Goal: Transaction & Acquisition: Purchase product/service

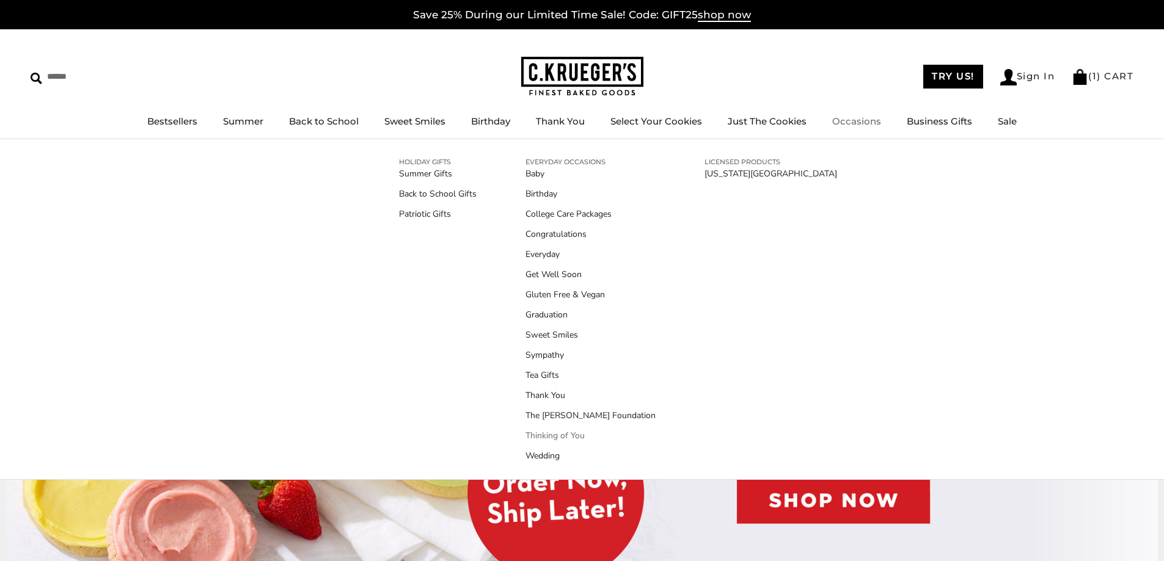
click at [546, 434] on link "Thinking of You" at bounding box center [590, 435] width 130 height 13
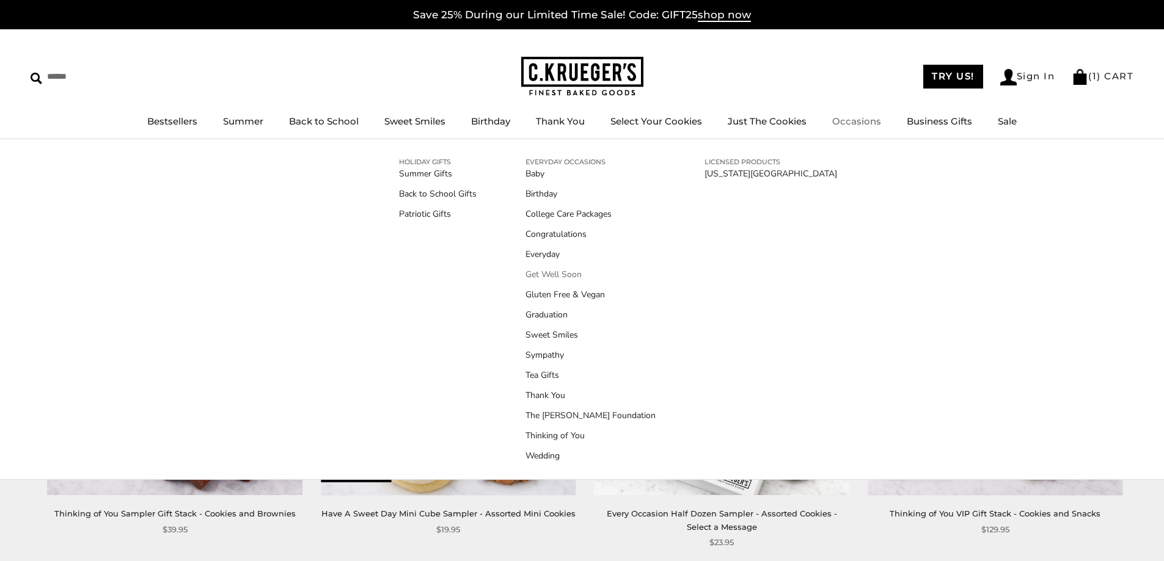
click at [539, 274] on link "Get Well Soon" at bounding box center [590, 274] width 130 height 13
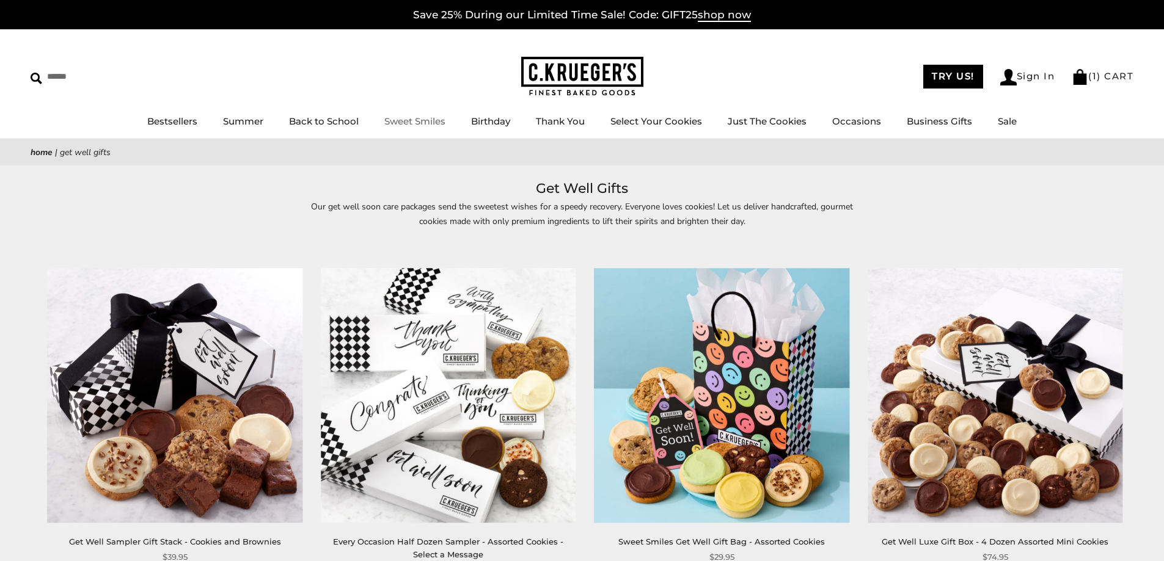
click at [415, 117] on link "Sweet Smiles" at bounding box center [414, 121] width 61 height 12
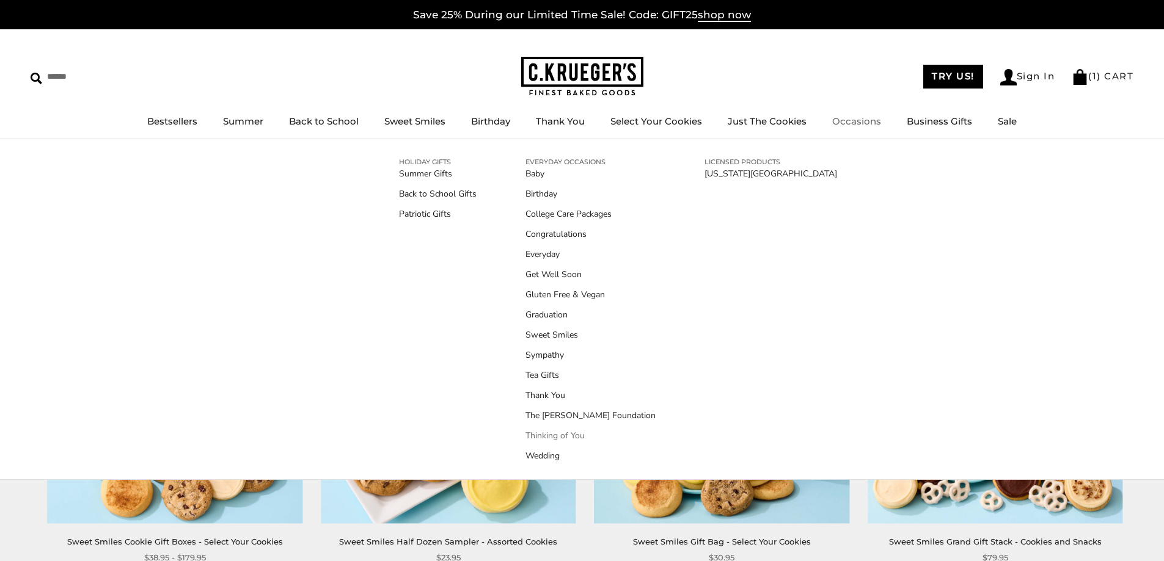
click at [536, 436] on link "Thinking of You" at bounding box center [590, 435] width 130 height 13
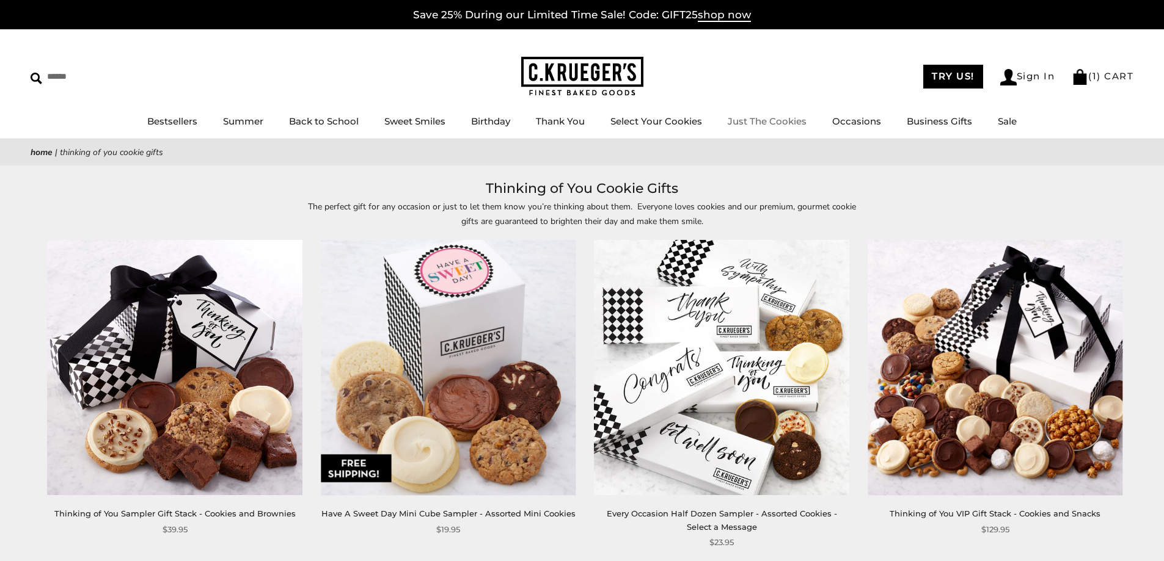
click at [767, 122] on link "Just The Cookies" at bounding box center [766, 121] width 79 height 12
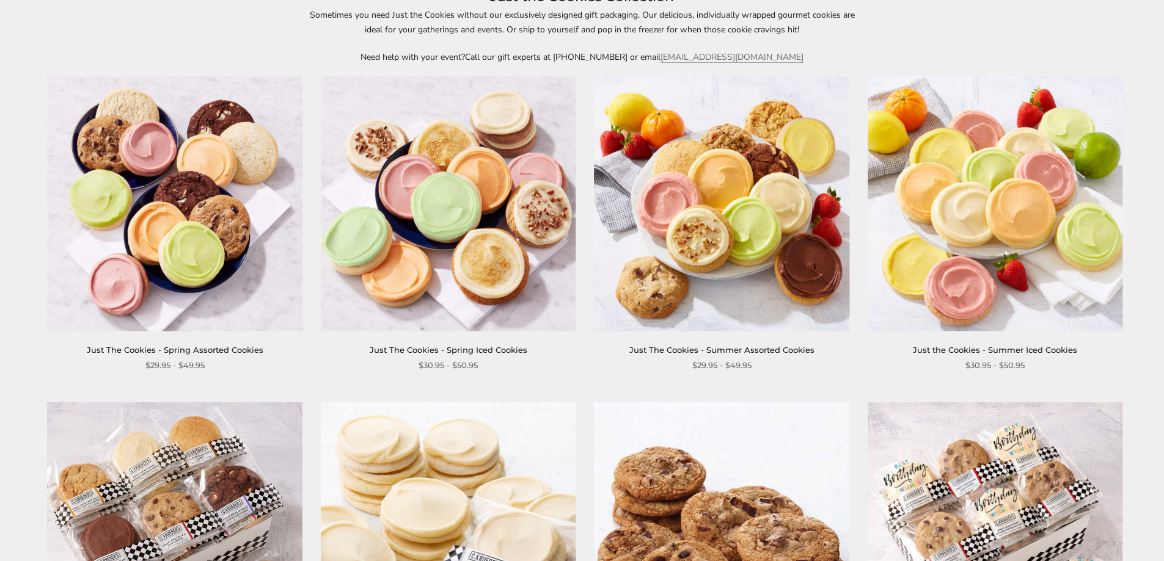
scroll to position [183, 0]
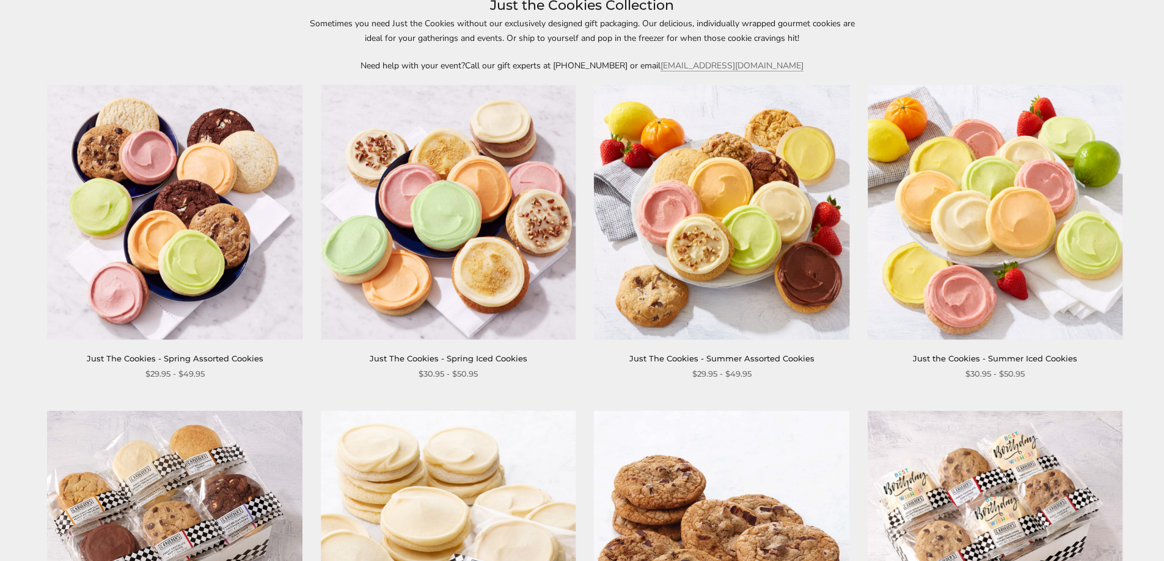
click at [745, 359] on link "Just The Cookies - Summer Assorted Cookies" at bounding box center [721, 359] width 185 height 10
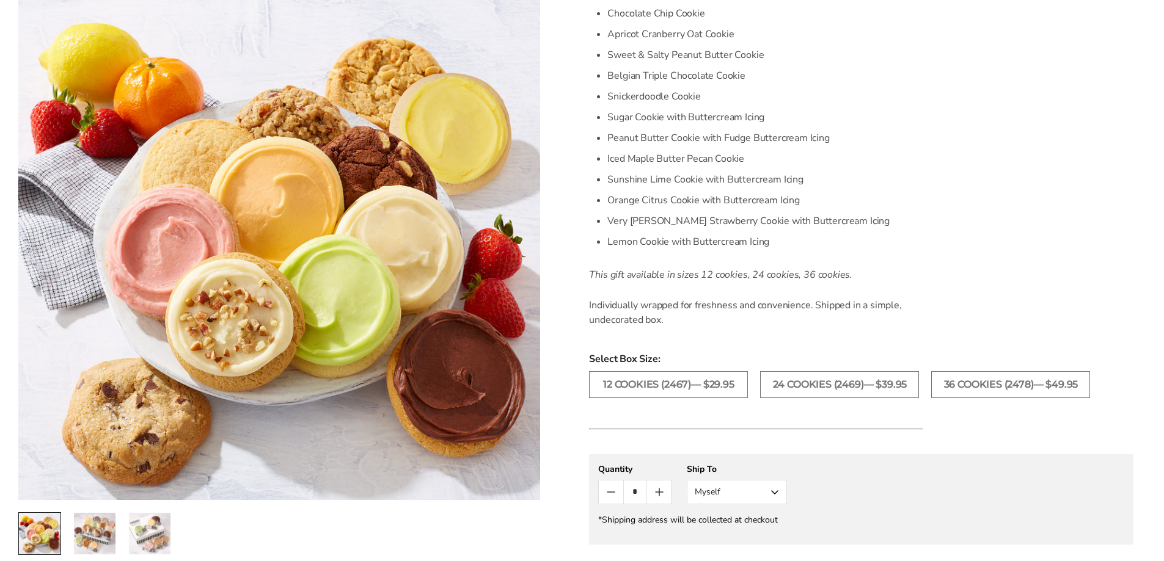
scroll to position [428, 0]
click at [780, 385] on label "24 COOKIES (2469)— $39.95" at bounding box center [839, 383] width 159 height 27
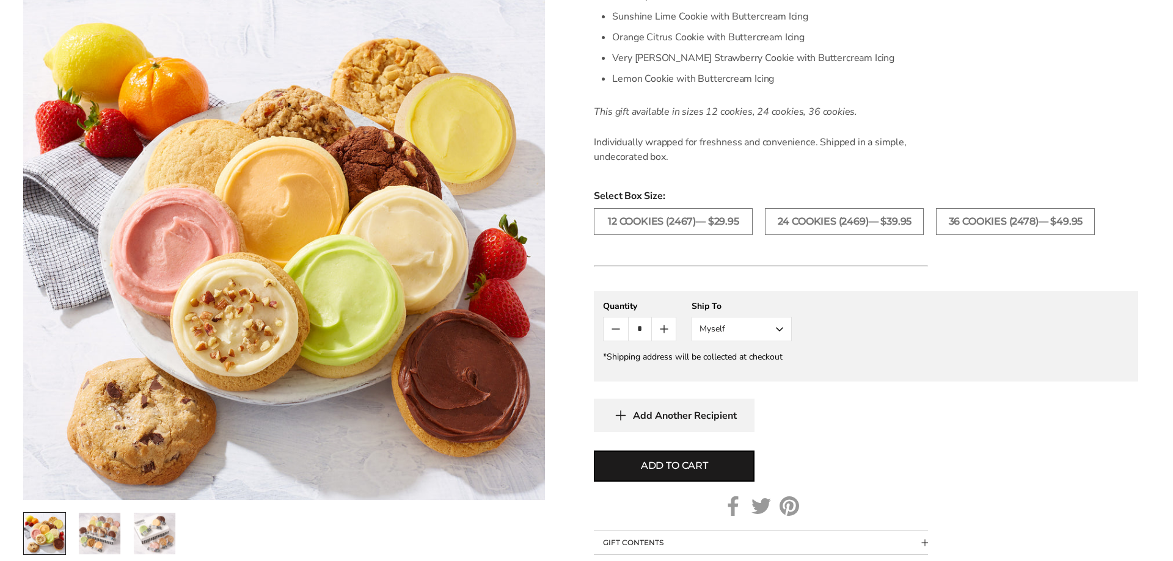
scroll to position [611, 0]
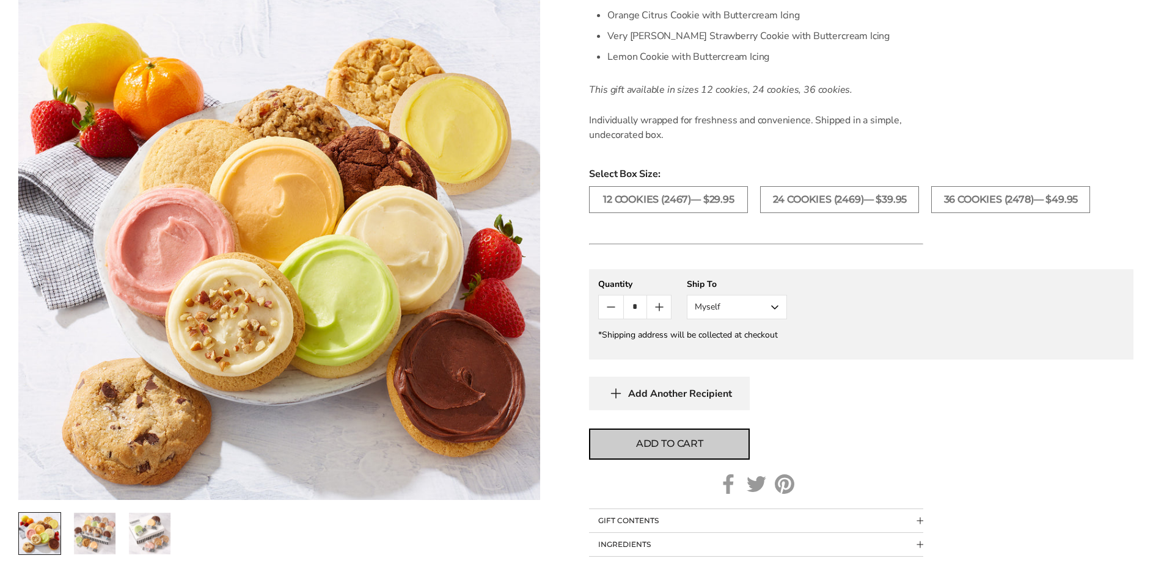
click at [682, 445] on span "Add to cart" at bounding box center [669, 444] width 67 height 15
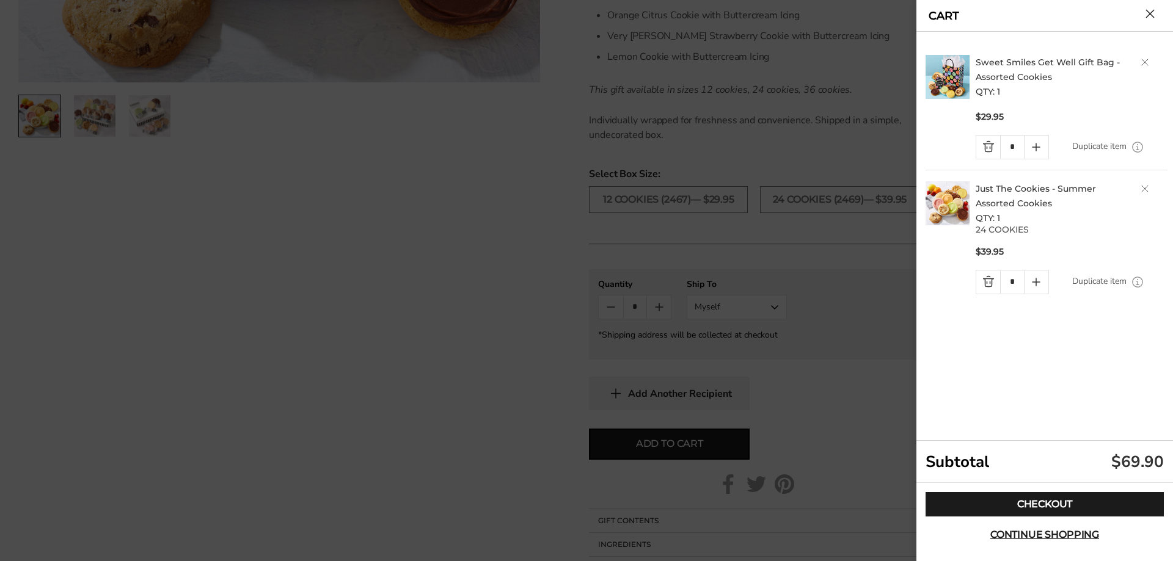
click at [995, 64] on link "Sweet Smiles Get Well Gift Bag - Assorted Cookies" at bounding box center [1047, 70] width 144 height 26
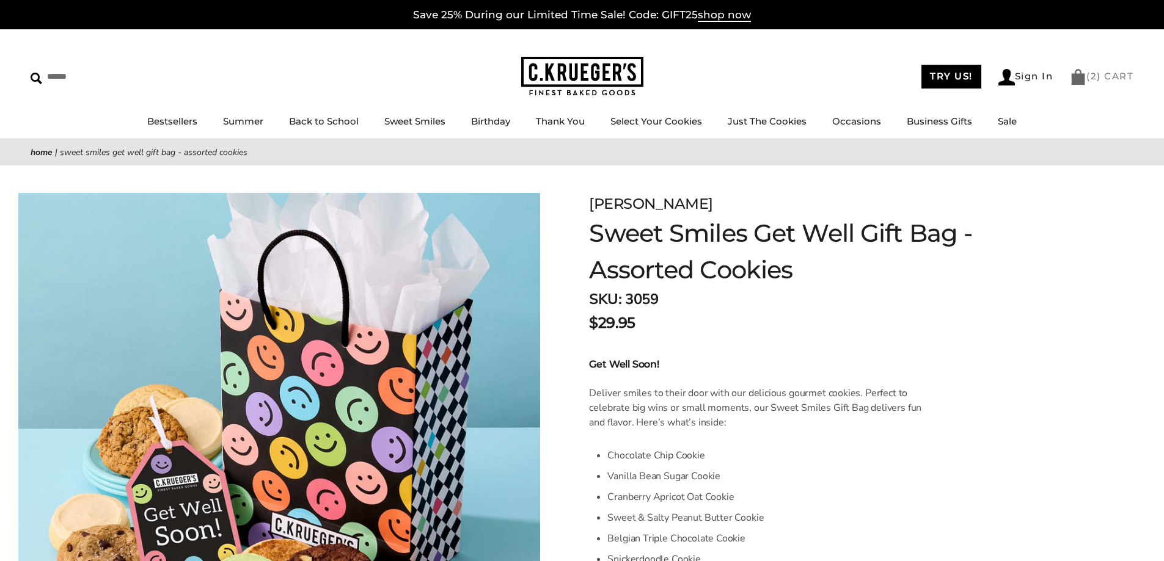
click at [1087, 73] on link "( 2 ) CART" at bounding box center [1102, 76] width 64 height 12
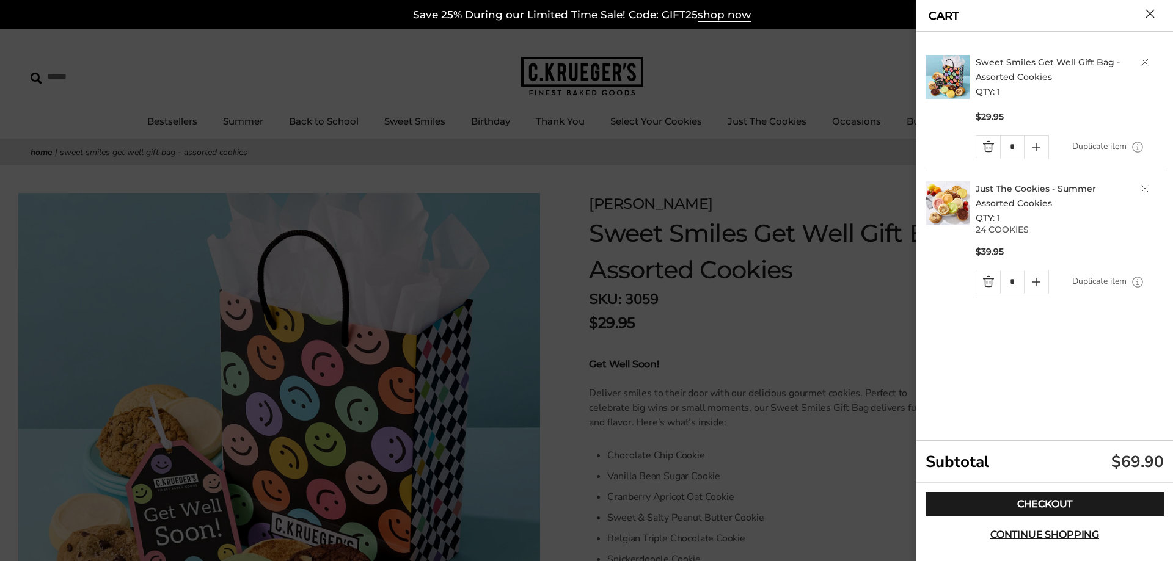
click at [1145, 184] on h2 "Just The Cookies - Summer Assorted Cookies QTY: 1" at bounding box center [1071, 203] width 192 height 44
click at [1145, 185] on link "Delete product" at bounding box center [1144, 188] width 7 height 7
click at [839, 163] on div at bounding box center [586, 280] width 1173 height 561
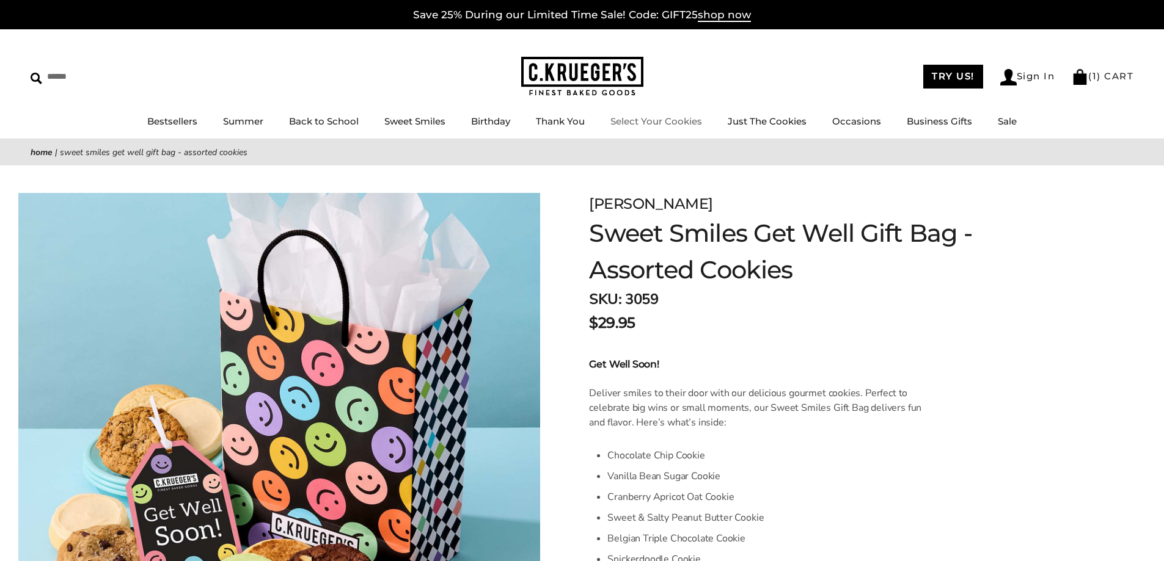
click at [669, 122] on link "Select Your Cookies" at bounding box center [656, 121] width 92 height 12
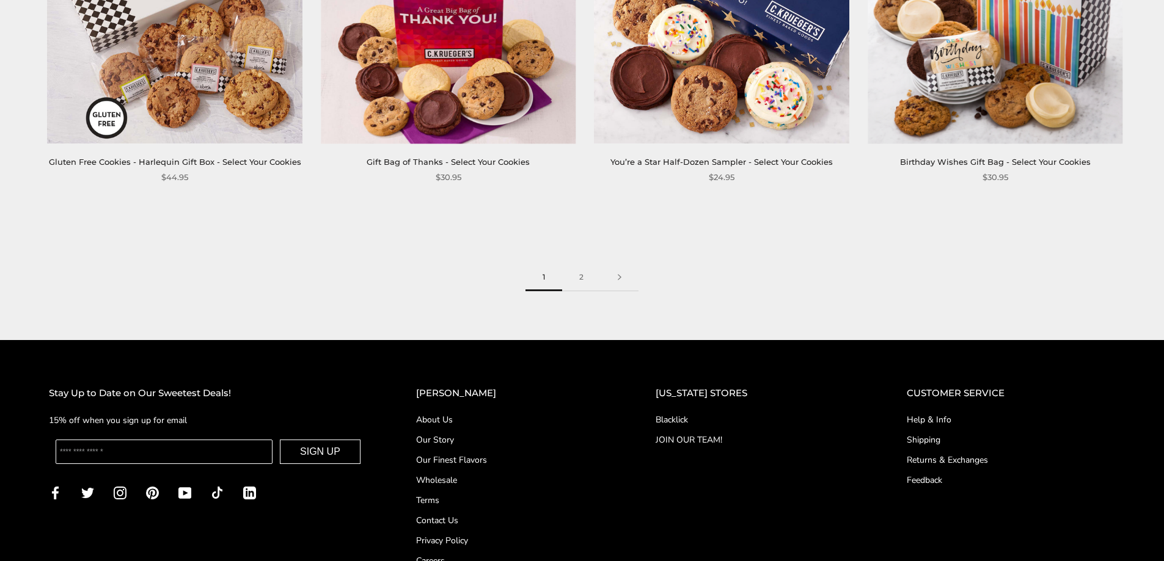
scroll to position [2077, 0]
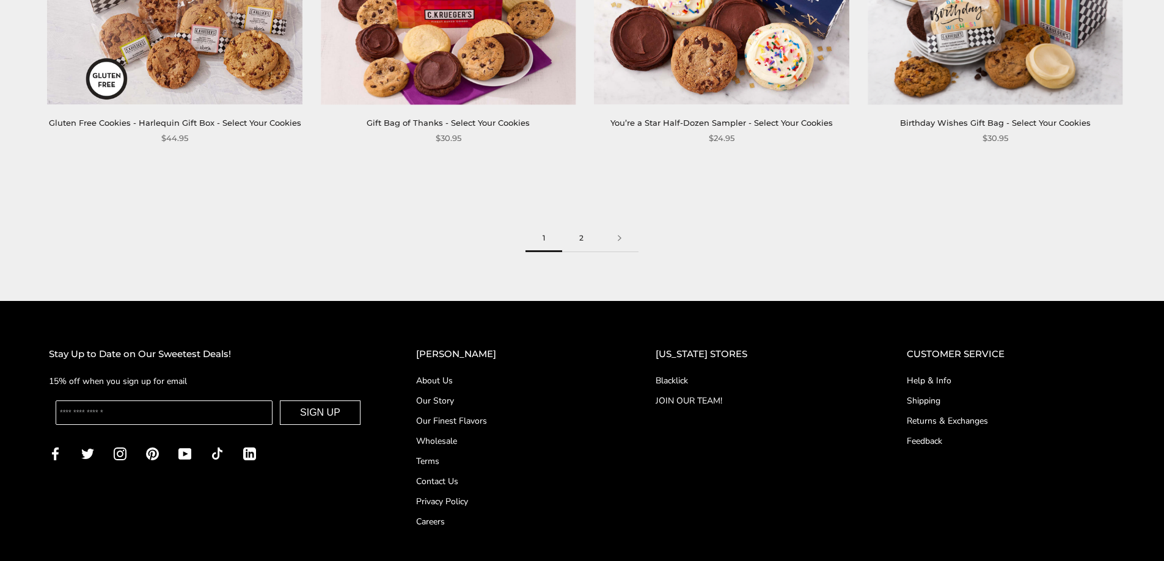
click at [587, 226] on link "2" at bounding box center [581, 238] width 38 height 27
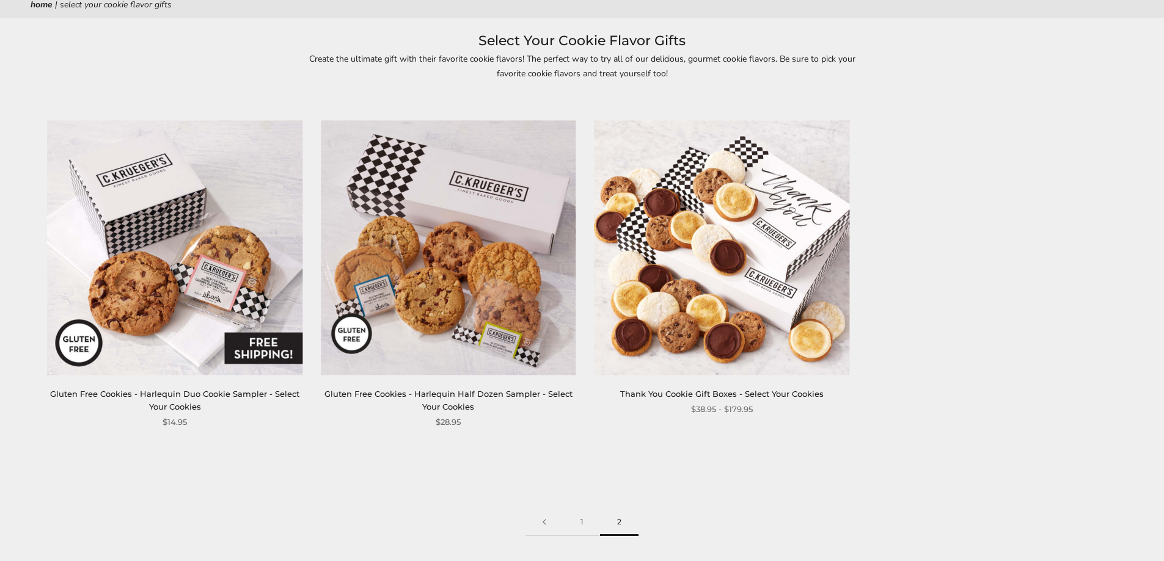
scroll to position [305, 0]
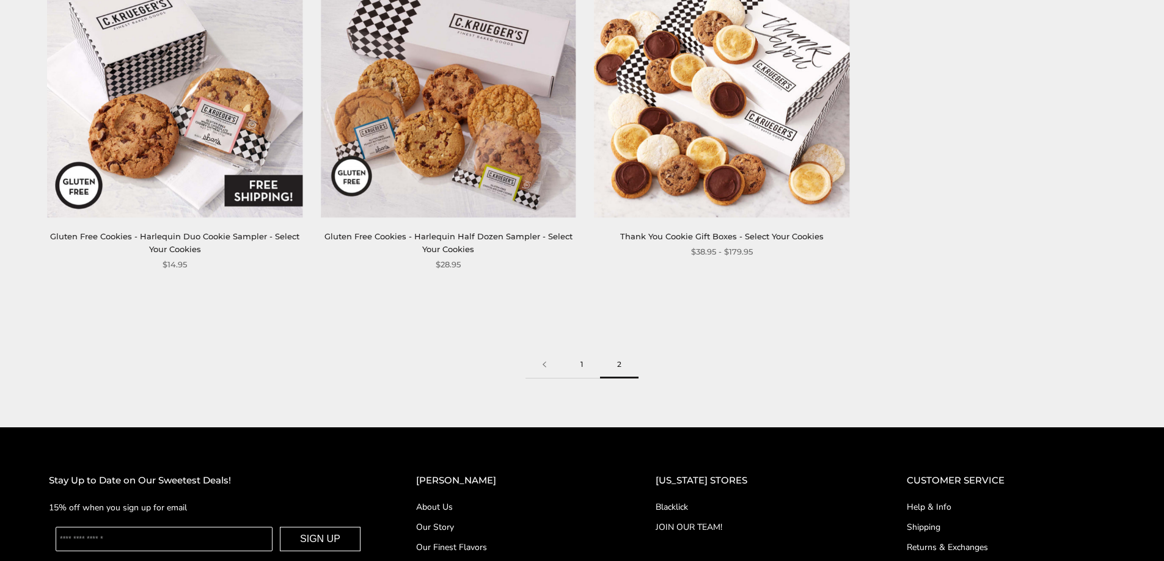
click at [580, 363] on link "1" at bounding box center [581, 364] width 37 height 27
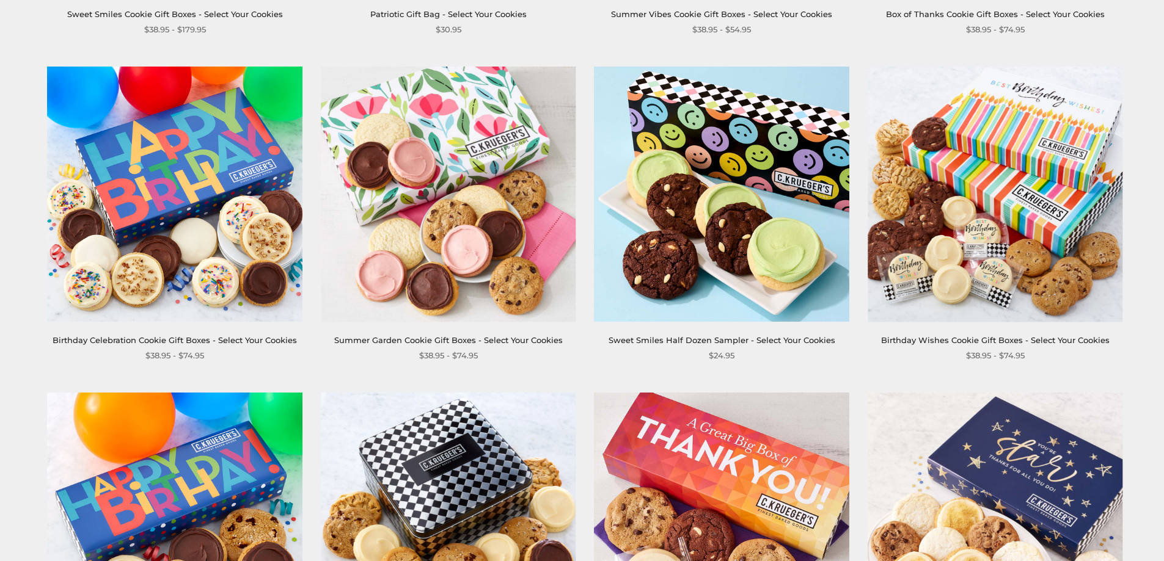
scroll to position [489, 0]
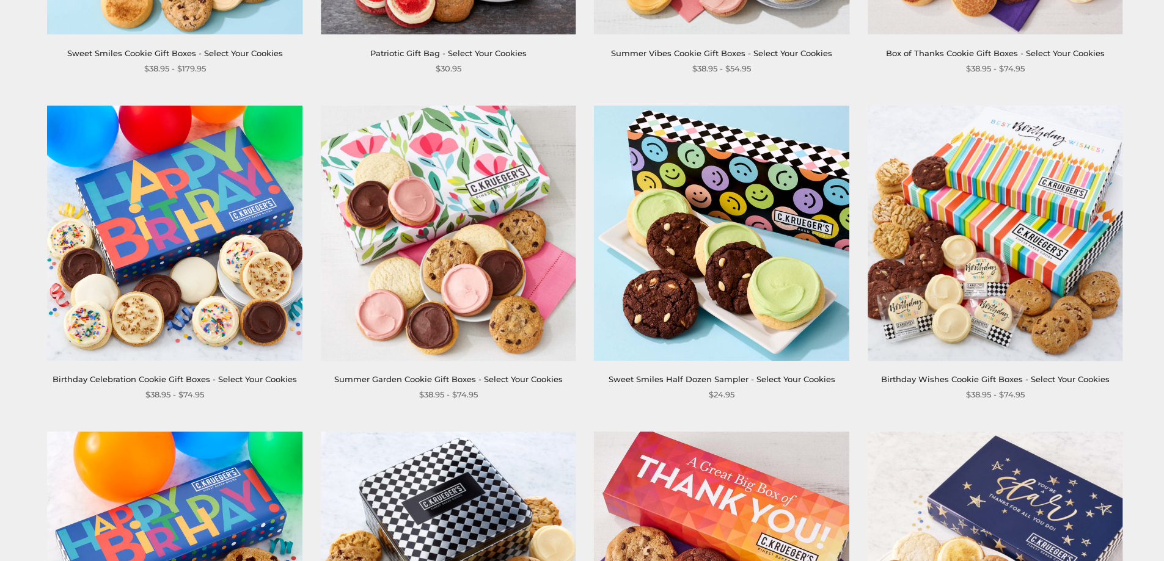
click at [421, 377] on link "Summer Garden Cookie Gift Boxes - Select Your Cookies" at bounding box center [448, 379] width 228 height 10
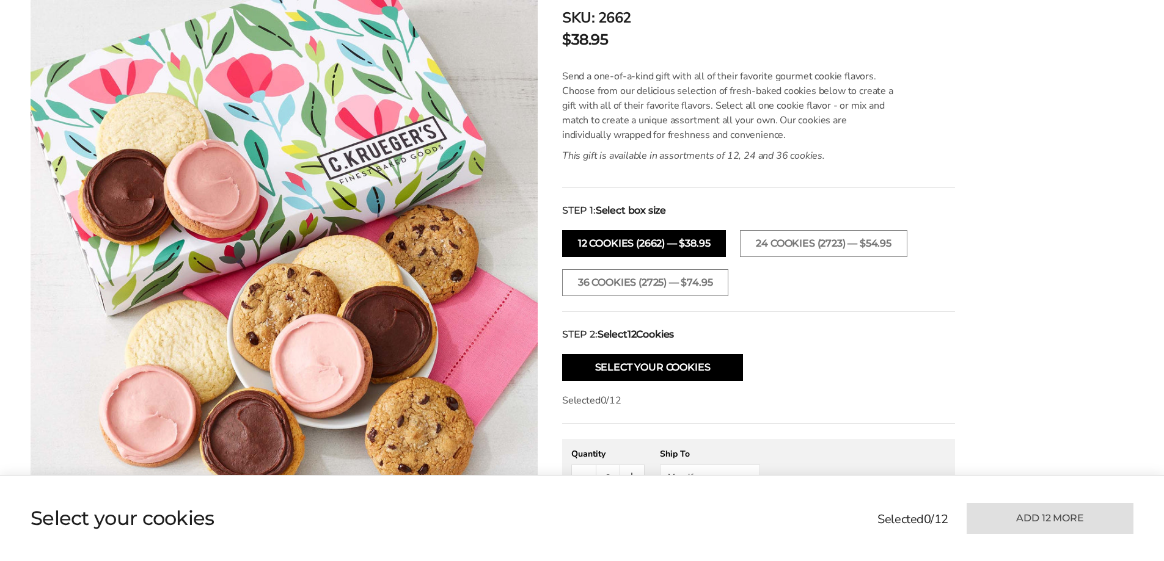
scroll to position [305, 0]
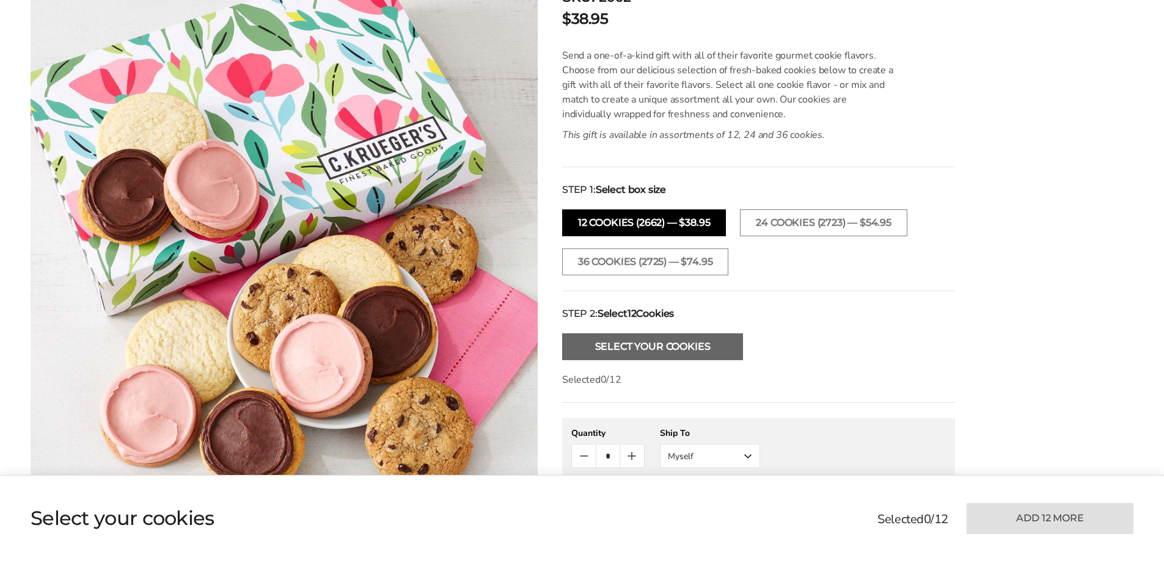
click at [618, 349] on button "Select Your Cookies" at bounding box center [652, 346] width 181 height 27
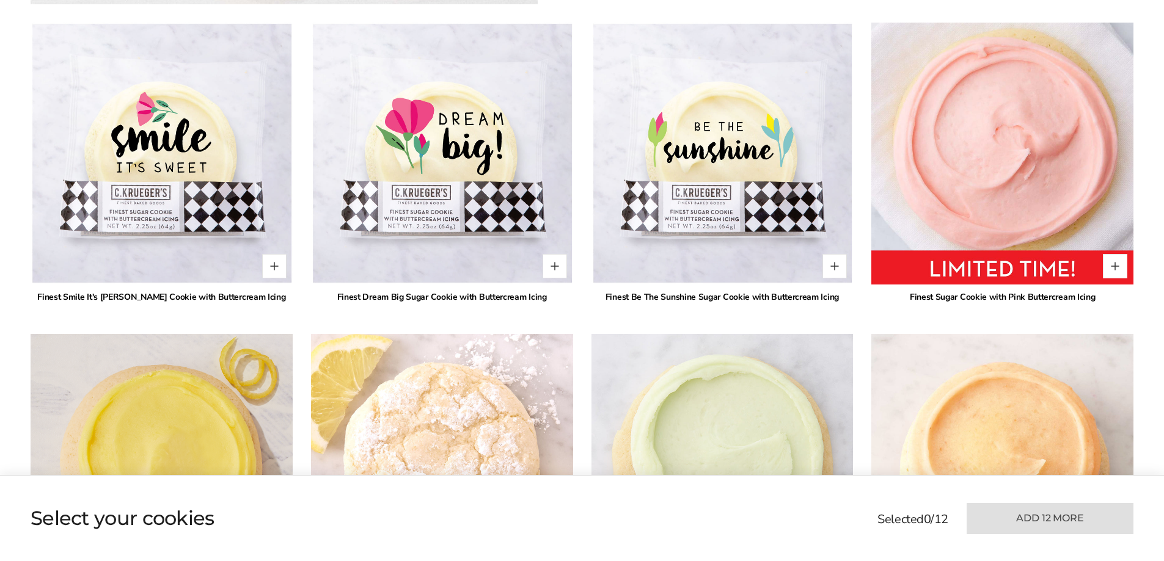
scroll to position [889, 0]
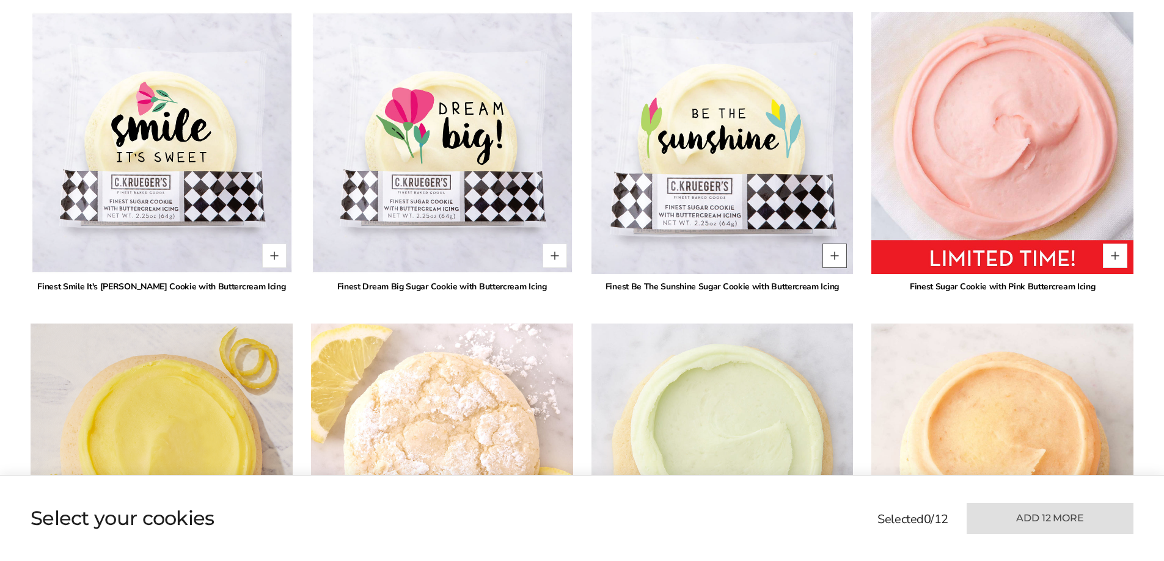
click at [831, 251] on button "Quantity button plus" at bounding box center [834, 256] width 24 height 24
type input "*"
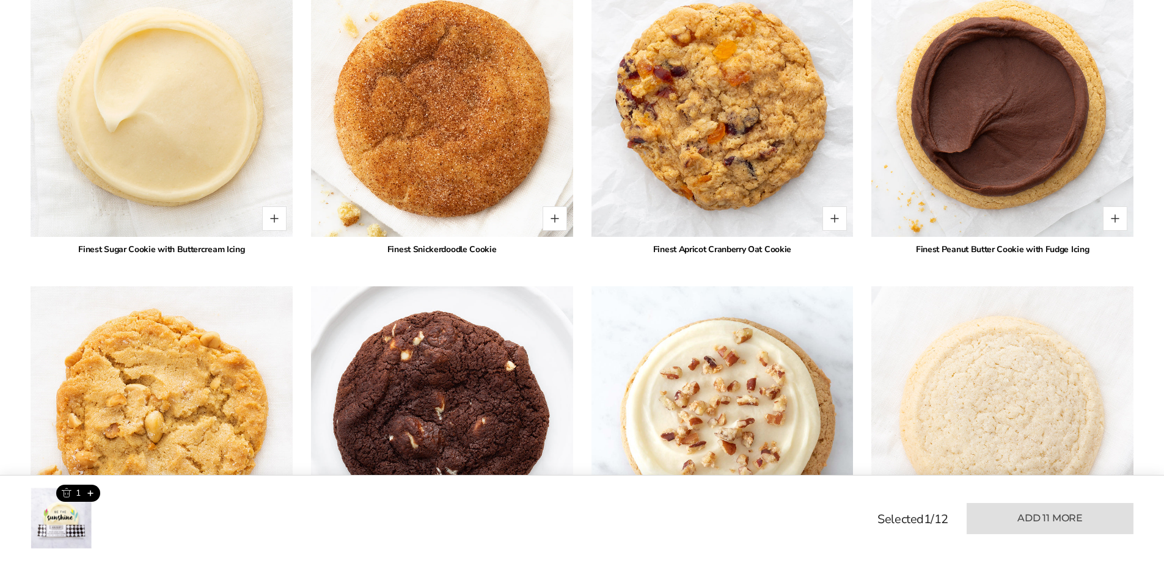
scroll to position [2477, 0]
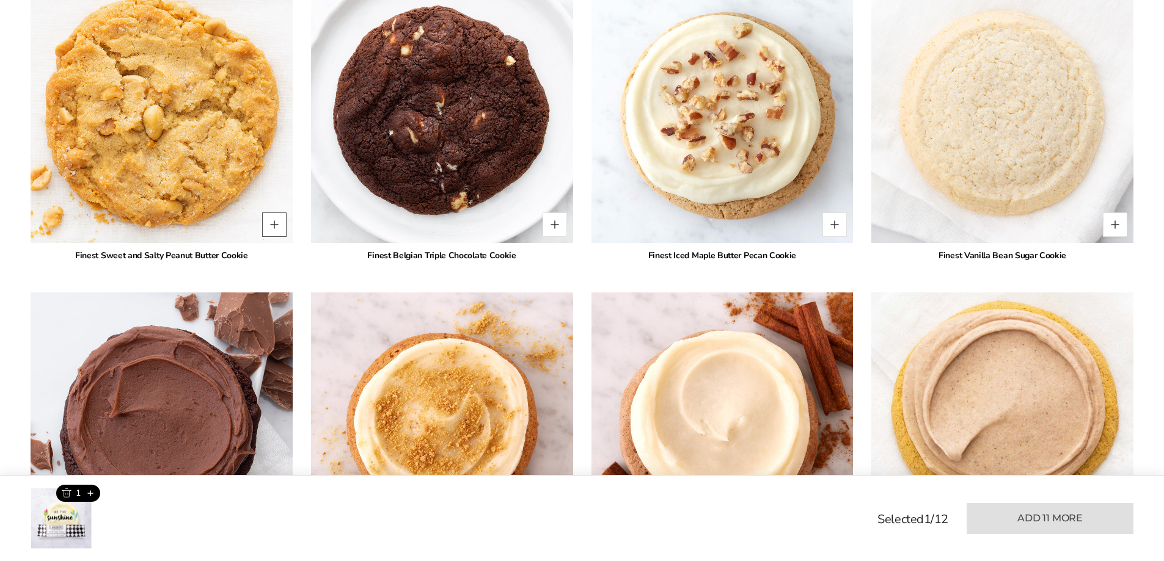
click at [269, 224] on button "Quantity button plus" at bounding box center [274, 225] width 24 height 24
type input "*"
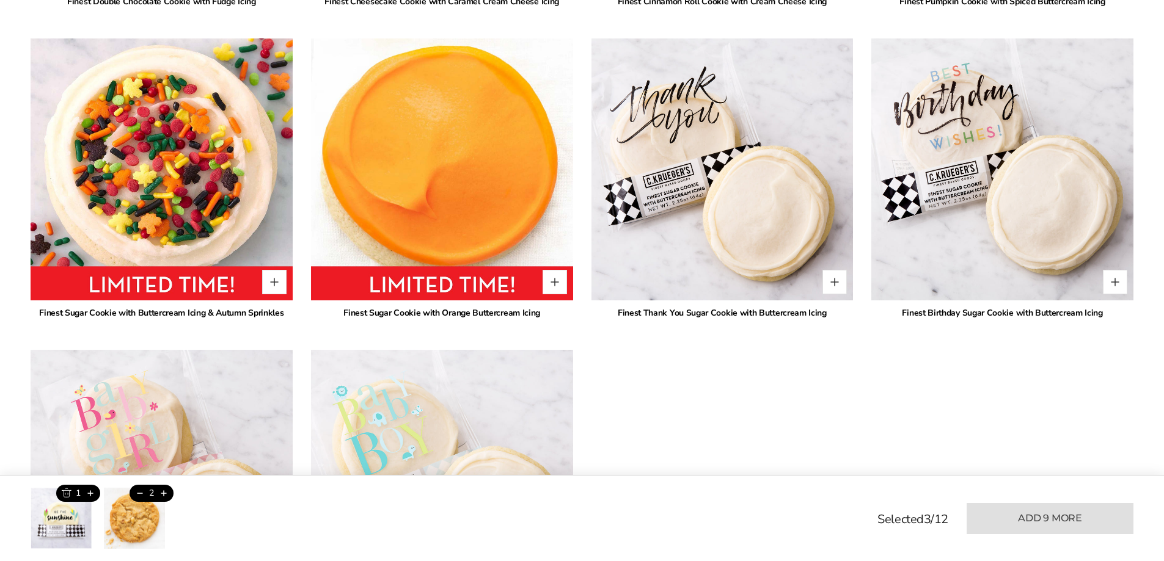
scroll to position [3088, 0]
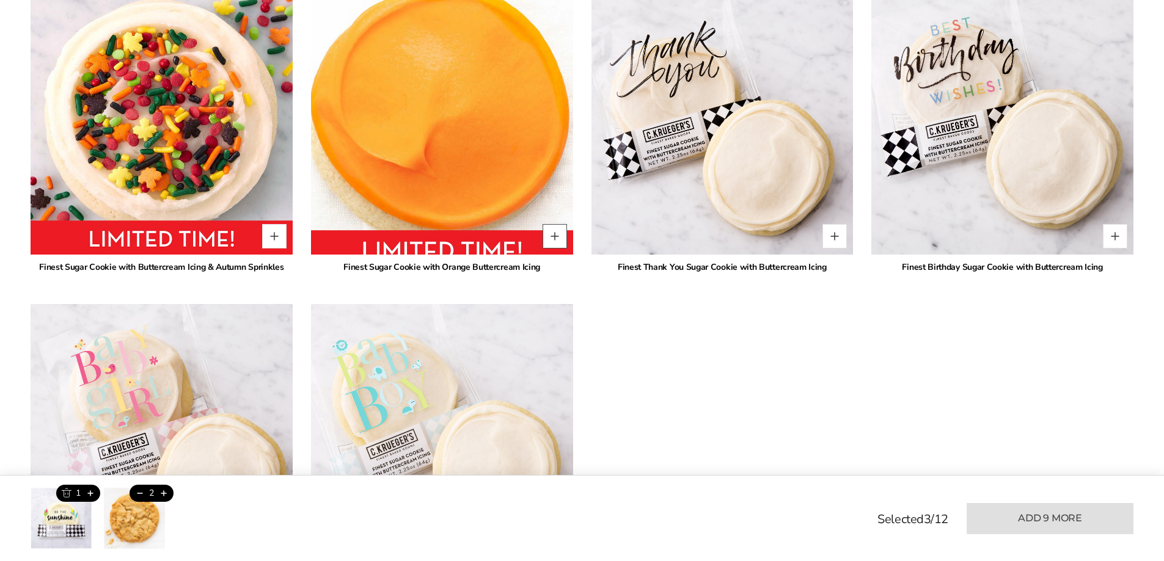
click at [556, 236] on button "Quantity button plus" at bounding box center [554, 236] width 24 height 24
type input "*"
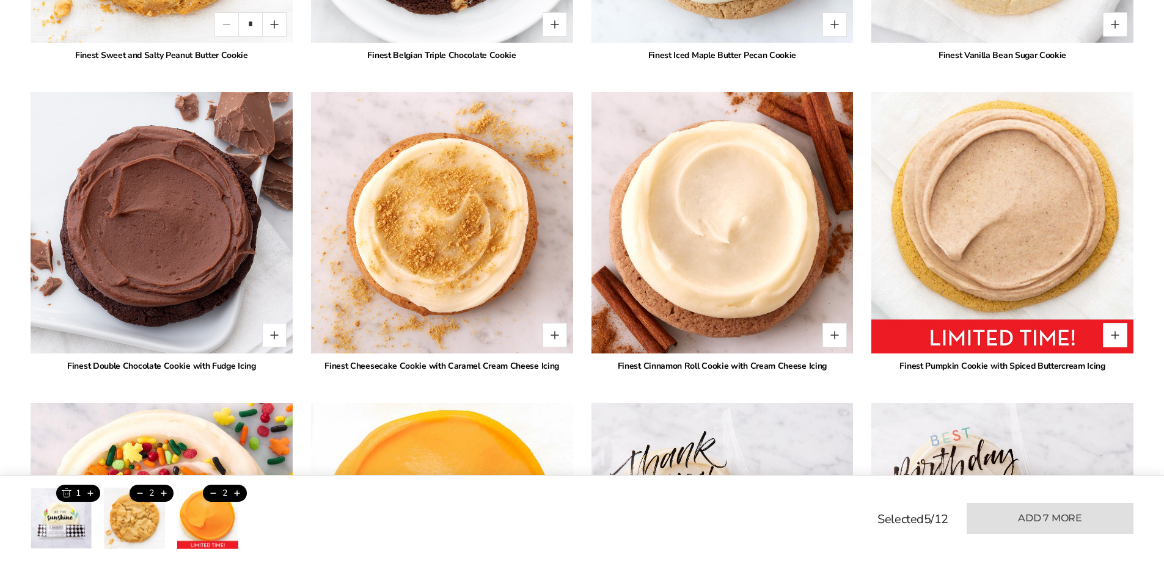
scroll to position [2722, 0]
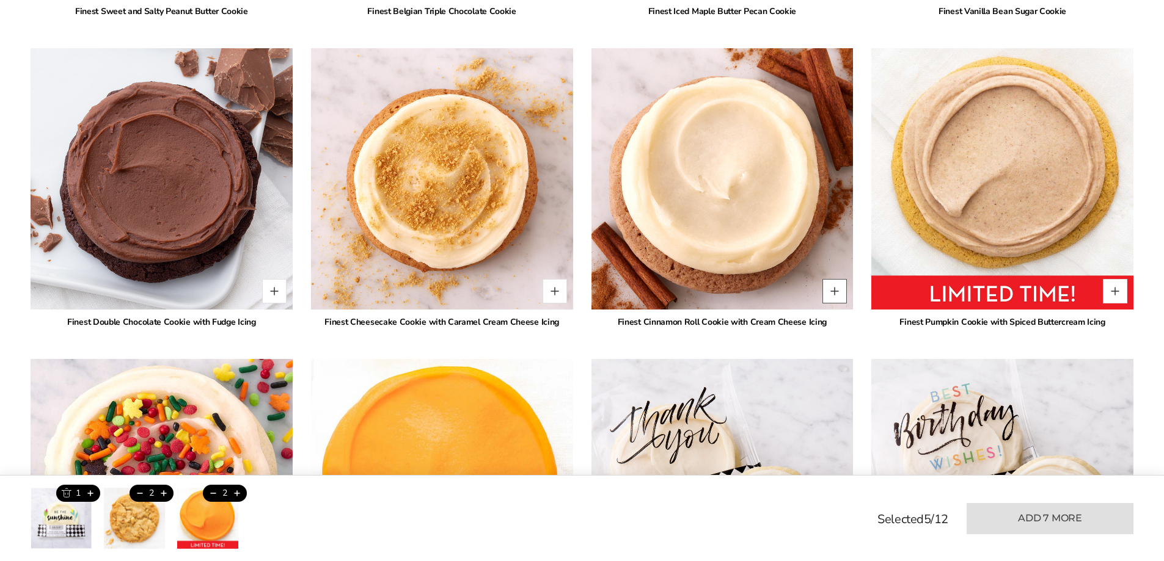
click at [834, 294] on button "Quantity button plus" at bounding box center [834, 291] width 24 height 24
type input "*"
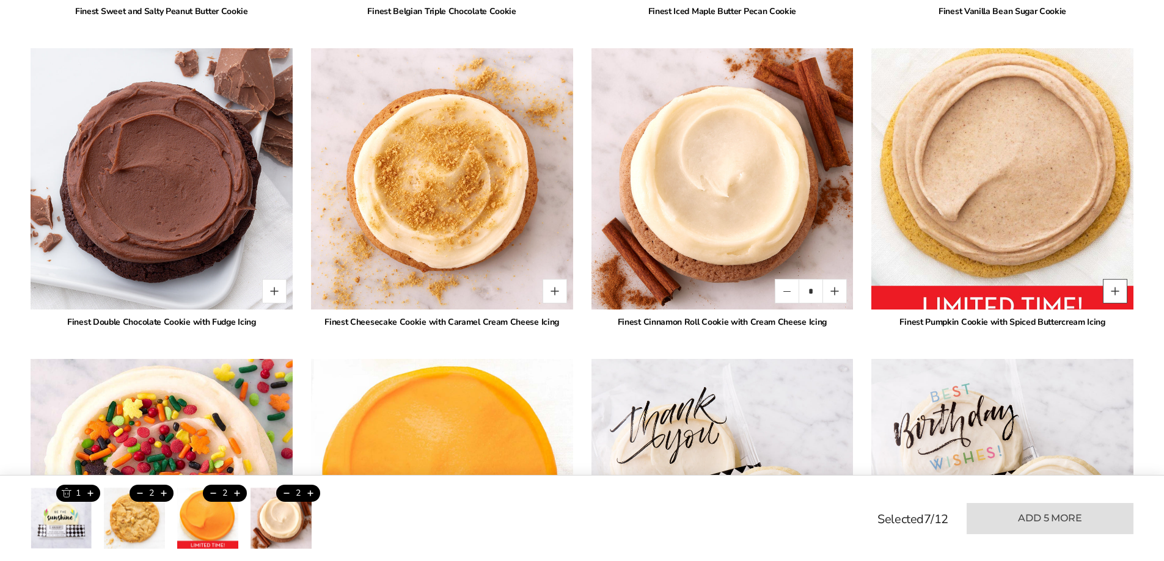
click at [1110, 294] on button "Quantity button plus" at bounding box center [1114, 291] width 24 height 24
type input "*"
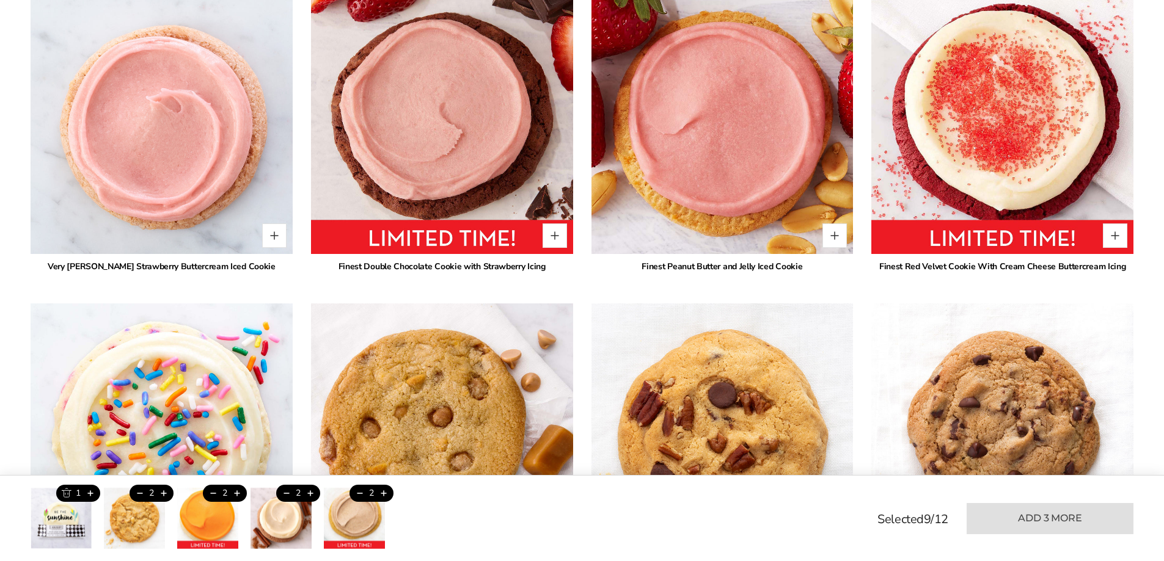
scroll to position [1500, 0]
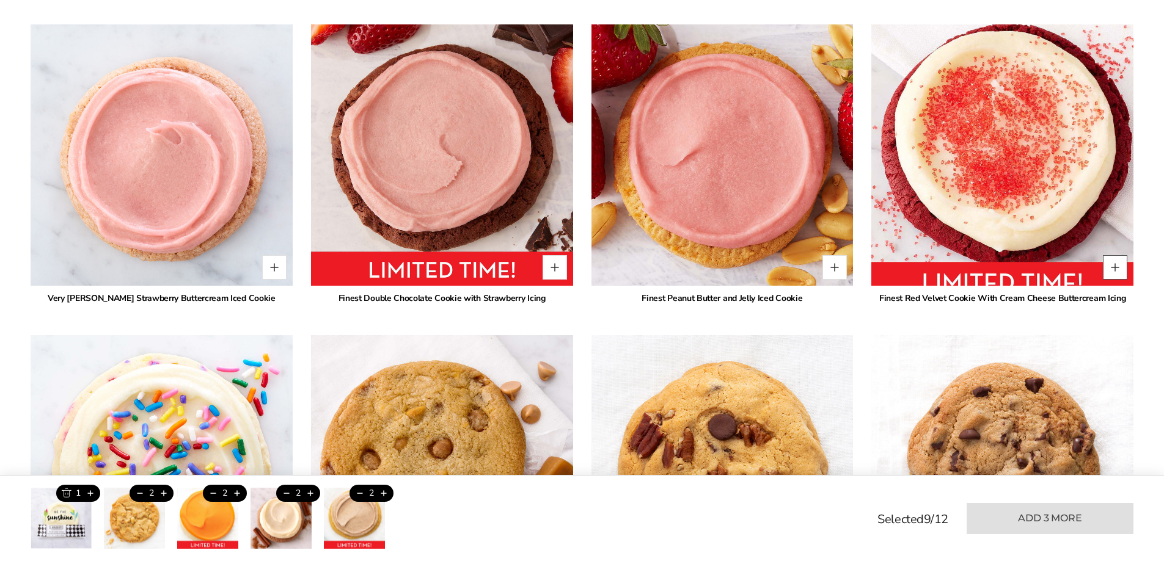
click at [1112, 269] on button "Quantity button plus" at bounding box center [1114, 267] width 24 height 24
type input "*"
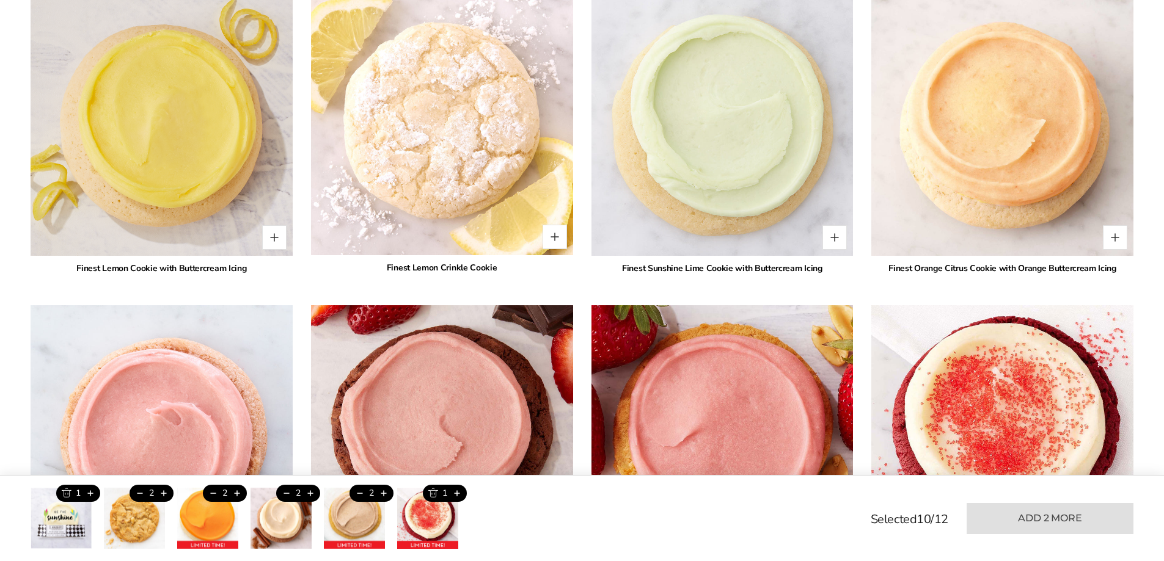
scroll to position [1195, 0]
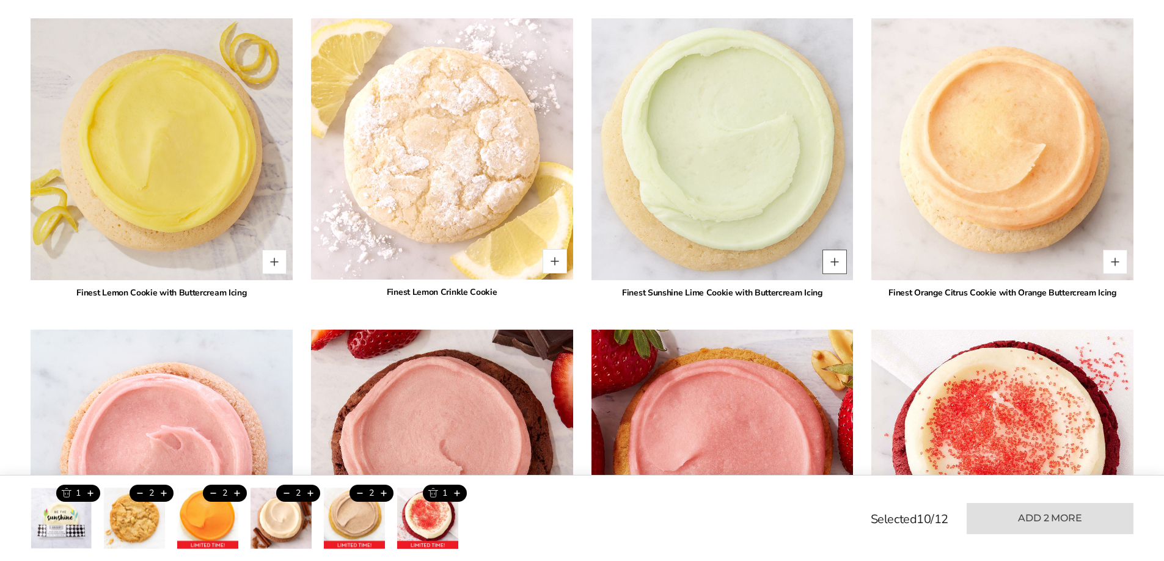
click at [833, 263] on button "Quantity button plus" at bounding box center [834, 262] width 24 height 24
type input "*"
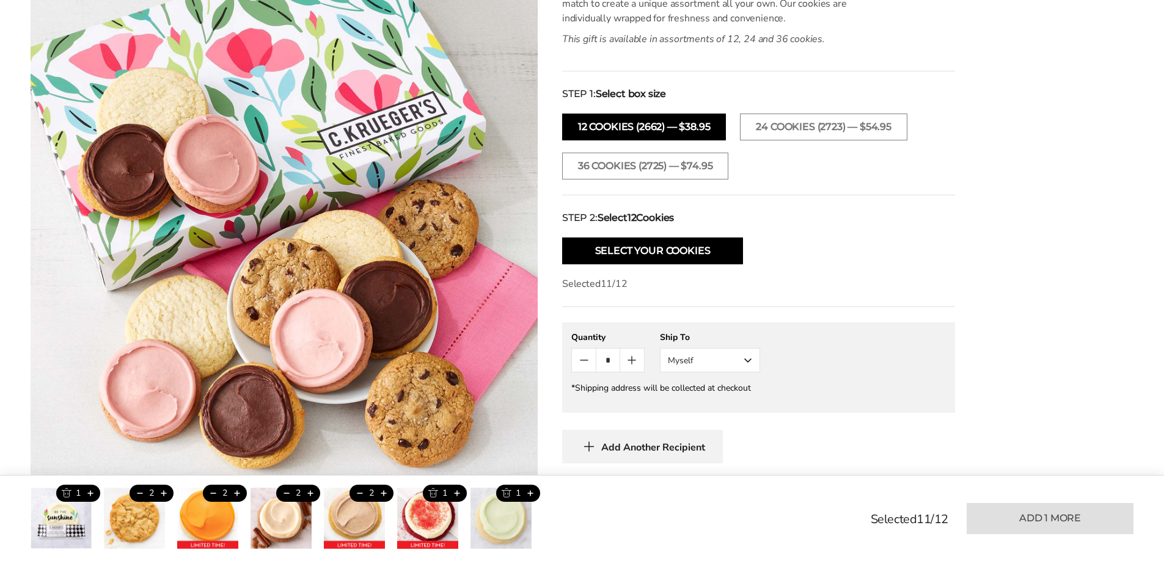
scroll to position [401, 0]
click at [800, 128] on button "24 COOKIES (2723) — $54.95" at bounding box center [823, 127] width 167 height 27
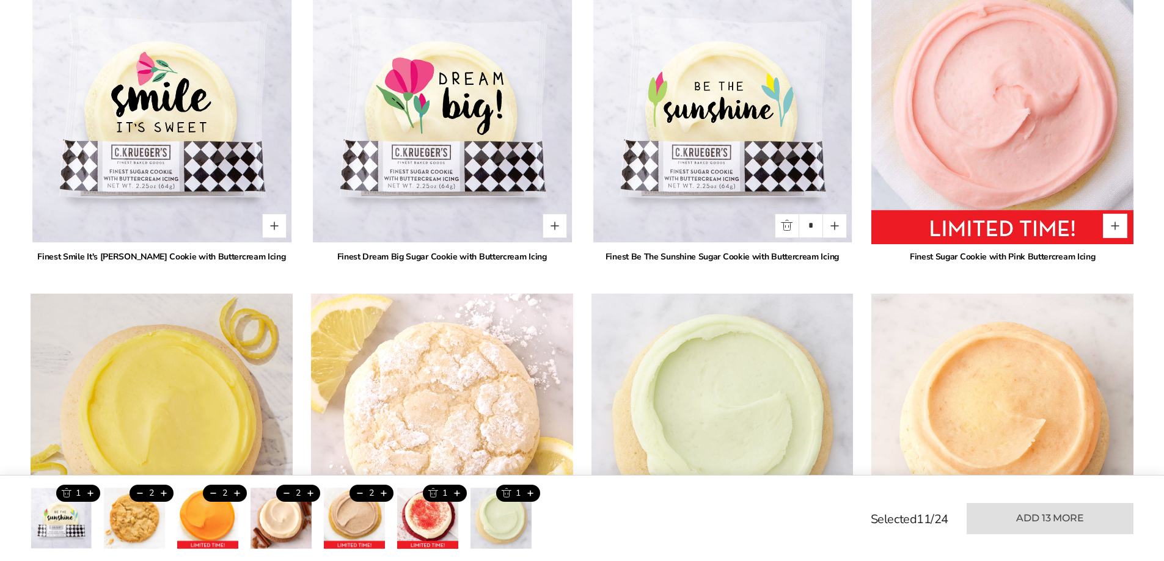
scroll to position [950, 0]
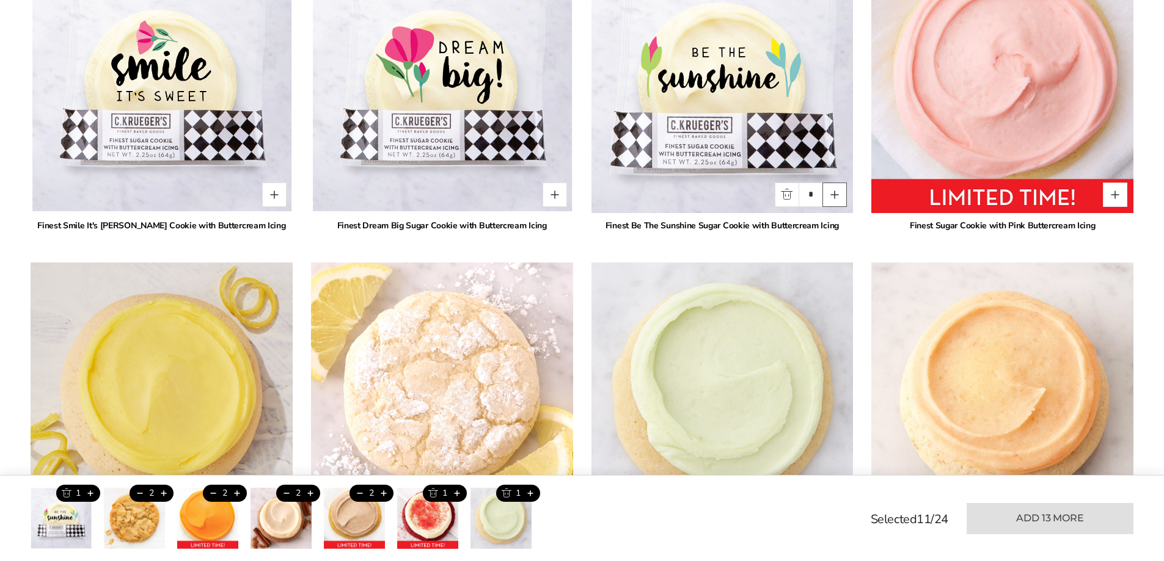
click at [837, 192] on button "Quantity button plus" at bounding box center [834, 195] width 24 height 24
type input "*"
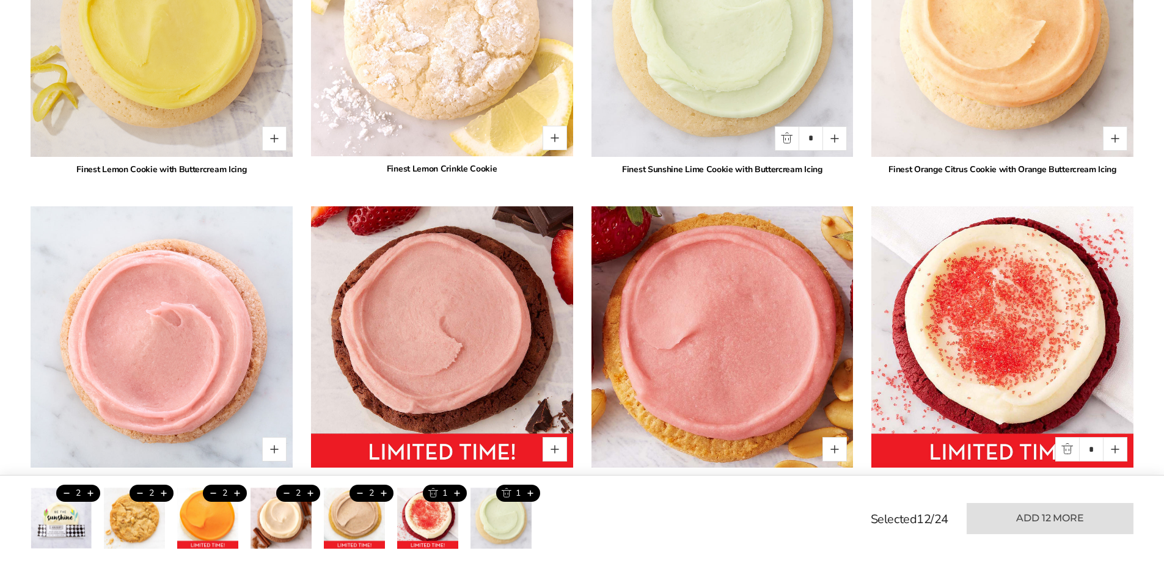
scroll to position [1439, 0]
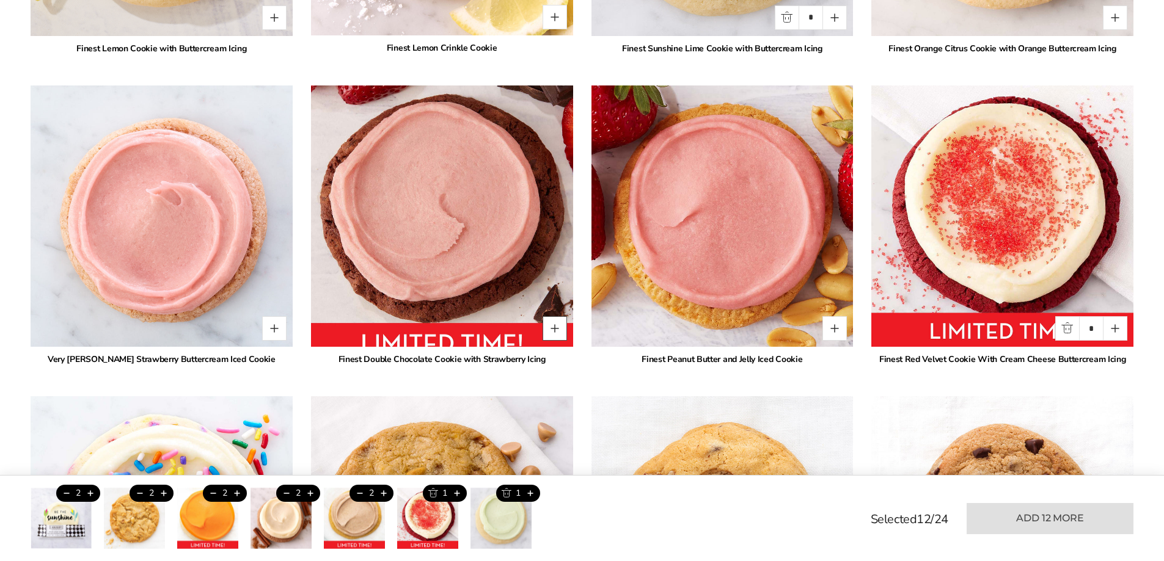
click at [553, 327] on button "Quantity button plus" at bounding box center [554, 328] width 24 height 24
type input "*"
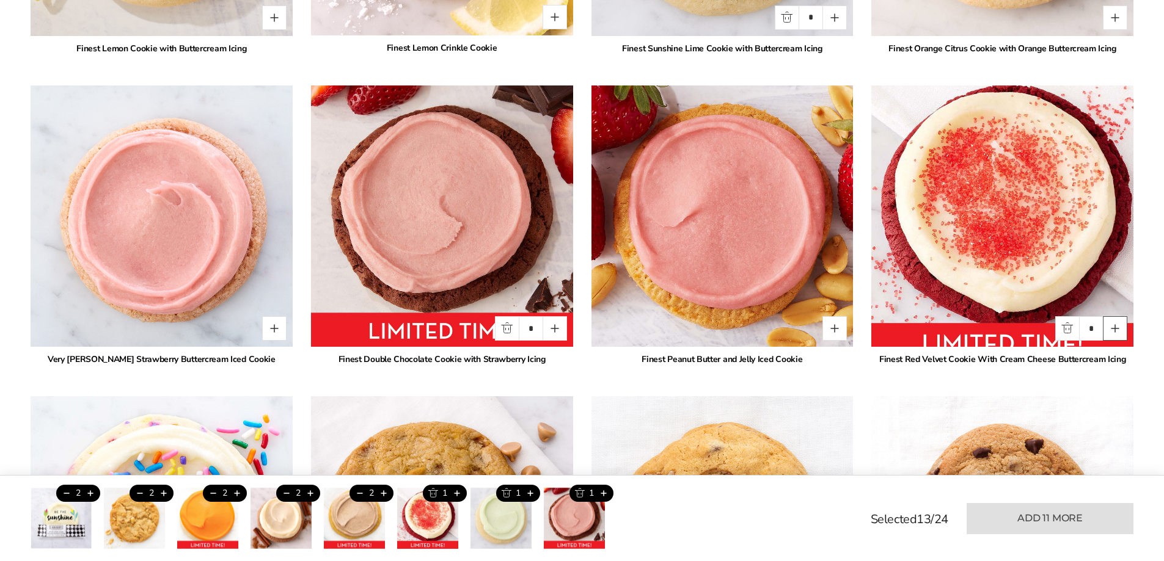
click at [1113, 325] on button "Quantity button plus" at bounding box center [1114, 328] width 24 height 24
type input "*"
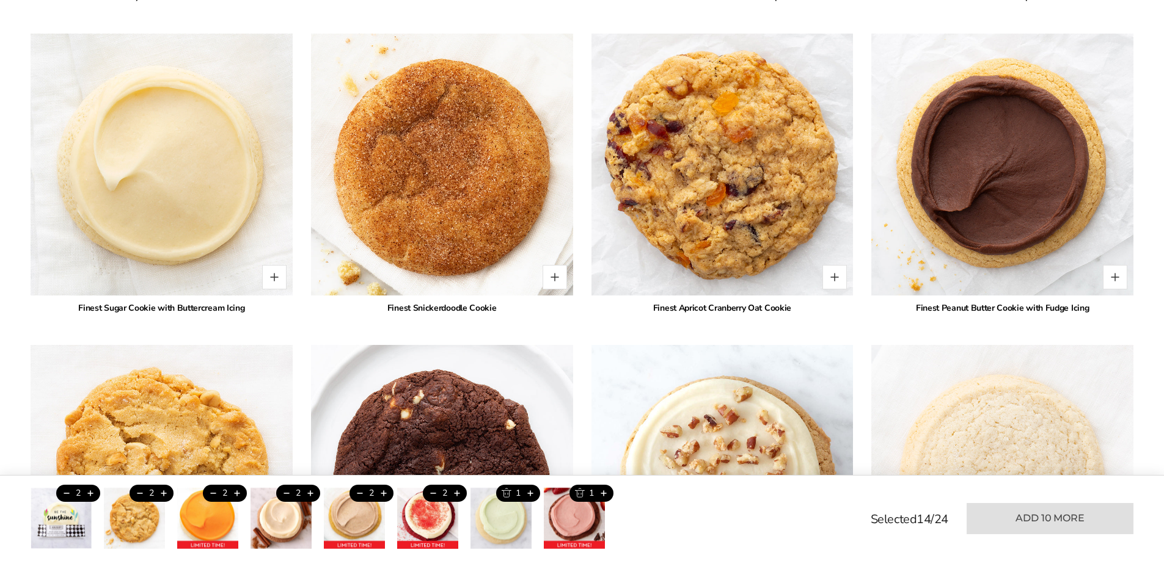
scroll to position [2172, 0]
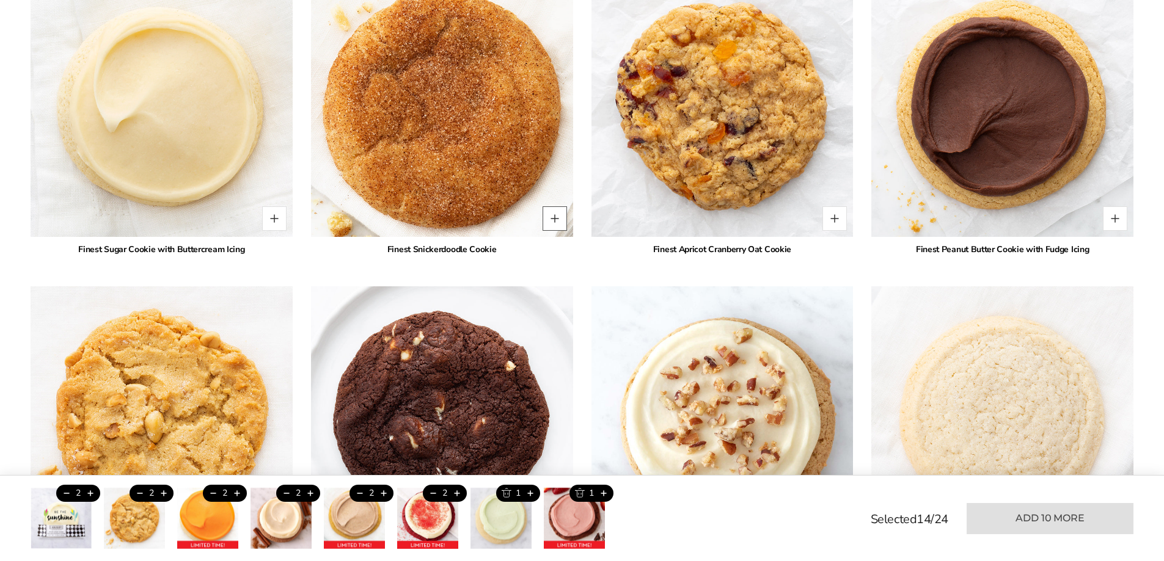
click at [556, 224] on button "Quantity button plus" at bounding box center [554, 218] width 24 height 24
type input "*"
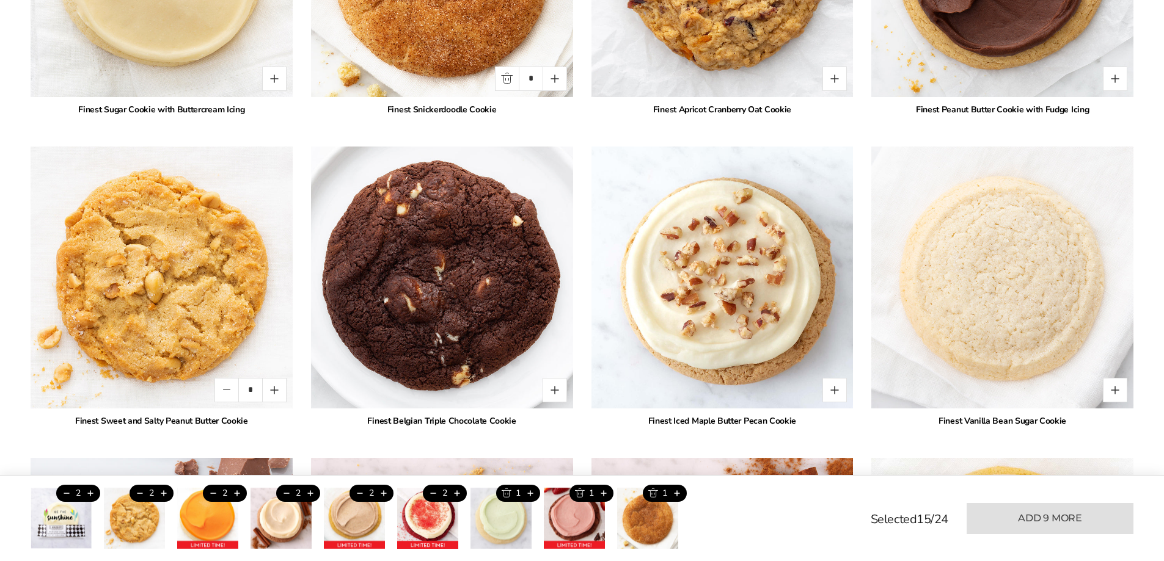
scroll to position [2477, 0]
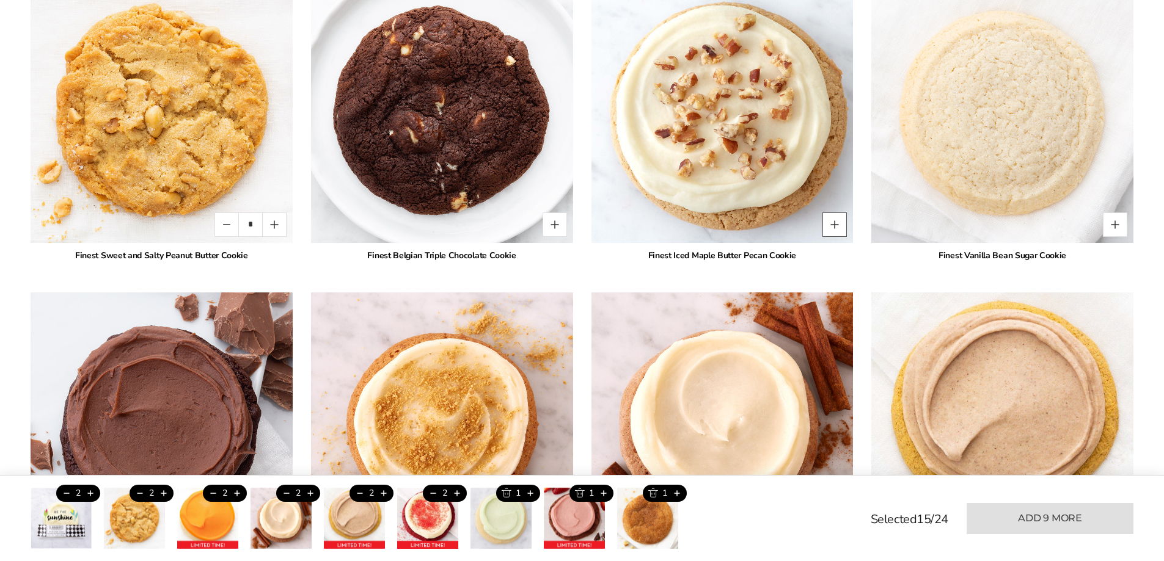
click at [831, 218] on button "Quantity button plus" at bounding box center [834, 225] width 24 height 24
type input "*"
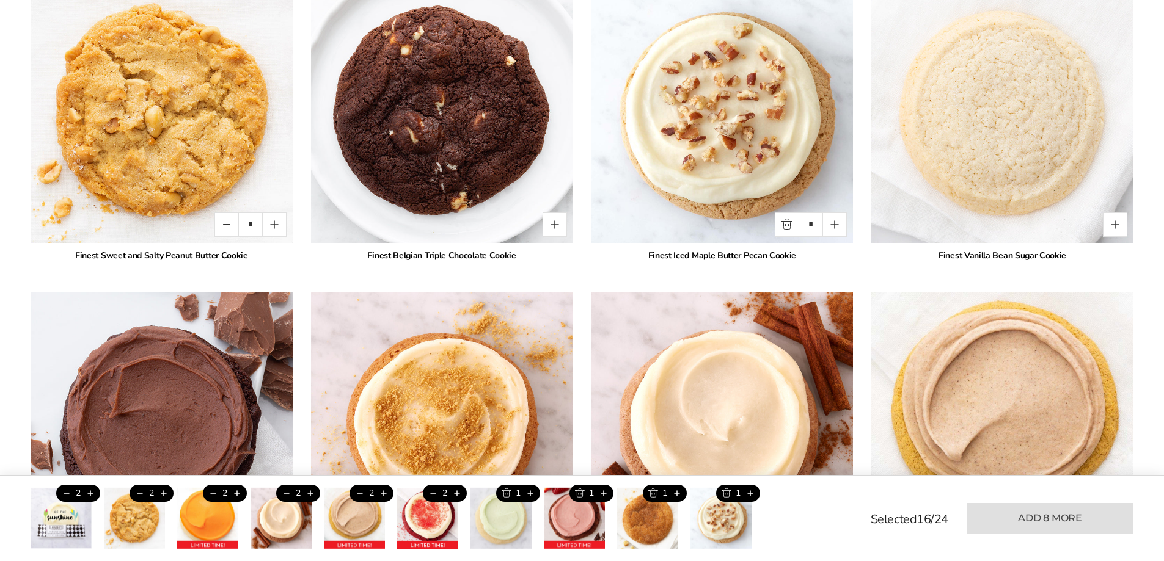
scroll to position [2722, 0]
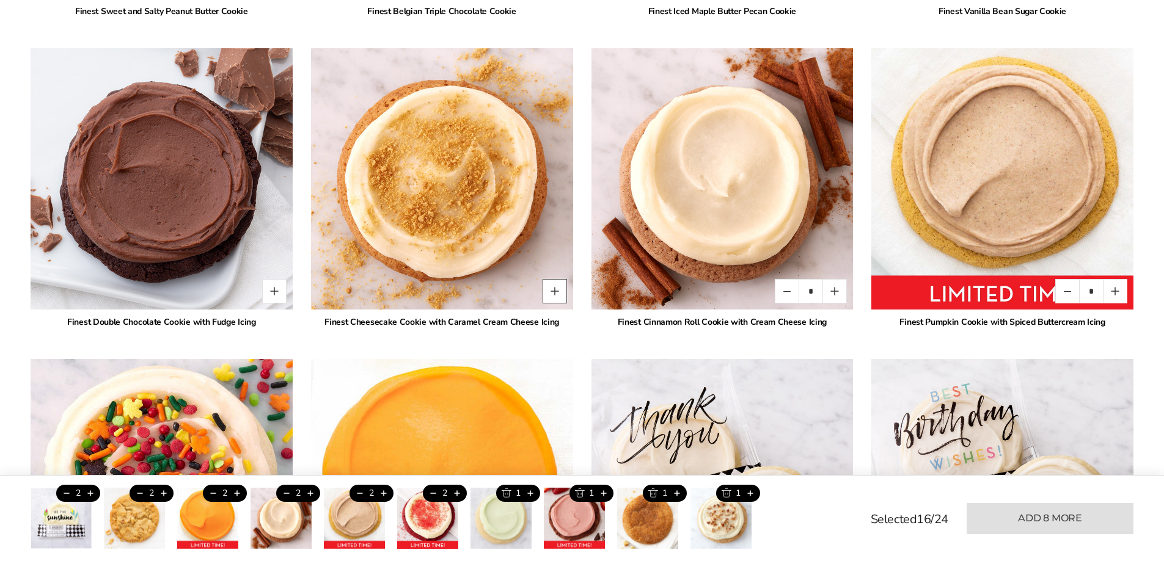
click at [553, 292] on button "Quantity button plus" at bounding box center [554, 291] width 24 height 24
type input "*"
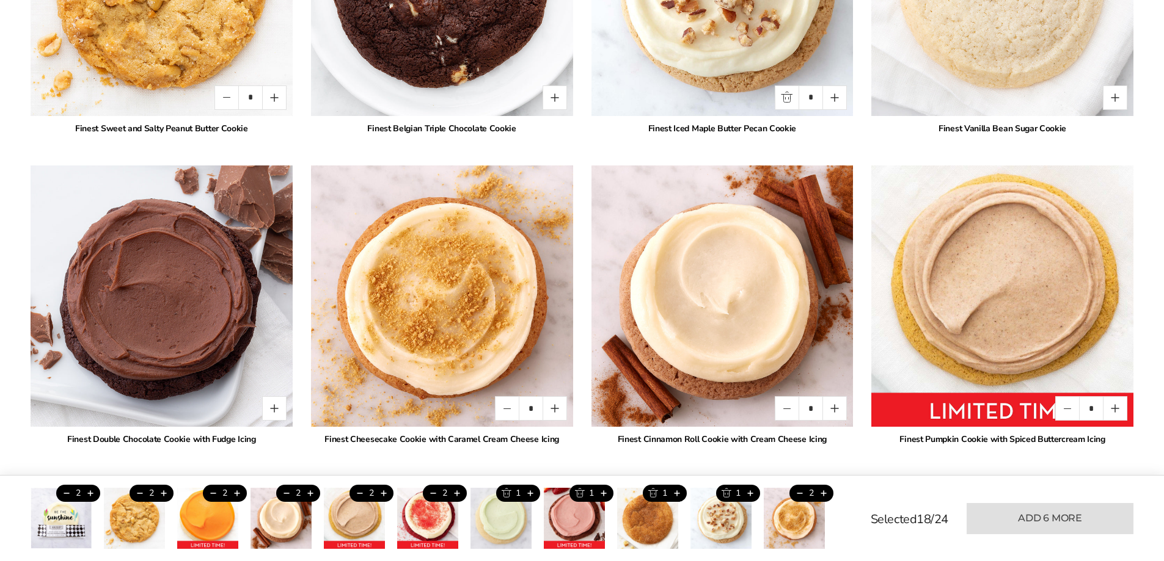
scroll to position [2600, 0]
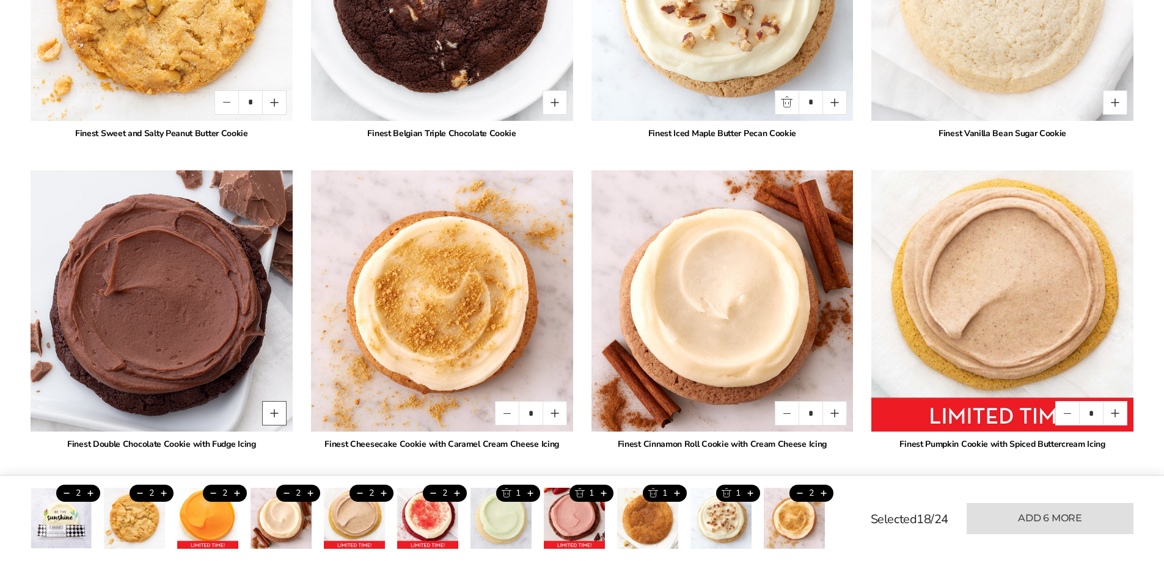
click at [266, 407] on button "Quantity button plus" at bounding box center [274, 413] width 24 height 24
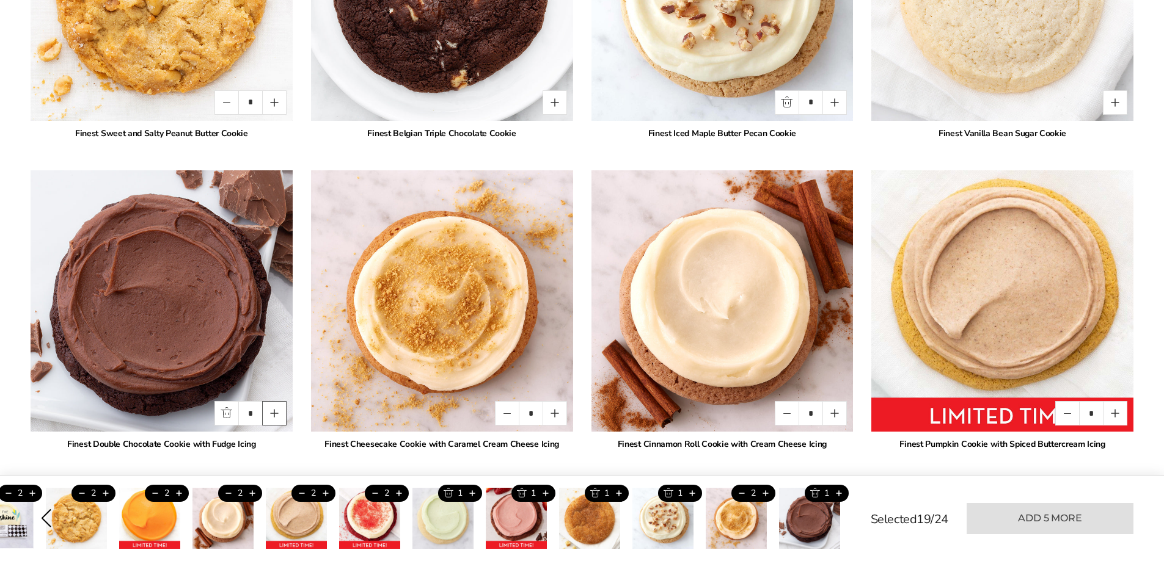
click at [266, 407] on button "Quantity button plus" at bounding box center [274, 413] width 24 height 24
type input "*"
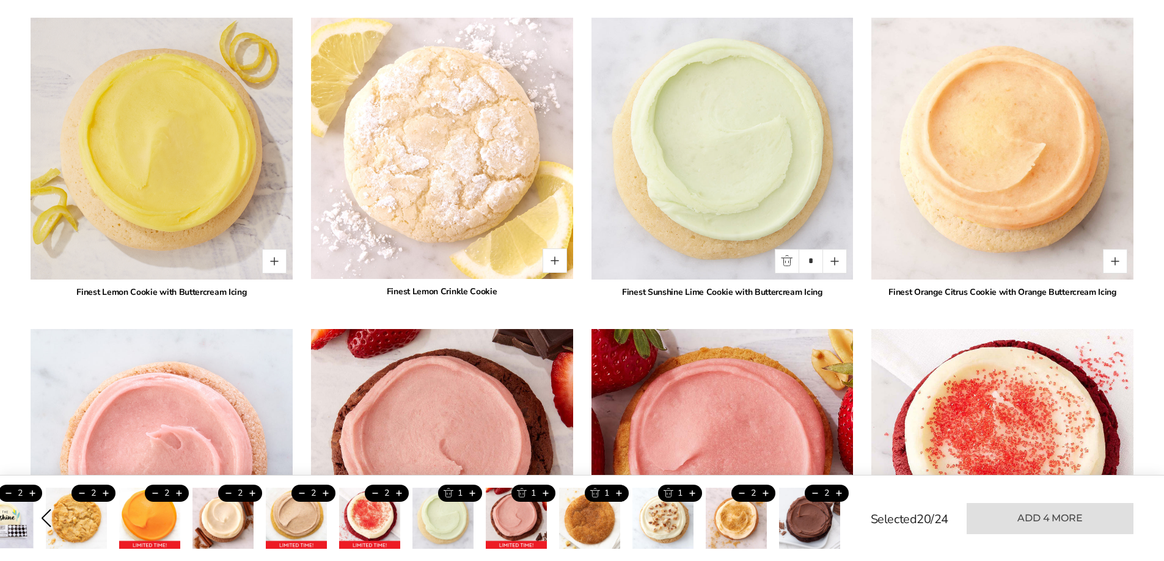
scroll to position [1195, 0]
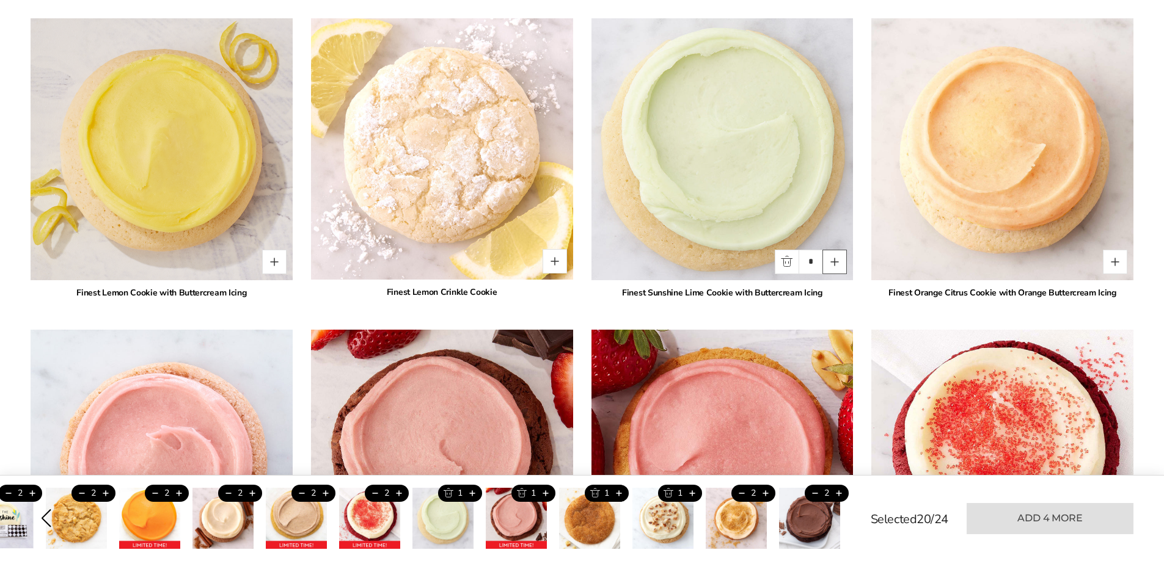
click at [834, 259] on button "Quantity button plus" at bounding box center [834, 262] width 24 height 24
type input "*"
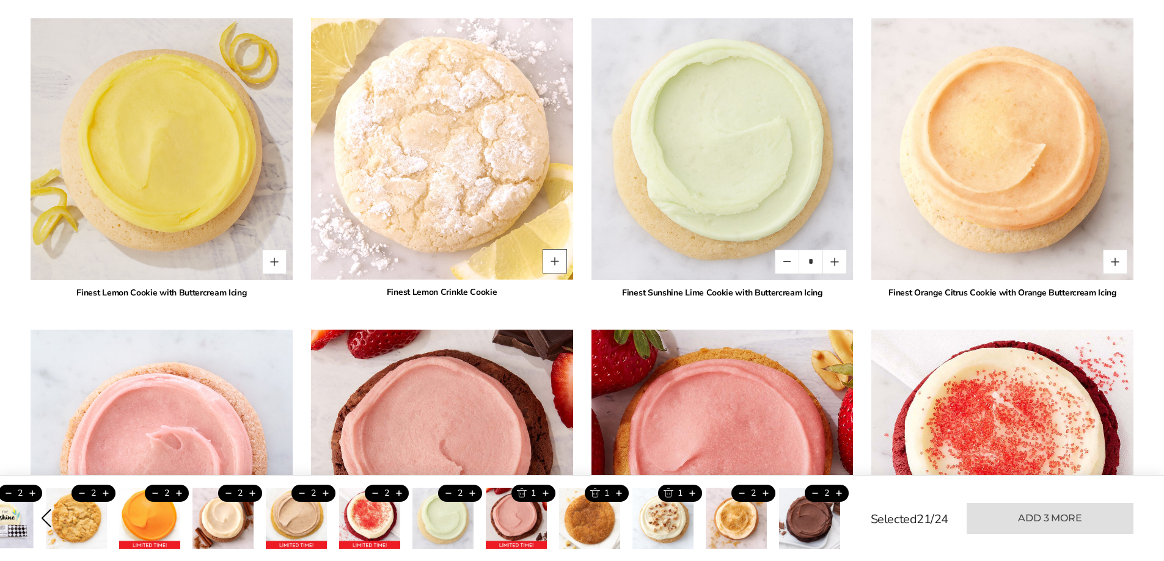
click at [552, 257] on button "Quantity button plus" at bounding box center [554, 261] width 24 height 24
type input "*"
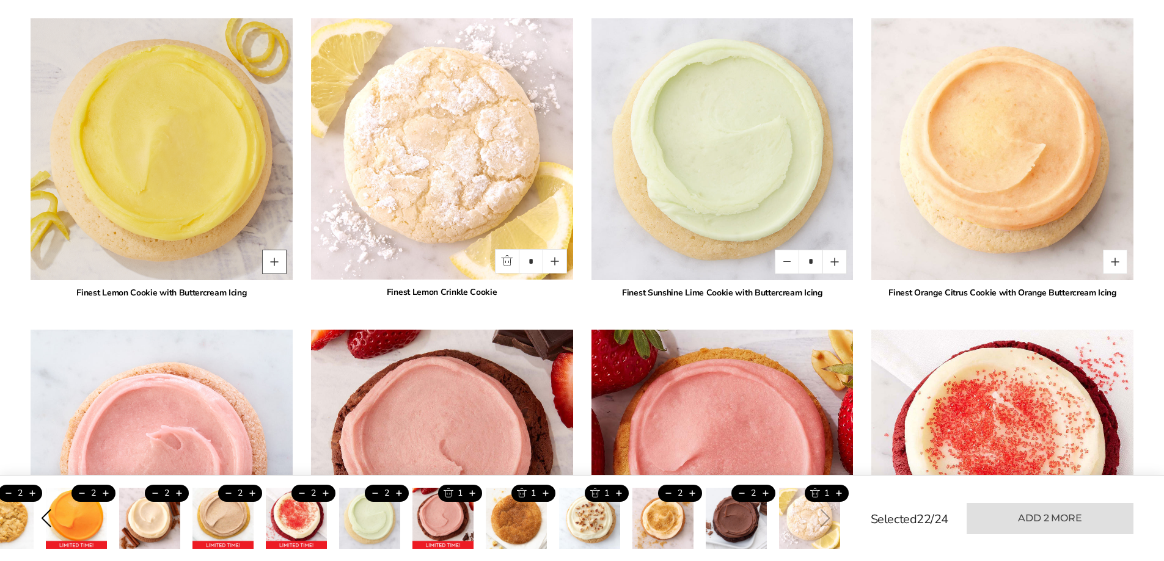
click at [272, 262] on button "Quantity button plus" at bounding box center [274, 262] width 24 height 24
type input "*"
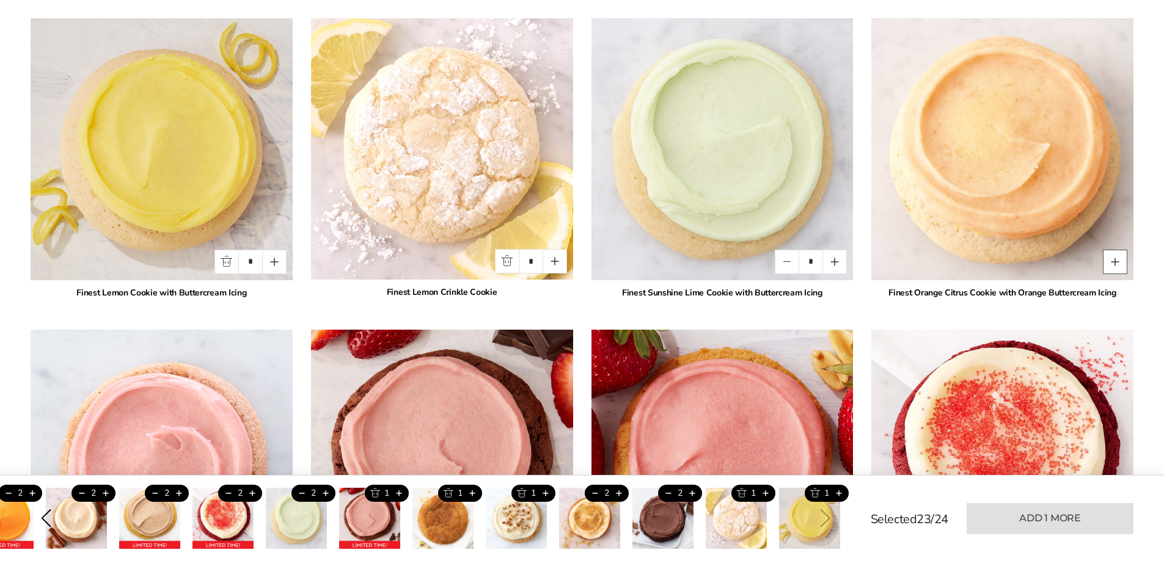
click at [1118, 261] on button "Quantity button plus" at bounding box center [1114, 262] width 24 height 24
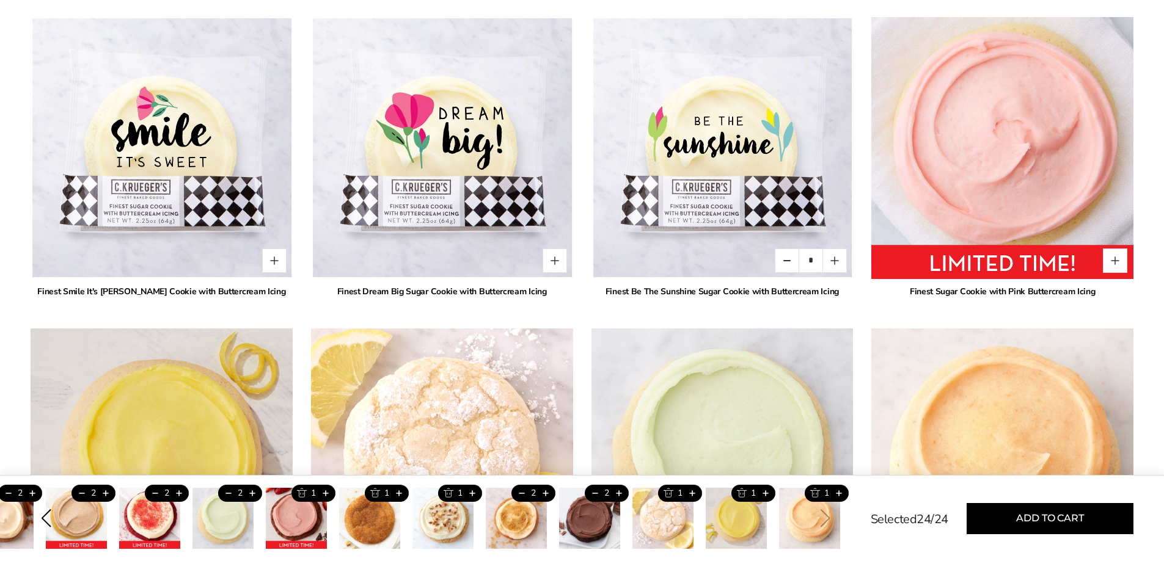
scroll to position [767, 0]
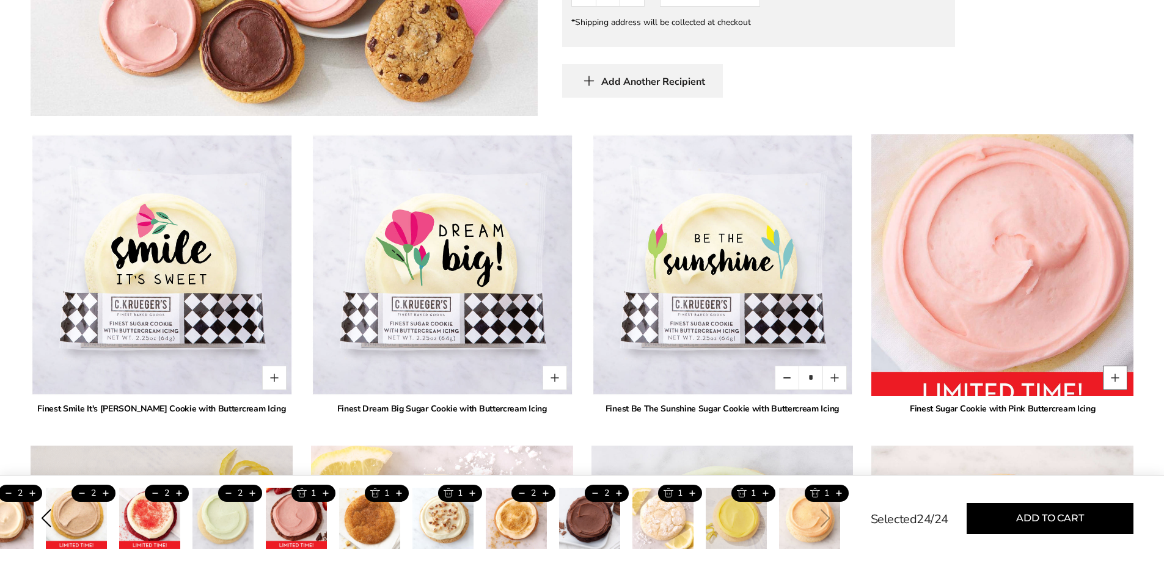
click at [1112, 374] on button "Quantity button plus" at bounding box center [1114, 378] width 24 height 24
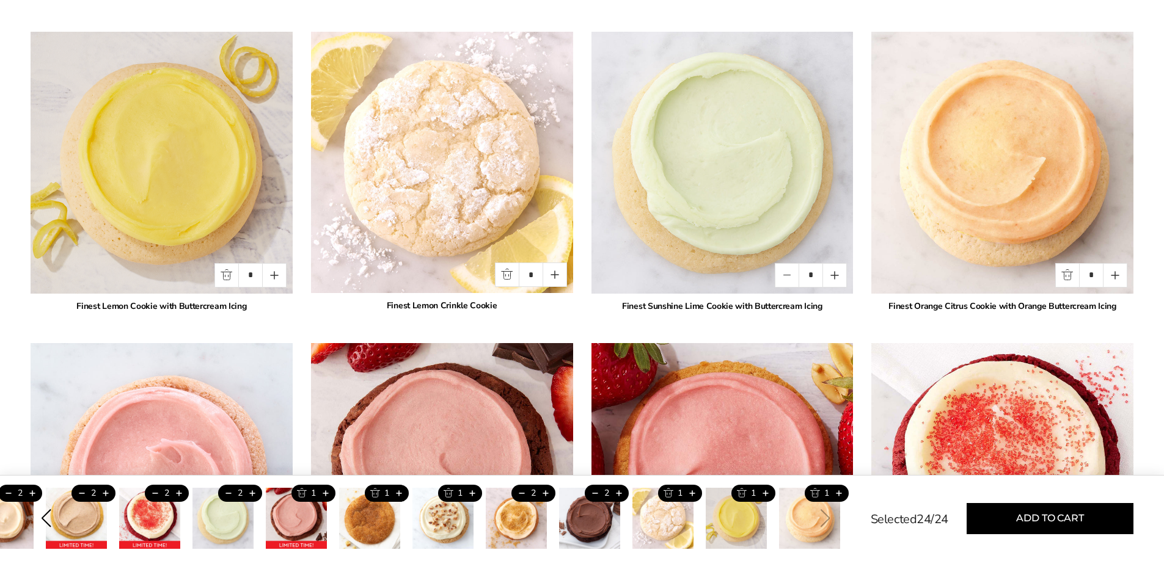
scroll to position [1195, 0]
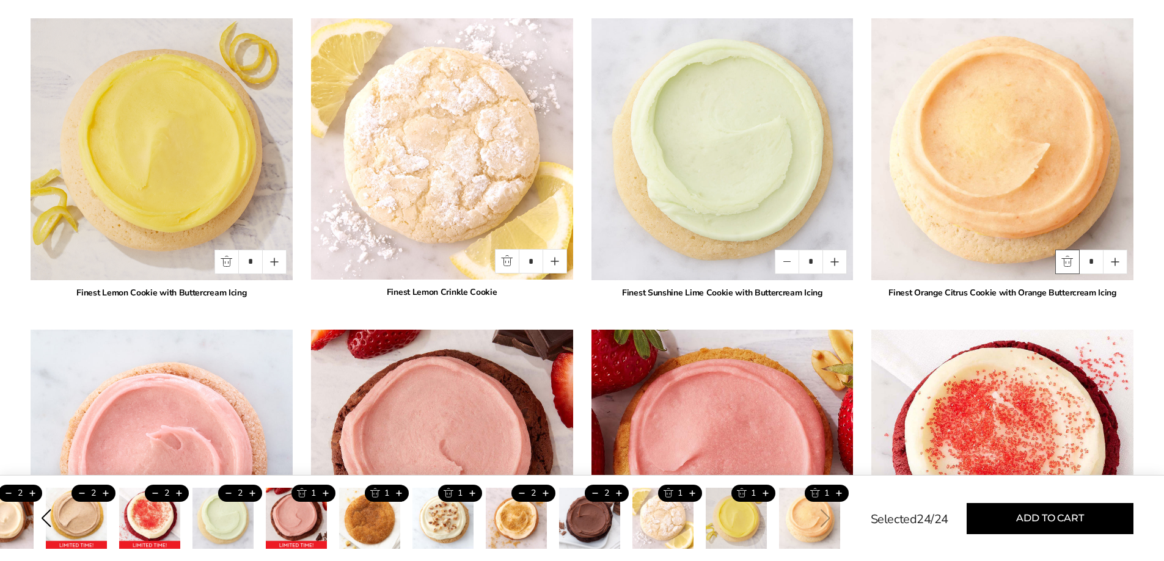
click at [1065, 266] on button "Quantity button minus" at bounding box center [1067, 262] width 24 height 24
type input "*"
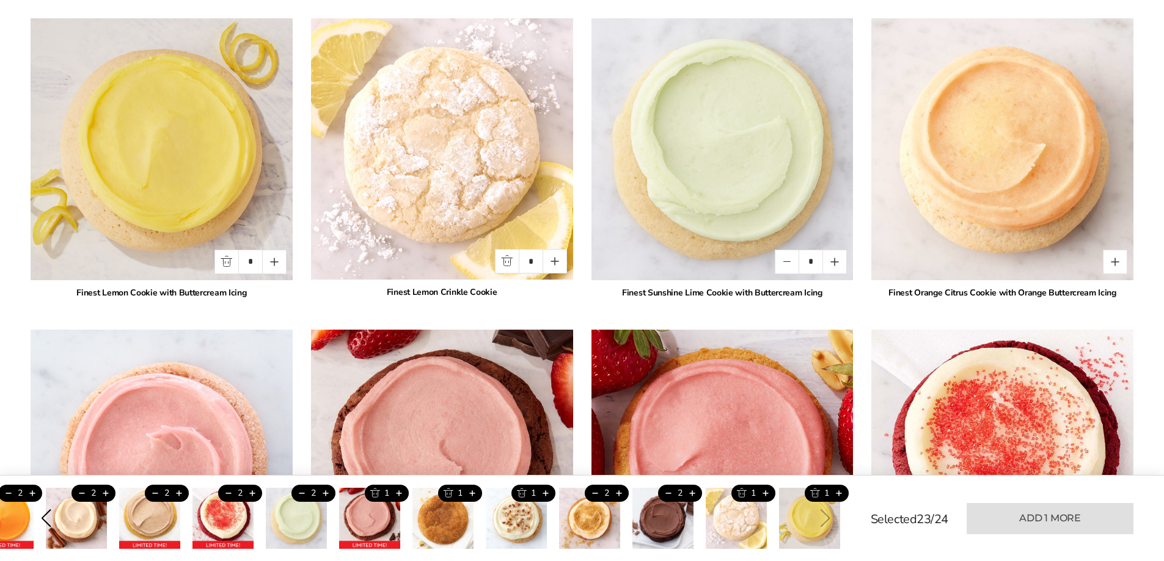
scroll to position [767, 0]
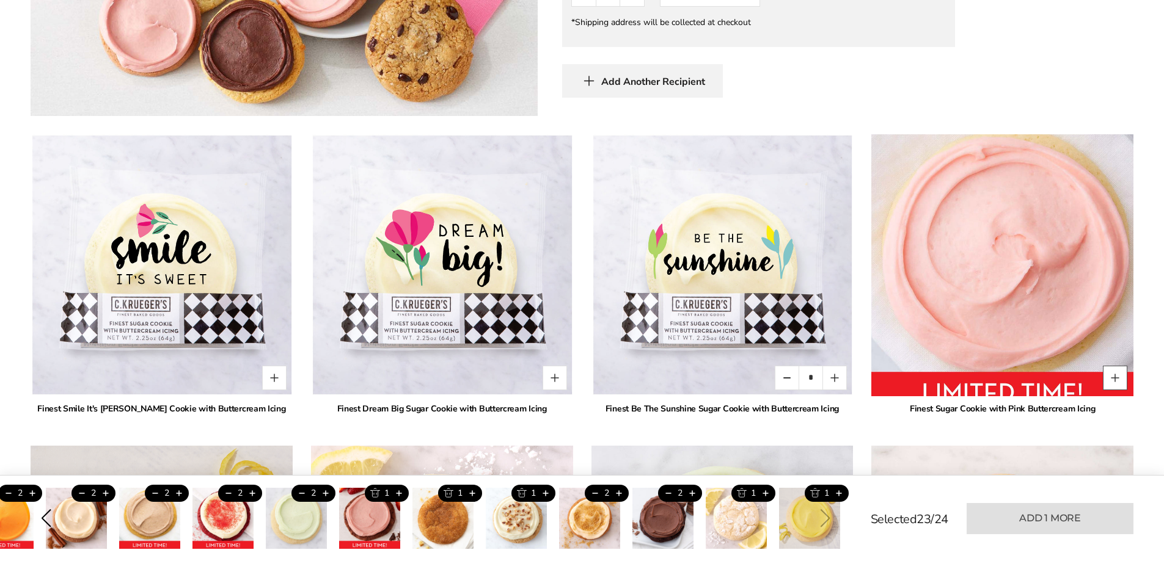
click at [1110, 375] on button "Quantity button plus" at bounding box center [1114, 378] width 24 height 24
type input "*"
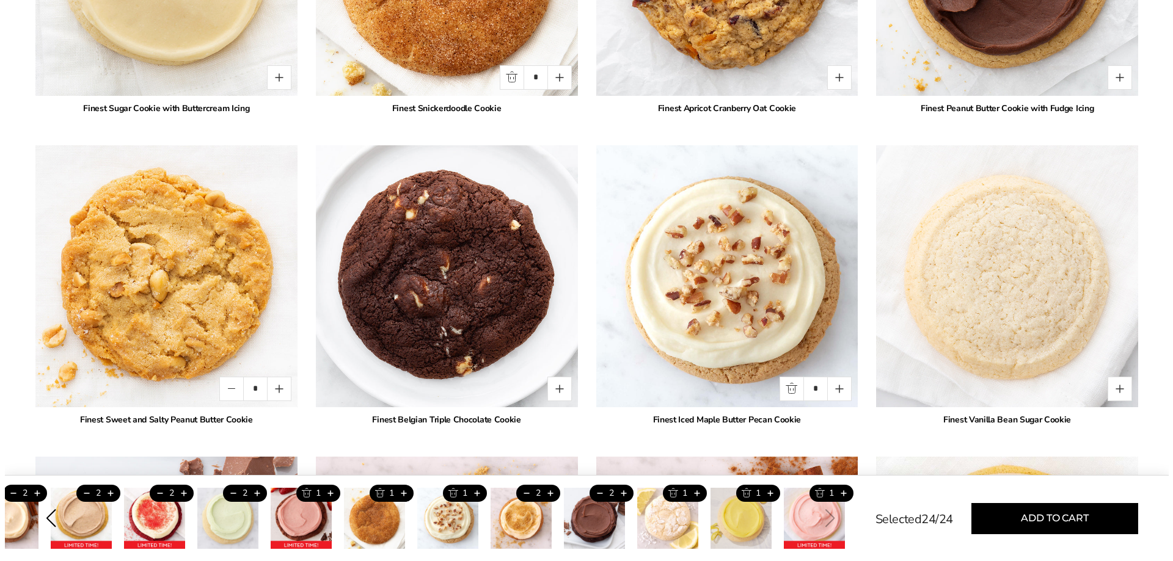
scroll to position [2355, 0]
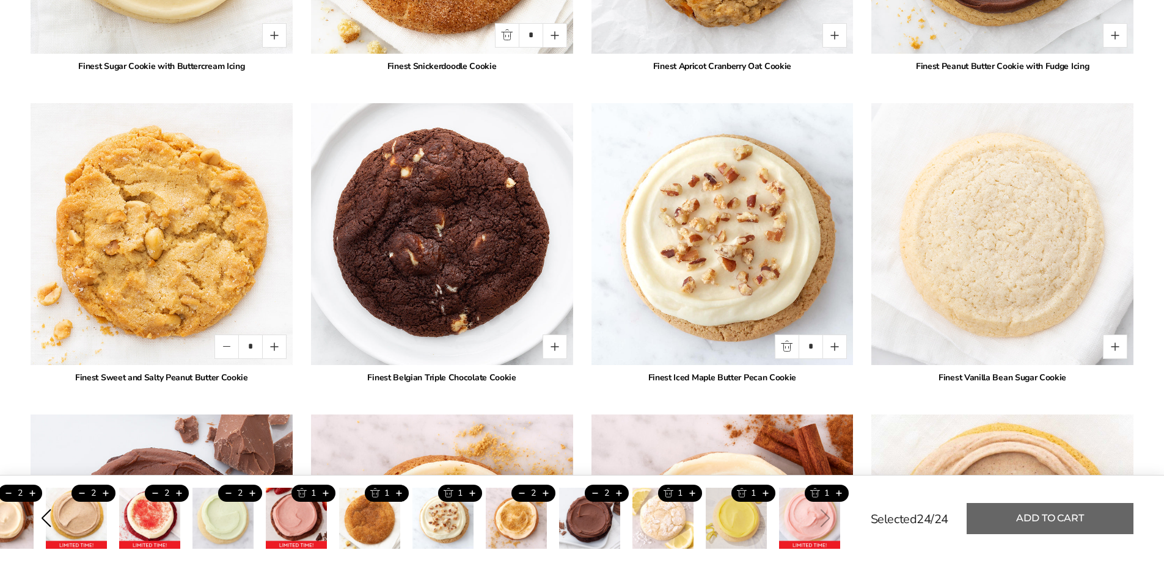
click at [999, 512] on button "Add to cart" at bounding box center [1049, 518] width 167 height 31
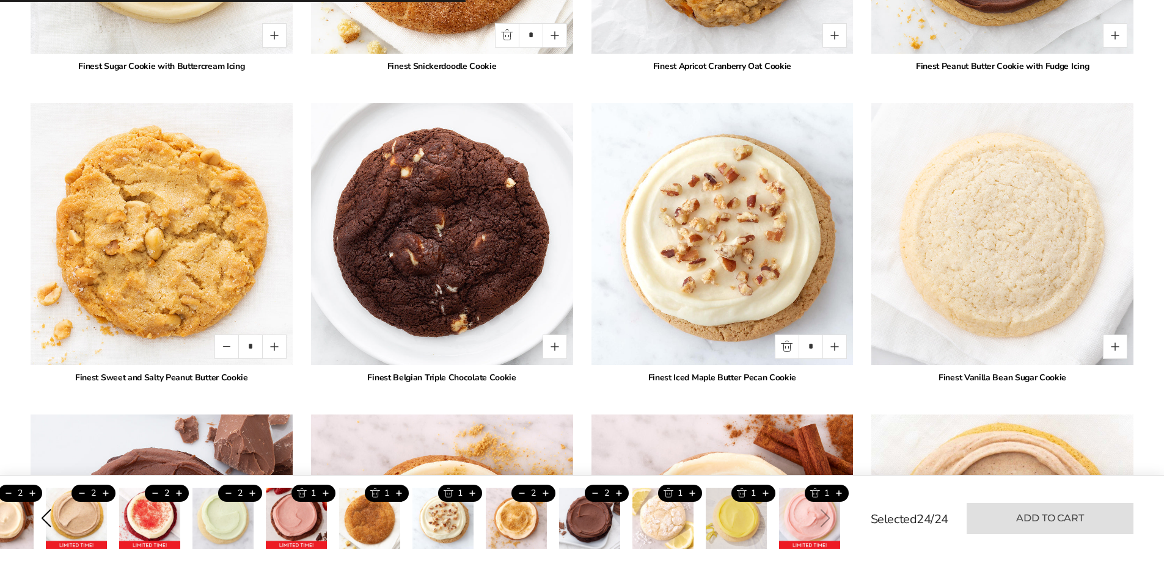
type input "*"
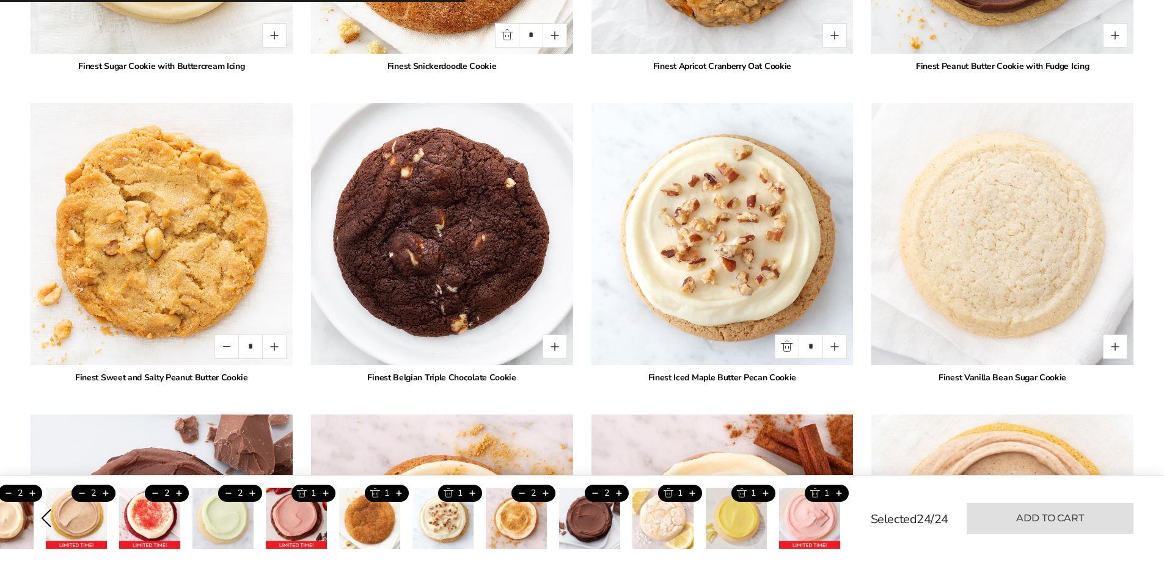
type input "*"
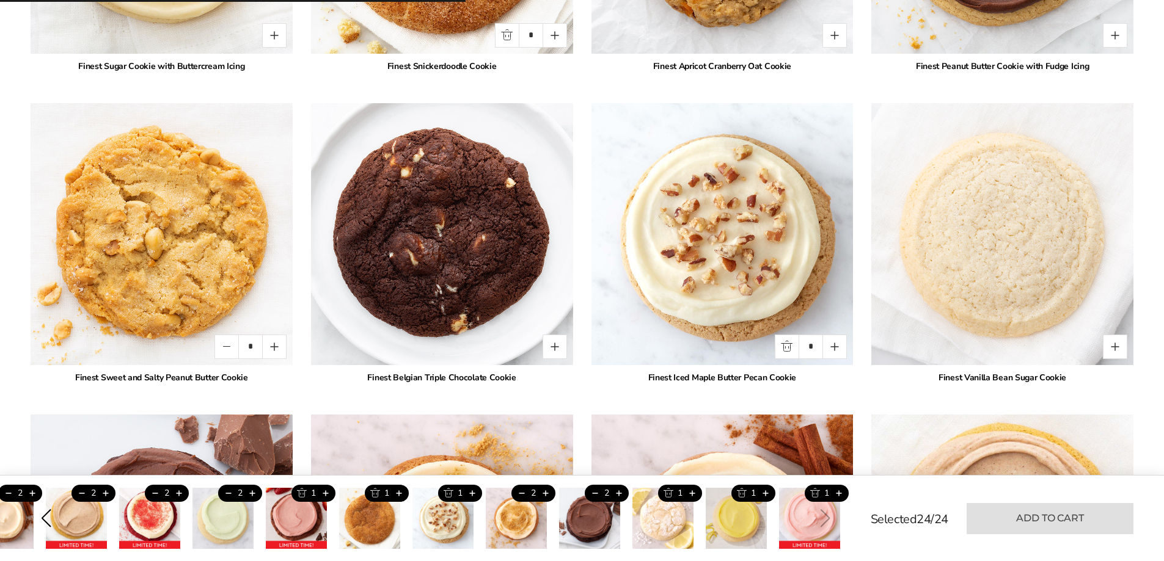
type input "*"
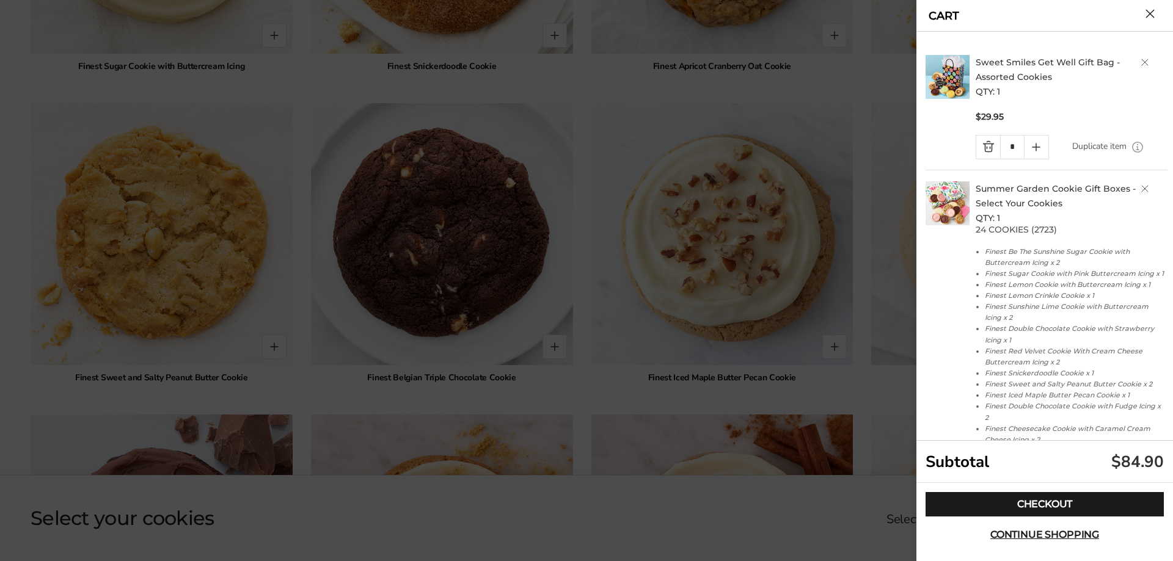
click at [1141, 60] on link "Delete product" at bounding box center [1144, 62] width 7 height 7
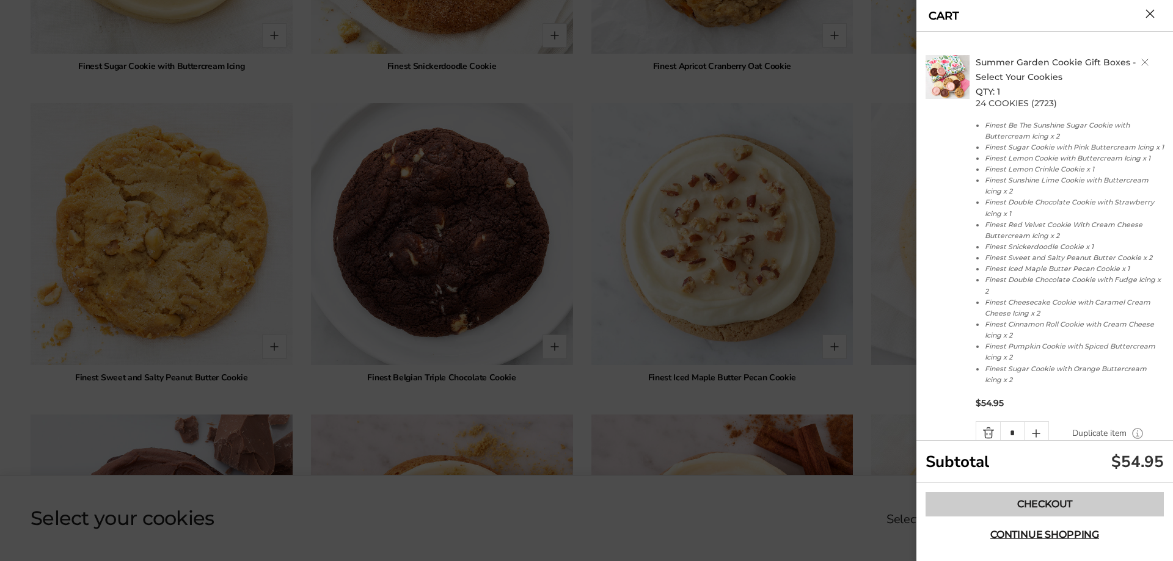
click at [965, 499] on link "Checkout" at bounding box center [1044, 504] width 238 height 24
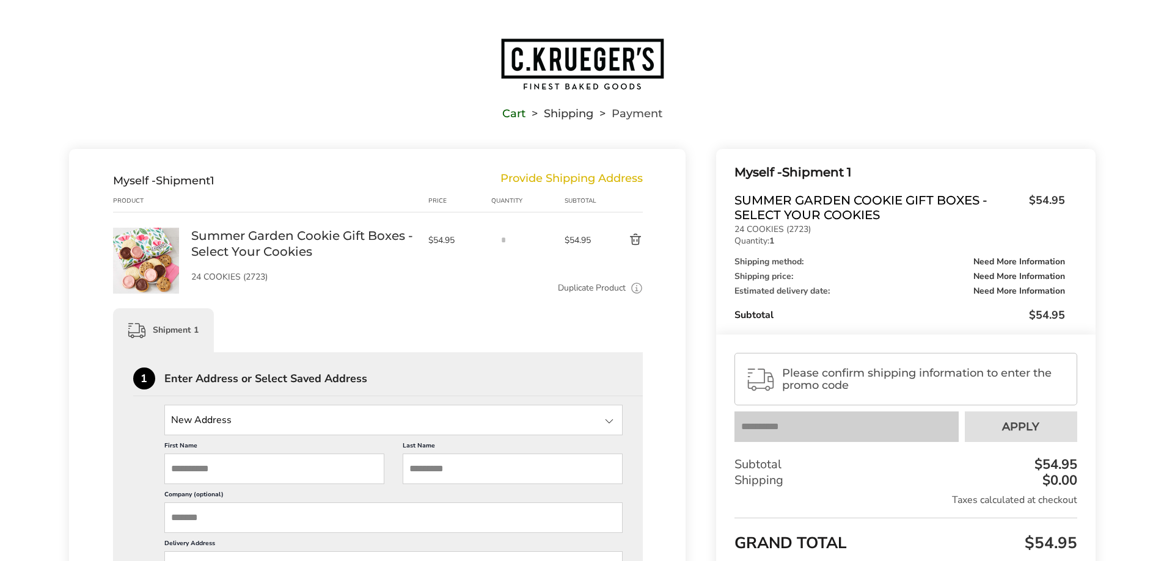
click at [586, 53] on img "Go to home page" at bounding box center [582, 64] width 165 height 54
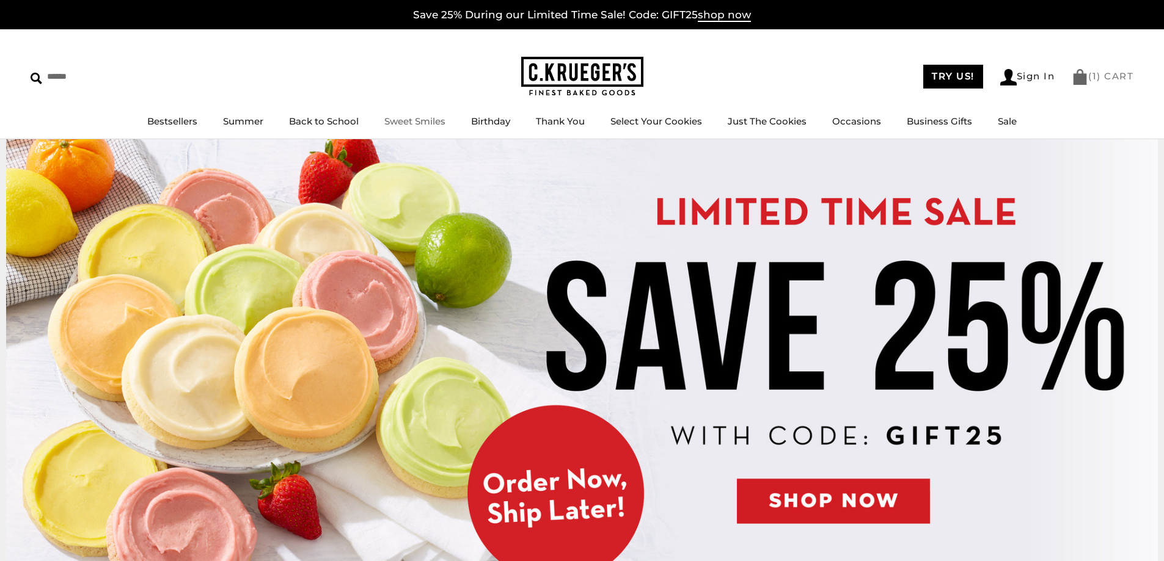
click at [1089, 71] on link "( 1 ) CART" at bounding box center [1102, 76] width 62 height 12
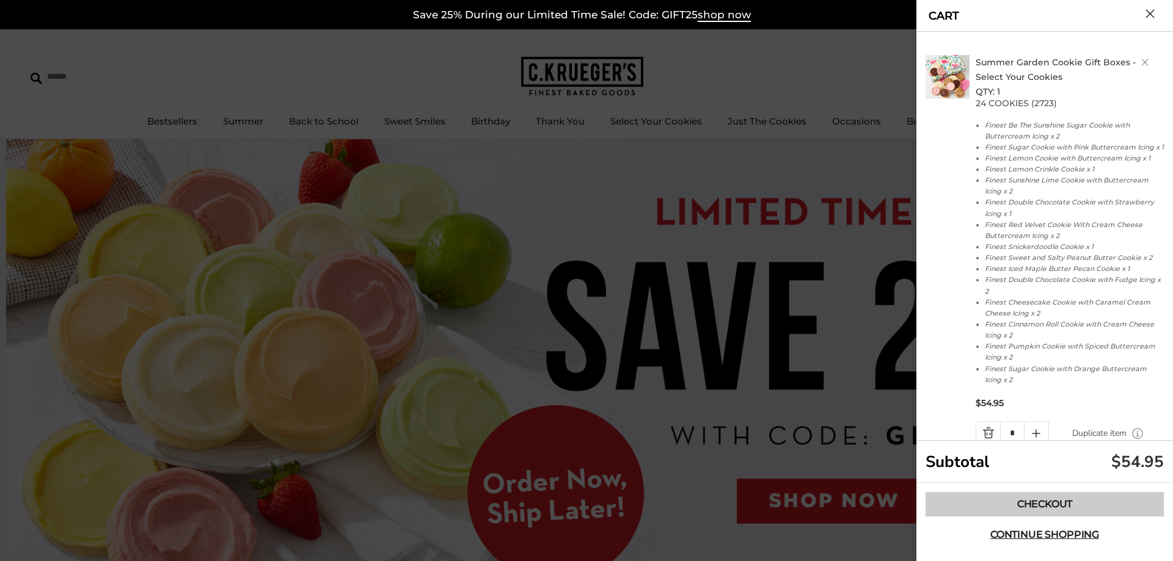
click at [964, 500] on link "Checkout" at bounding box center [1044, 504] width 238 height 24
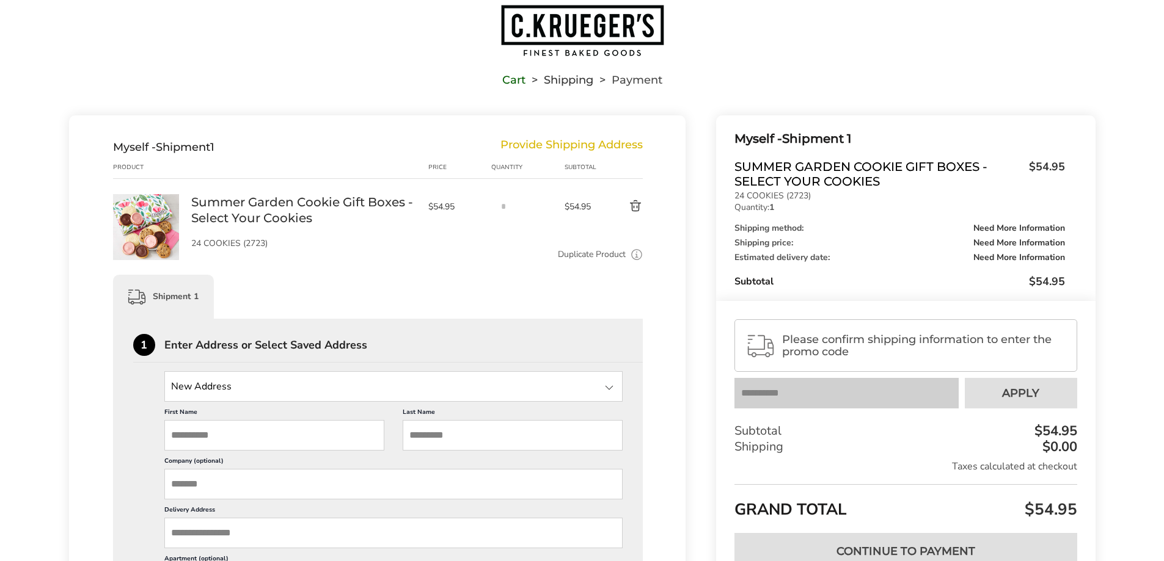
scroll to position [61, 0]
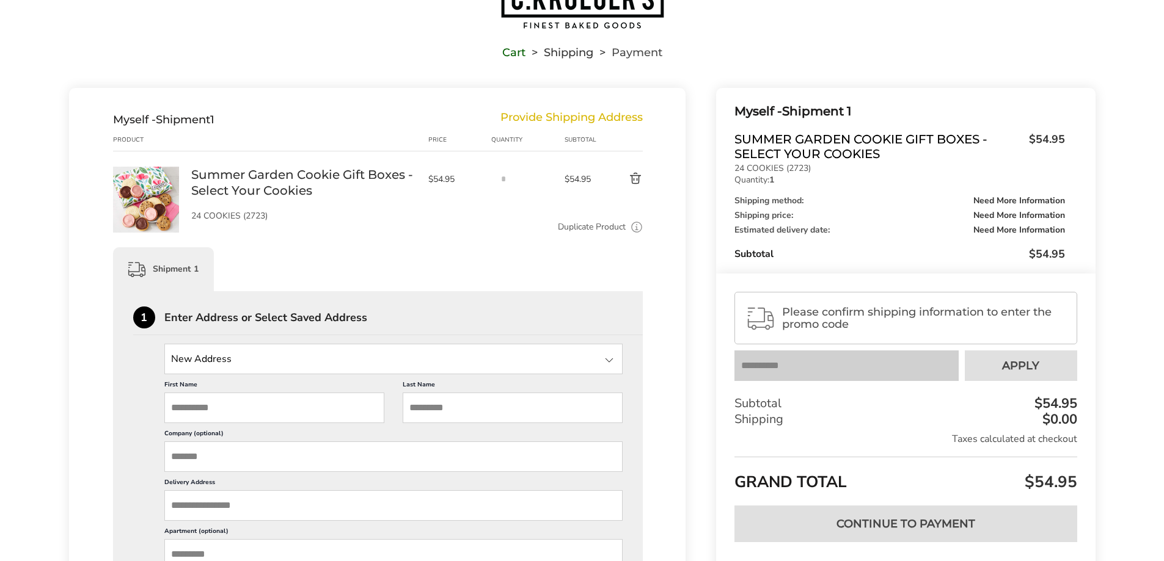
click at [881, 316] on span "Please confirm shipping information to enter the promo code" at bounding box center [923, 318] width 283 height 24
click at [413, 354] on input "State" at bounding box center [393, 359] width 459 height 31
type input "**********"
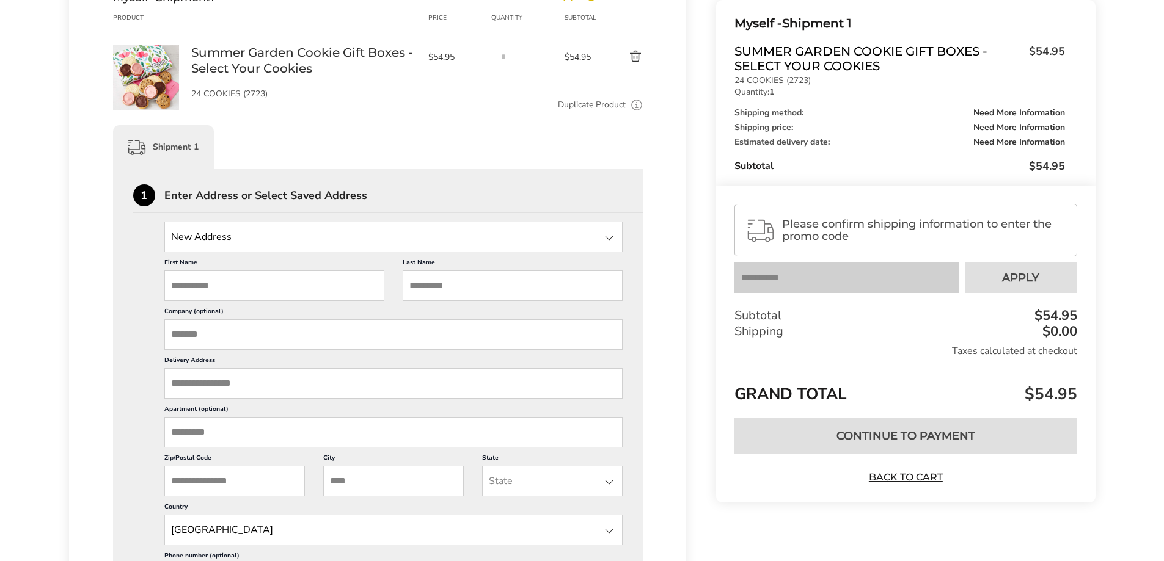
click at [233, 293] on input "First Name" at bounding box center [274, 286] width 220 height 31
type input "*****"
type input "******"
type input "**********"
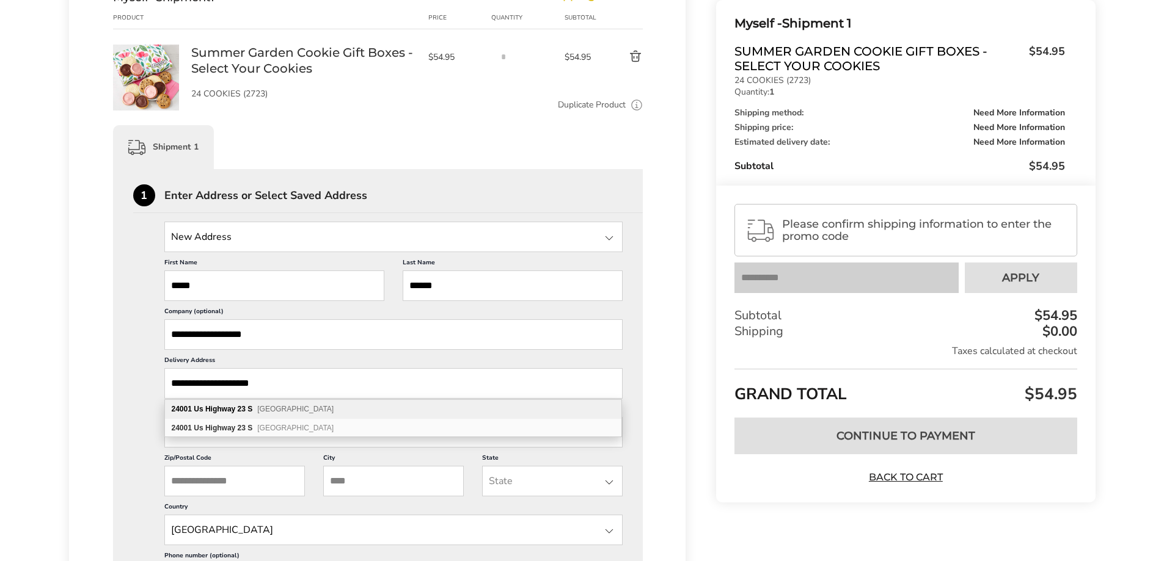
click at [263, 405] on span "[GEOGRAPHIC_DATA]" at bounding box center [295, 409] width 76 height 9
type input "**********"
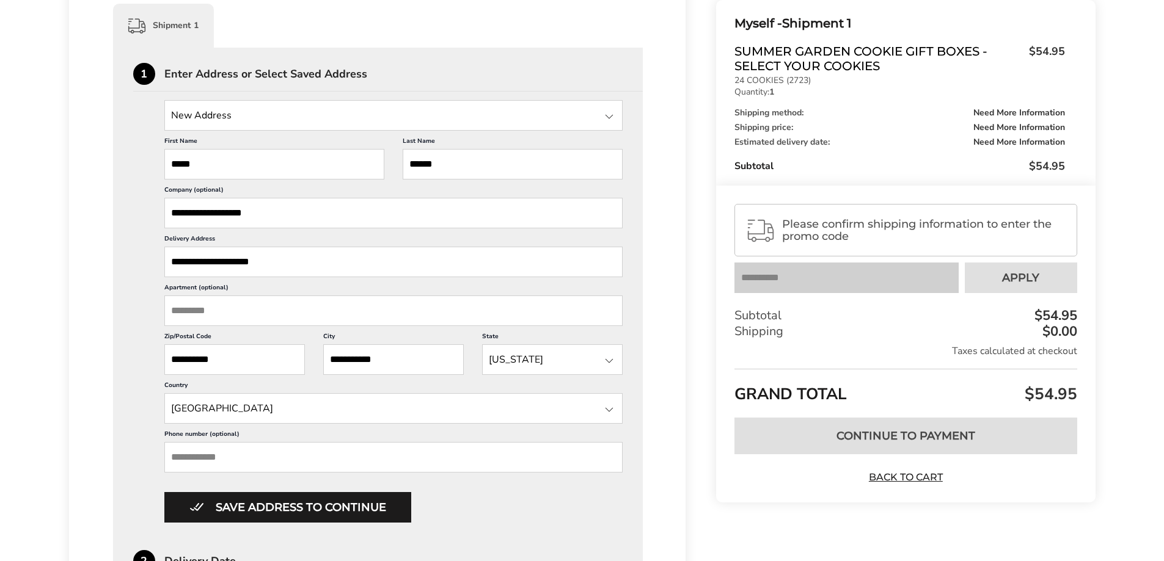
scroll to position [366, 0]
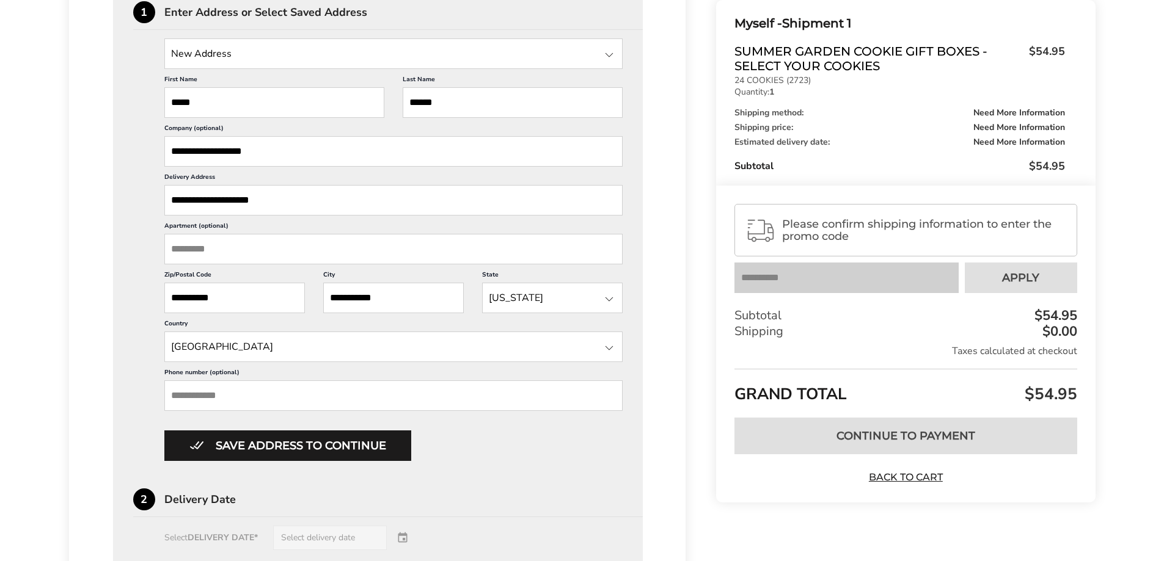
click at [192, 400] on input "Phone number (optional)" at bounding box center [393, 396] width 459 height 31
type input "**********"
click at [538, 437] on div "Save address to continue" at bounding box center [393, 446] width 459 height 31
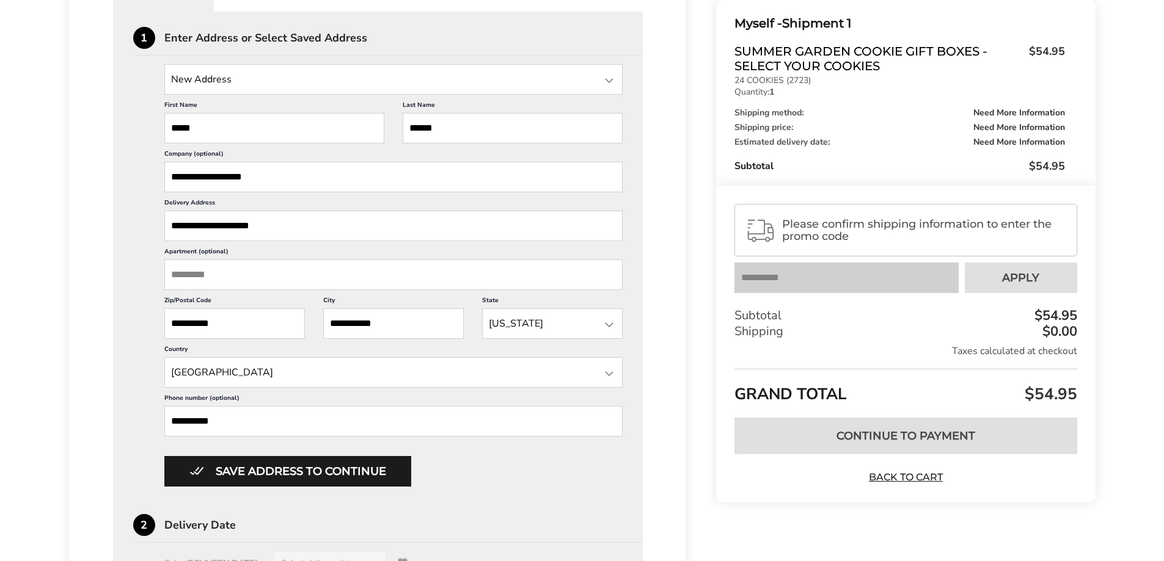
scroll to position [489, 0]
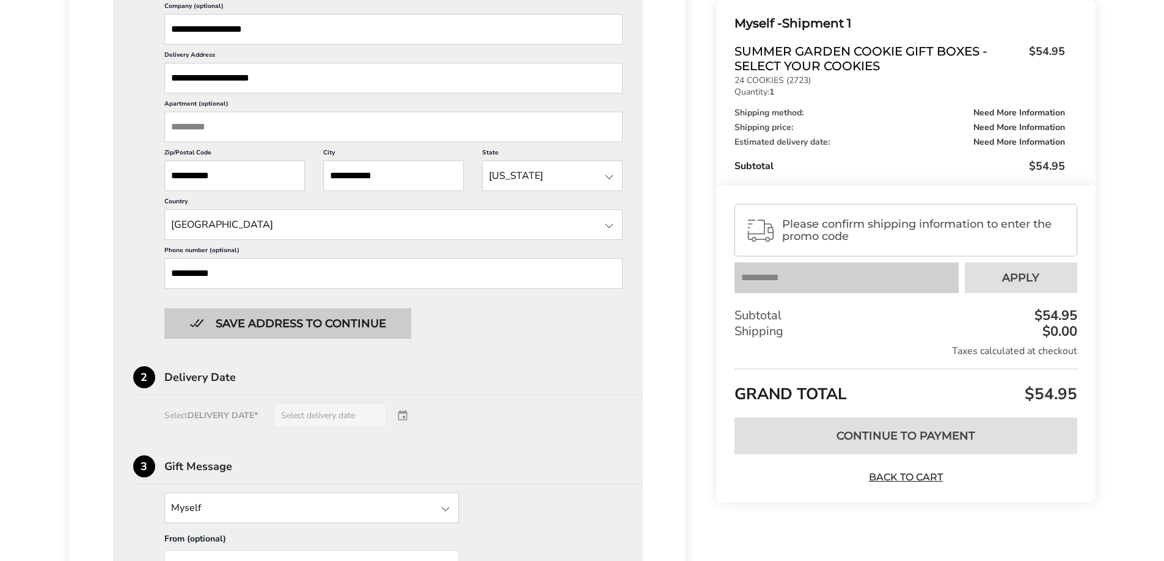
click at [250, 319] on button "Save address to continue" at bounding box center [287, 323] width 247 height 31
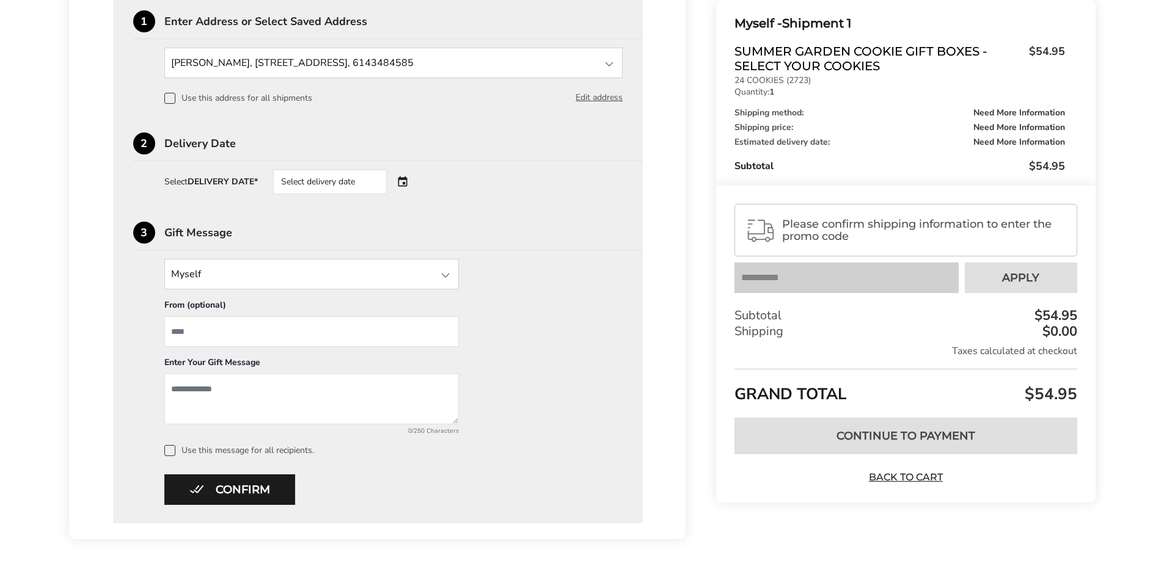
scroll to position [296, 0]
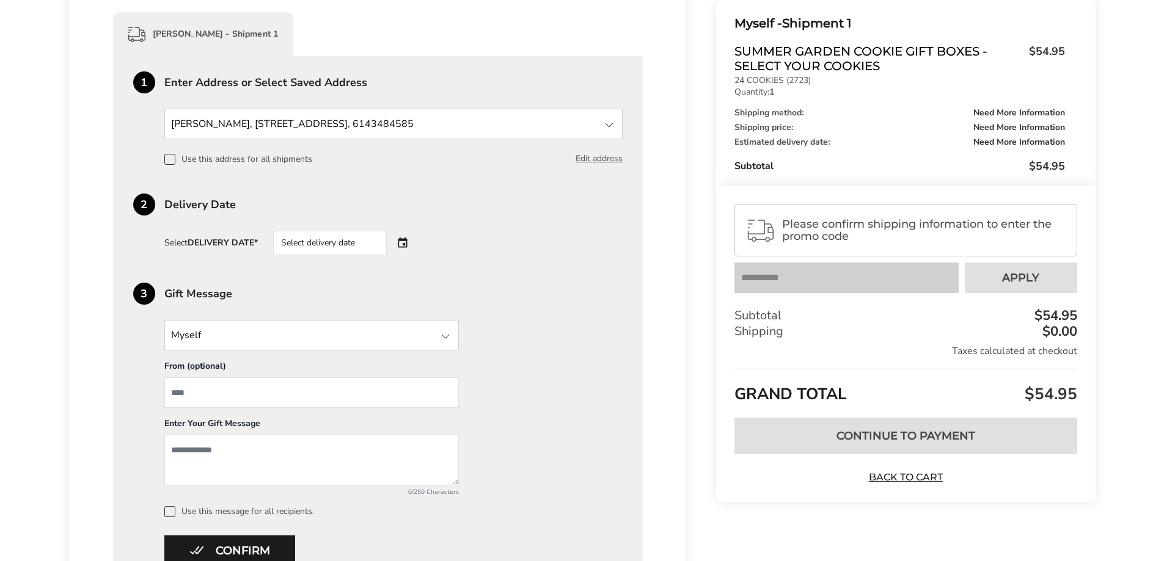
click at [408, 236] on div "Select delivery date" at bounding box center [347, 243] width 148 height 24
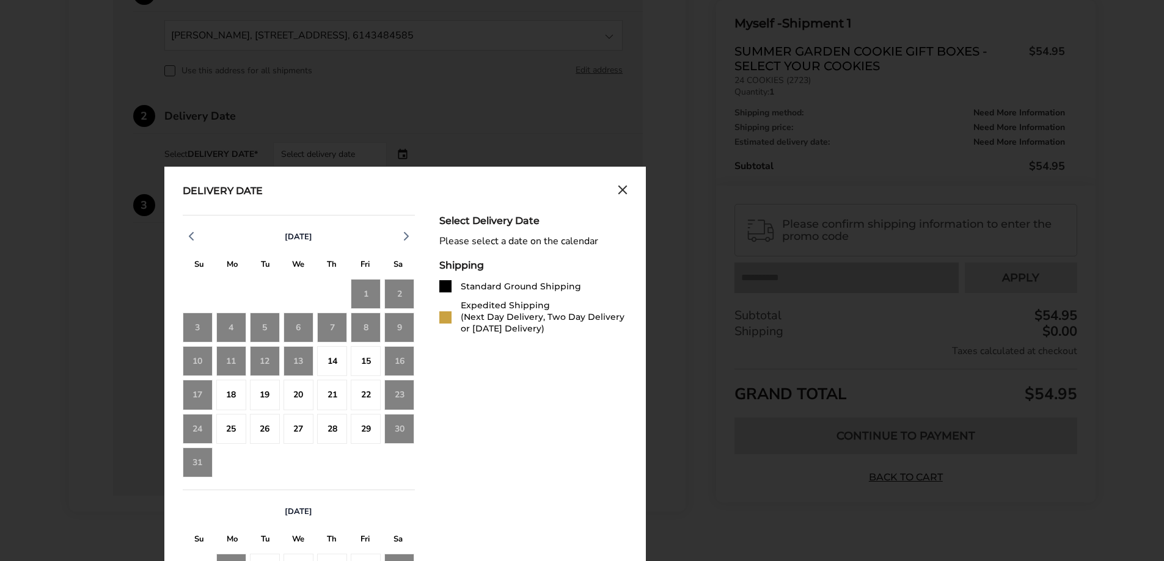
scroll to position [357, 0]
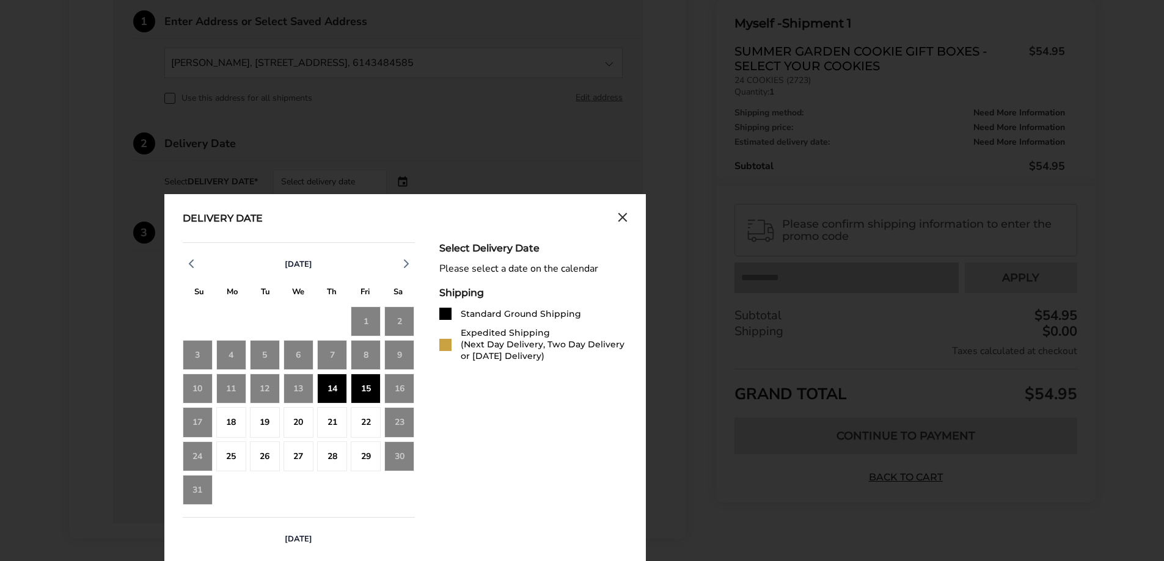
click at [332, 392] on div "14" at bounding box center [332, 389] width 30 height 30
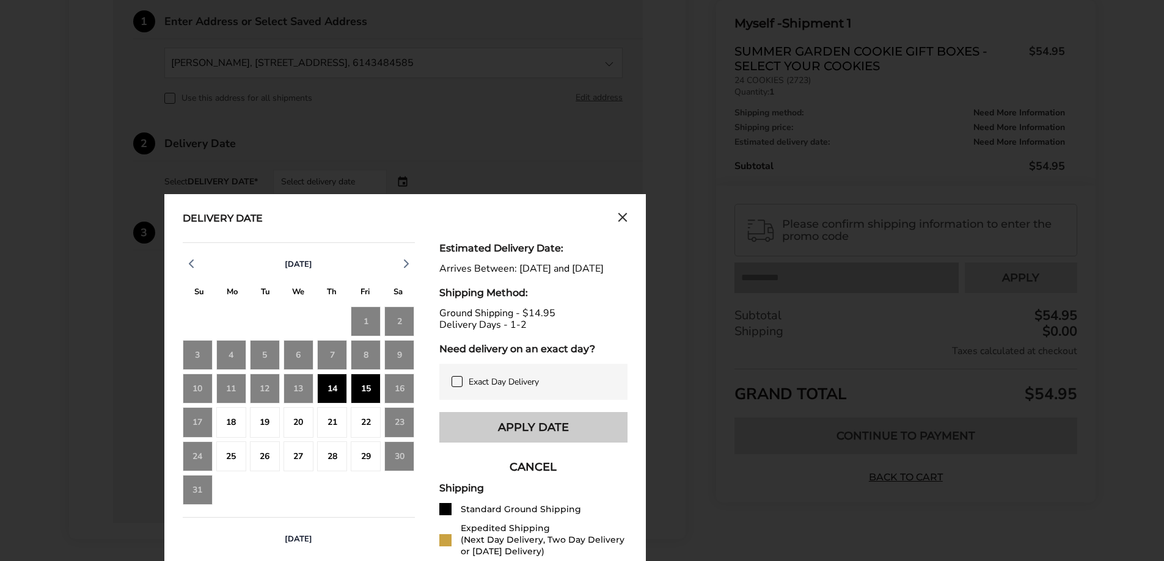
click at [462, 439] on button "Apply Date" at bounding box center [533, 427] width 188 height 31
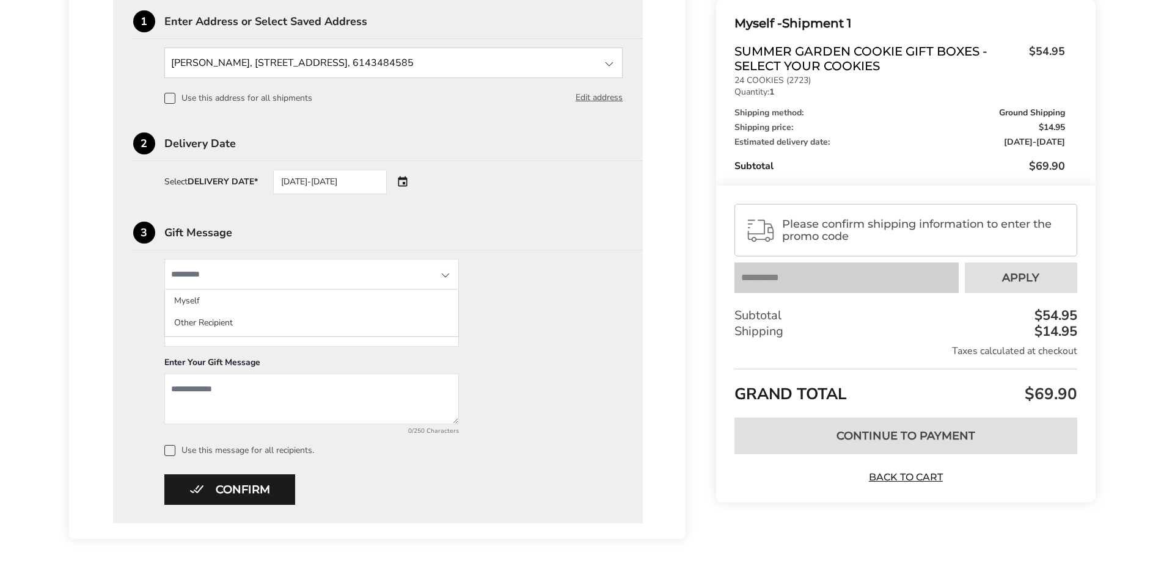
click at [341, 274] on input "State" at bounding box center [311, 274] width 294 height 31
click at [488, 252] on div "3 Gift Message Myself Myself Other Recipient From (optional) Enter Your Gift Me…" at bounding box center [378, 339] width 490 height 235
click at [435, 274] on input "State" at bounding box center [311, 274] width 294 height 31
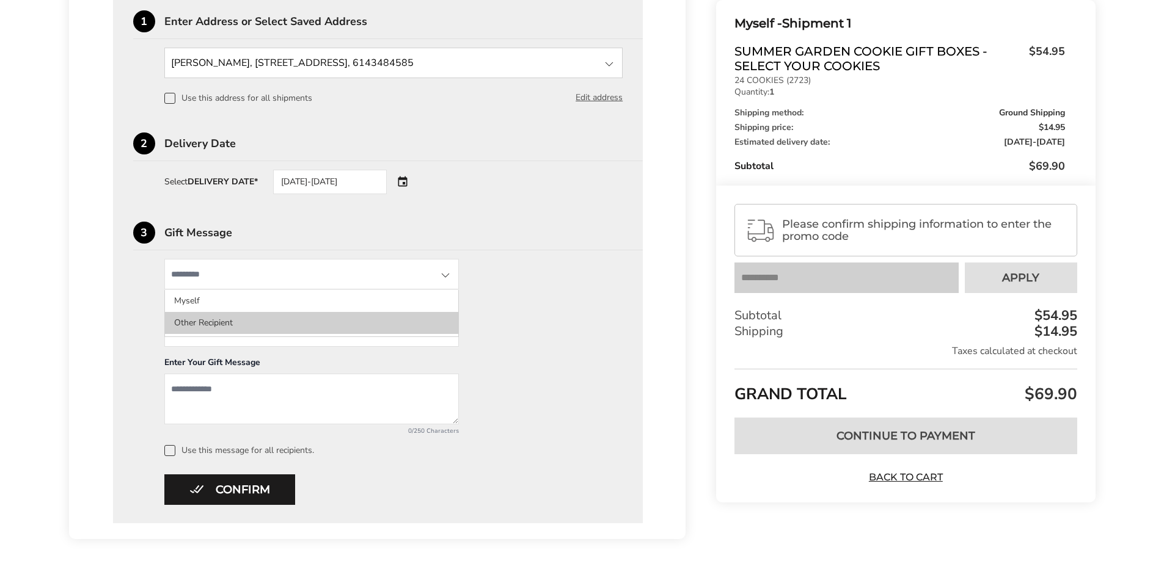
click at [213, 322] on li "Other Recipient" at bounding box center [311, 323] width 293 height 22
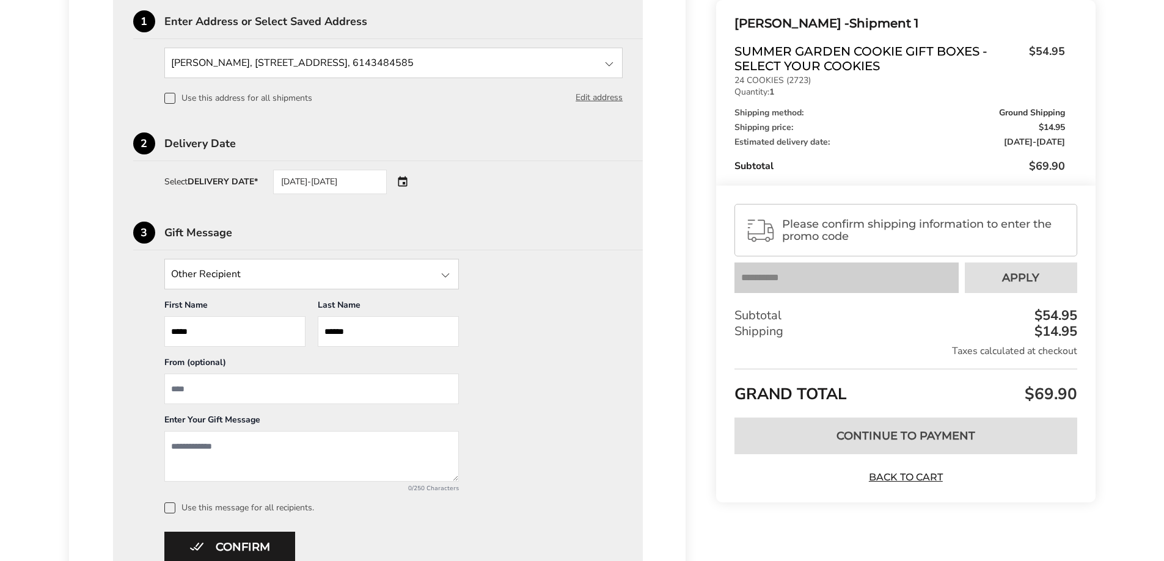
click at [522, 292] on div "Other Recipient Myself Other Recipient First Name * Enter recipient name ***** …" at bounding box center [378, 386] width 490 height 255
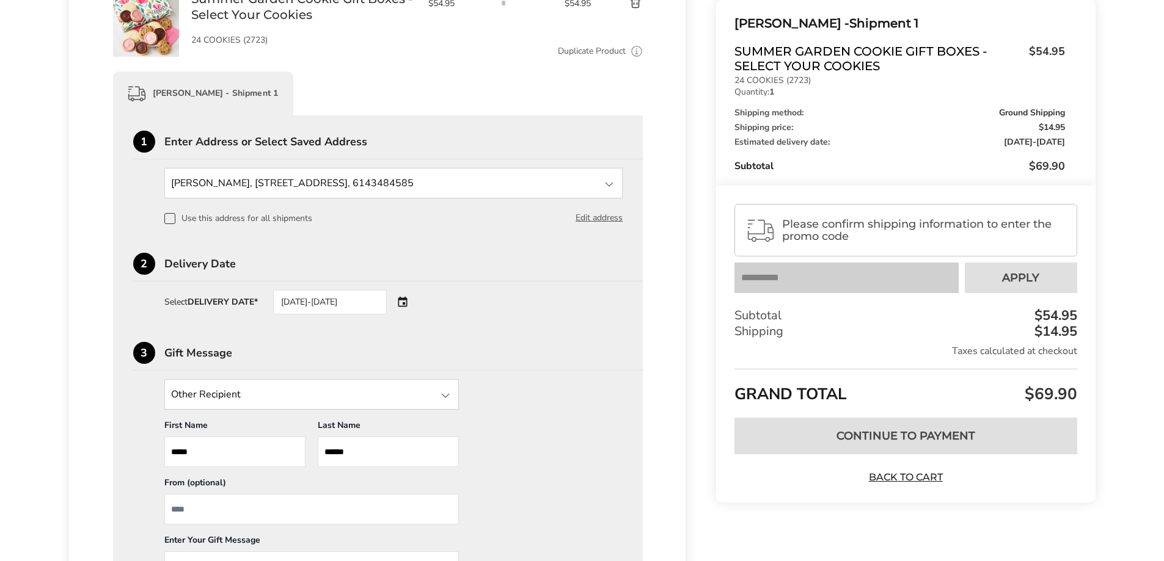
scroll to position [228, 0]
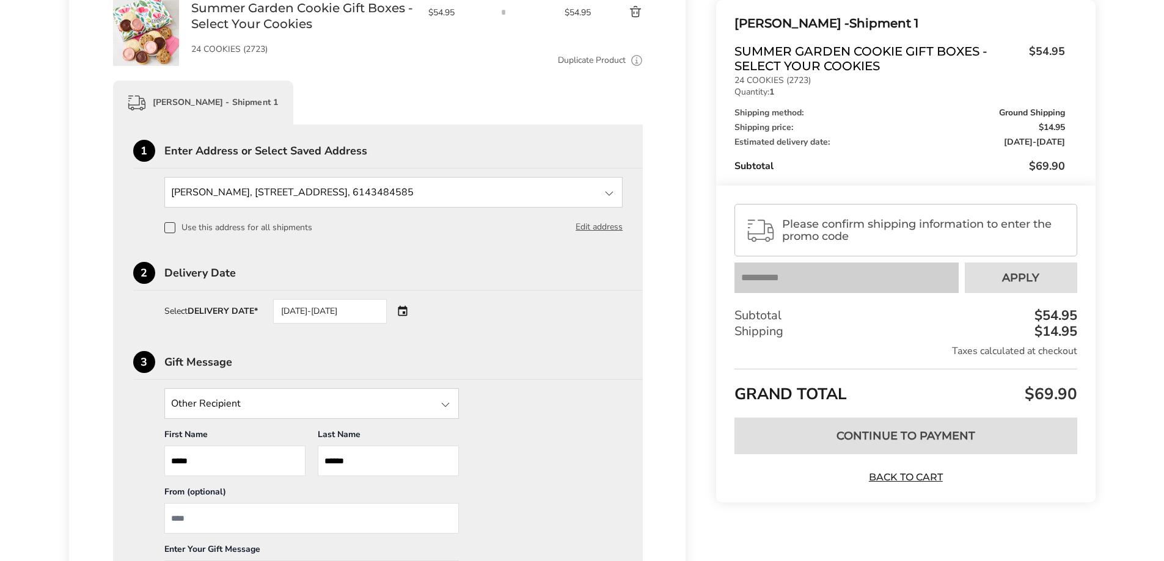
click at [806, 228] on span "Please confirm shipping information to enter the promo code" at bounding box center [923, 230] width 283 height 24
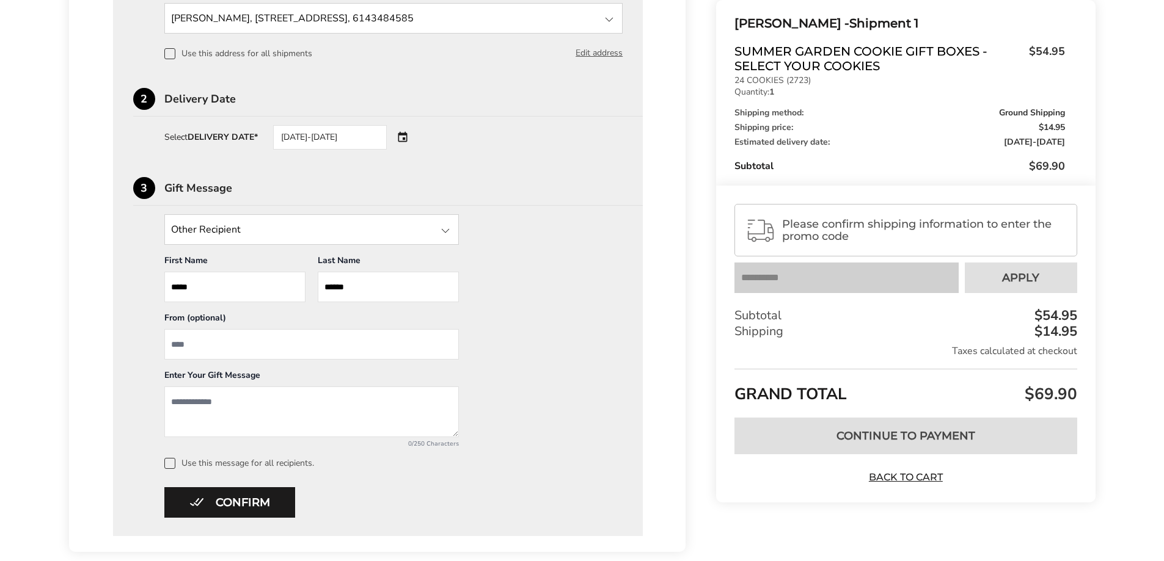
scroll to position [411, 0]
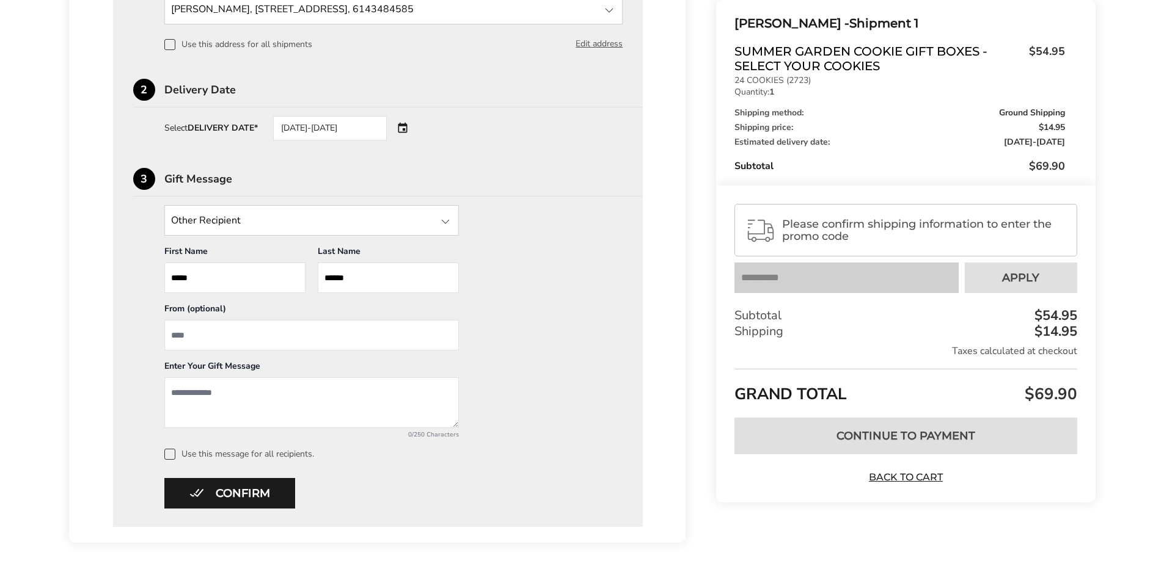
click at [281, 403] on textarea "Add a message" at bounding box center [311, 402] width 294 height 51
type textarea "**********"
click at [201, 330] on input "From" at bounding box center [311, 335] width 294 height 31
type input "**********"
click at [425, 396] on textarea "**********" at bounding box center [311, 402] width 294 height 51
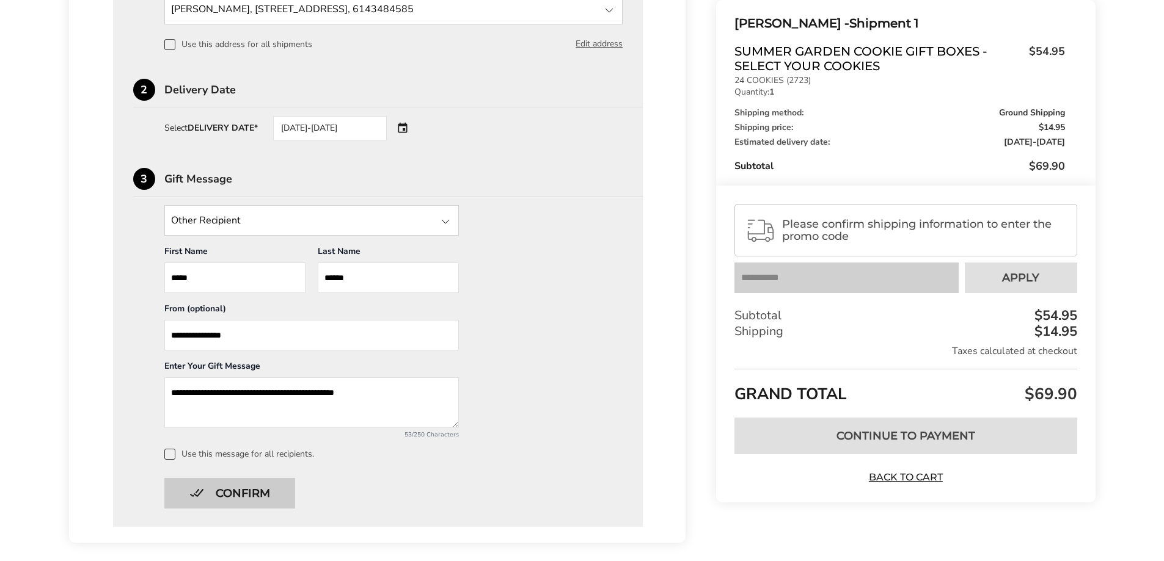
type textarea "**********"
click at [243, 495] on button "Confirm" at bounding box center [229, 493] width 131 height 31
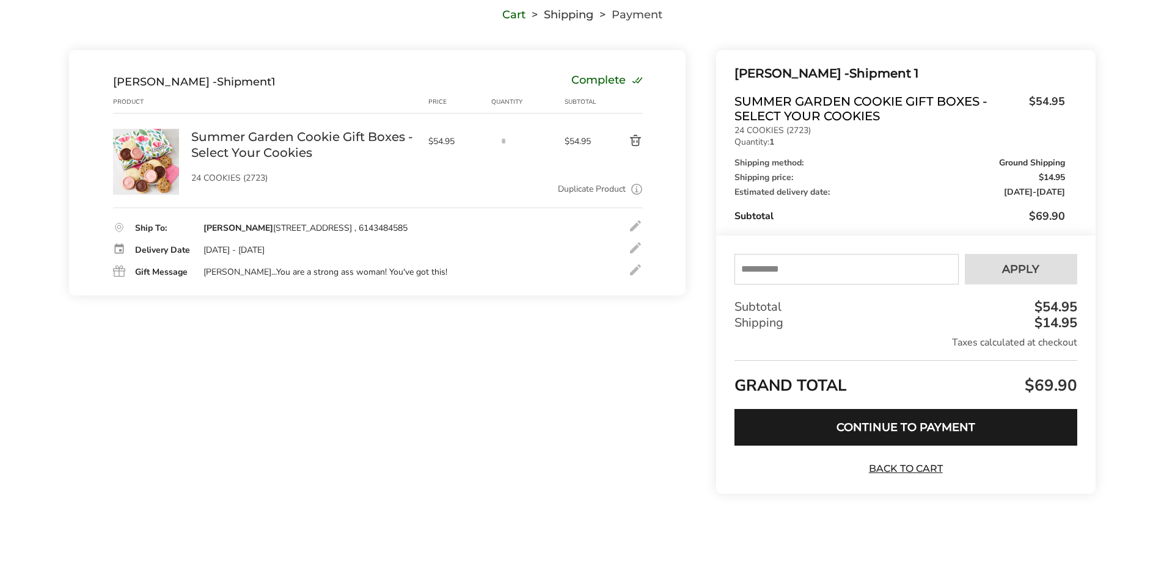
click at [775, 266] on input "text" at bounding box center [846, 269] width 224 height 31
drag, startPoint x: 1005, startPoint y: 273, endPoint x: 1153, endPoint y: 320, distance: 155.7
click at [1132, 304] on div "Contact Information: Fill in the E-mail field Confirm Susan Sikora - Shipment 1…" at bounding box center [582, 281] width 1164 height 462
drag, startPoint x: 783, startPoint y: 272, endPoint x: 700, endPoint y: 269, distance: 83.1
click at [700, 269] on div "Show order summary $69.90 Susan Sikora - Shipment 1 Summer Garden Cookie Gift B…" at bounding box center [889, 281] width 409 height 462
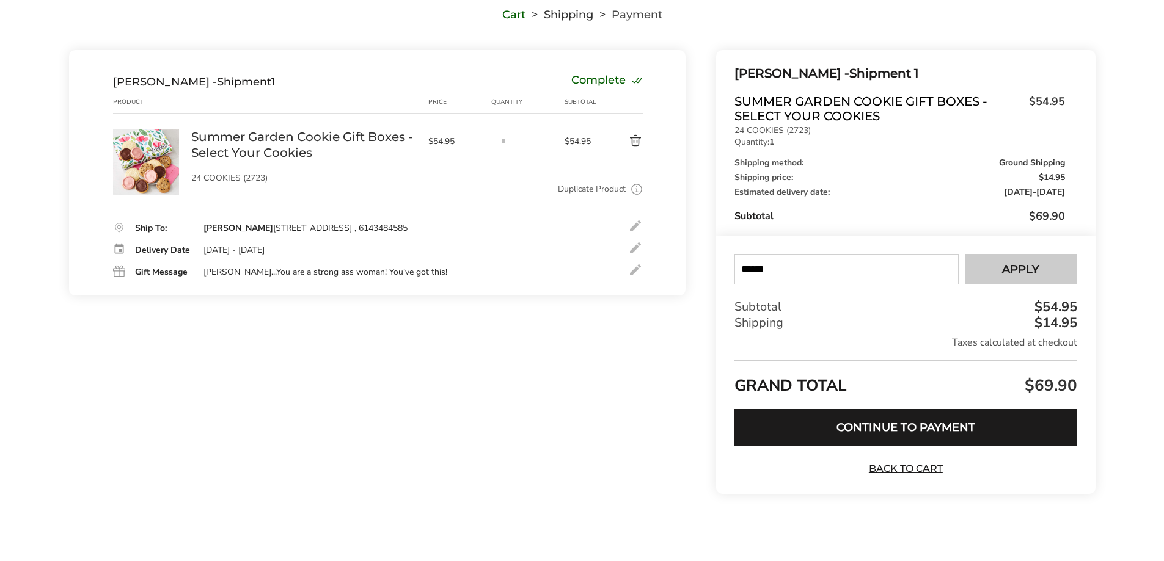
type input "******"
click at [977, 274] on button "Apply" at bounding box center [1020, 269] width 112 height 31
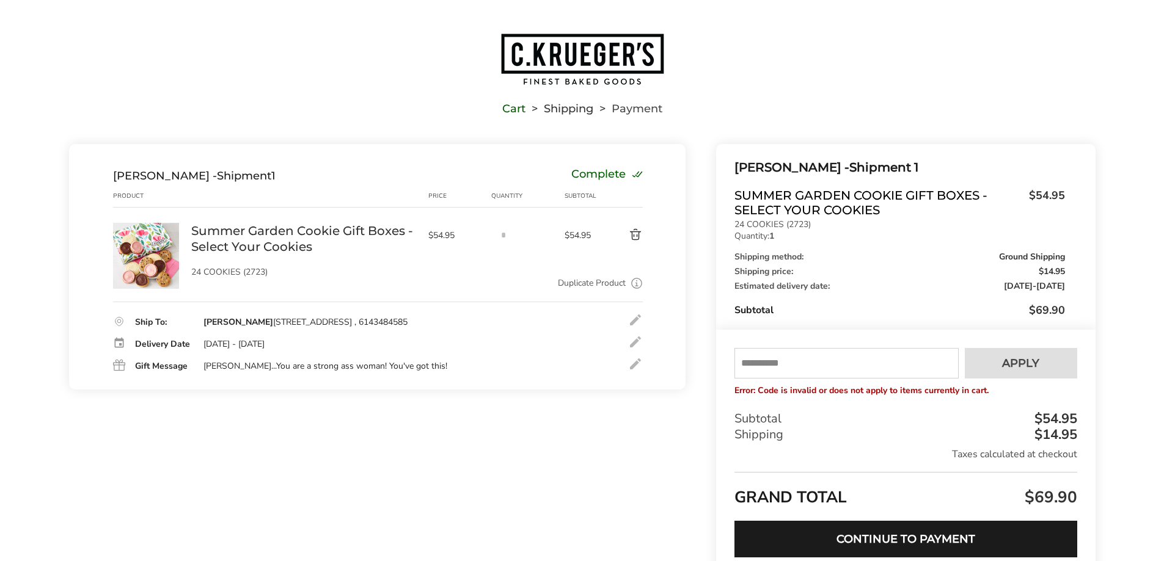
scroll to position [0, 0]
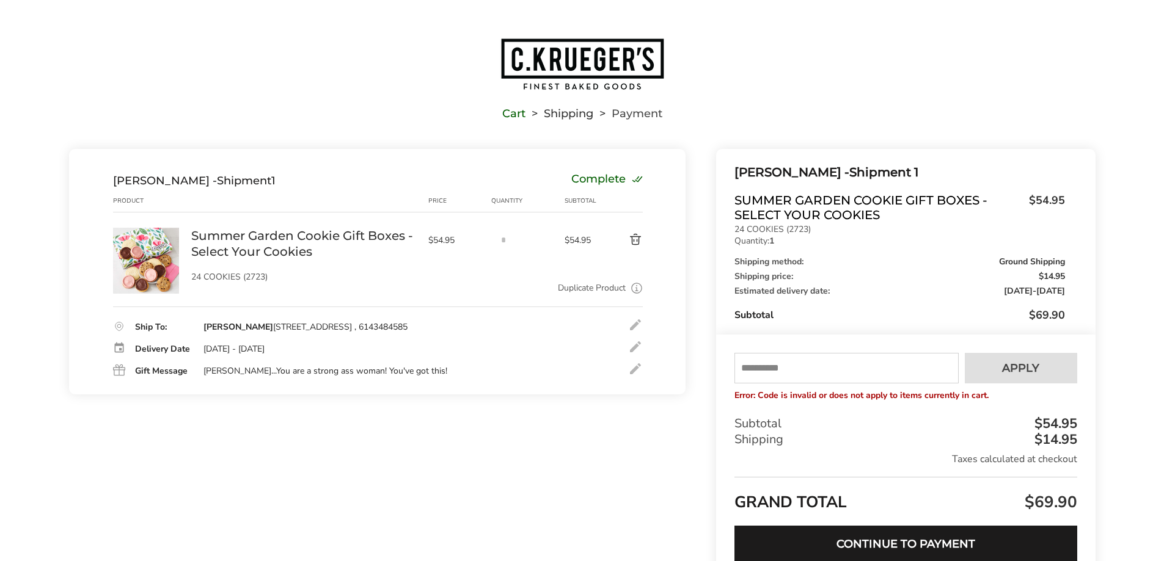
click at [857, 378] on input "text" at bounding box center [846, 368] width 224 height 31
type input "******"
click at [993, 369] on button "Apply" at bounding box center [1020, 368] width 112 height 31
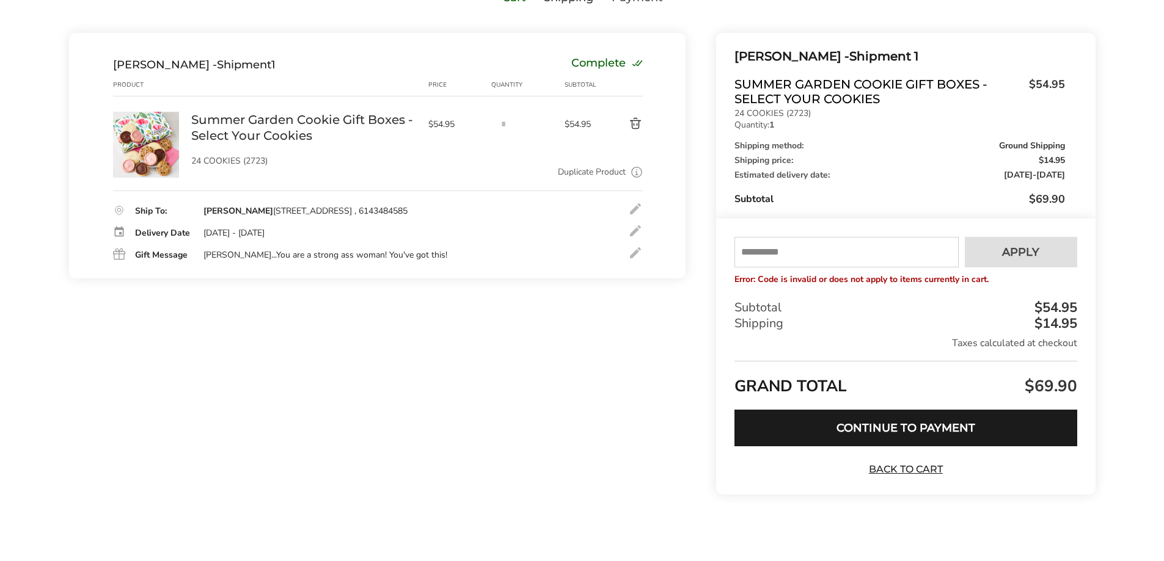
scroll to position [117, 0]
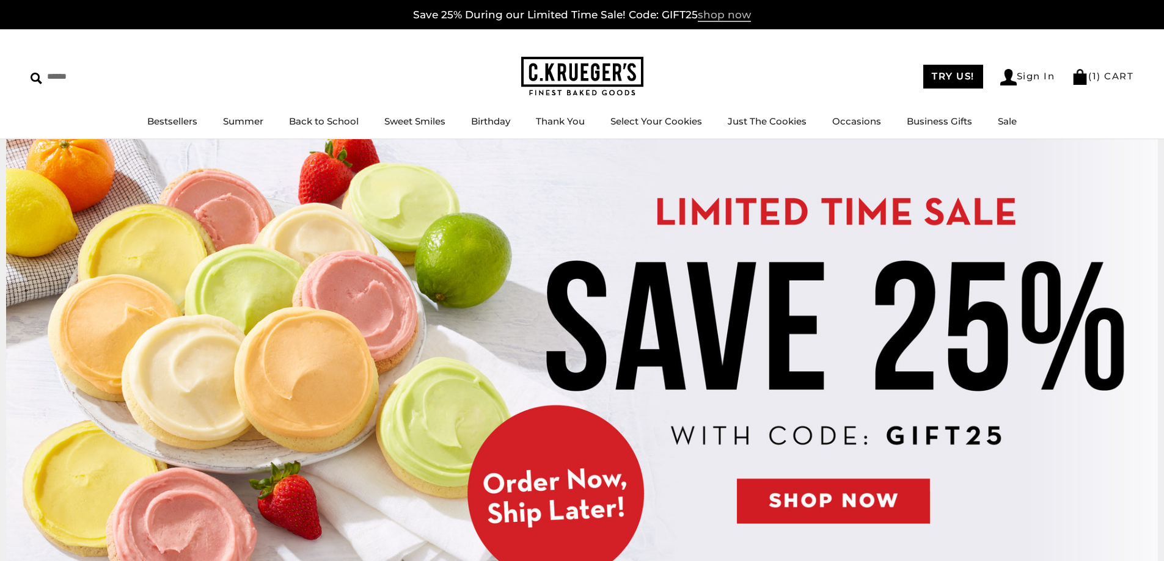
click at [717, 16] on span "shop now" at bounding box center [724, 15] width 53 height 13
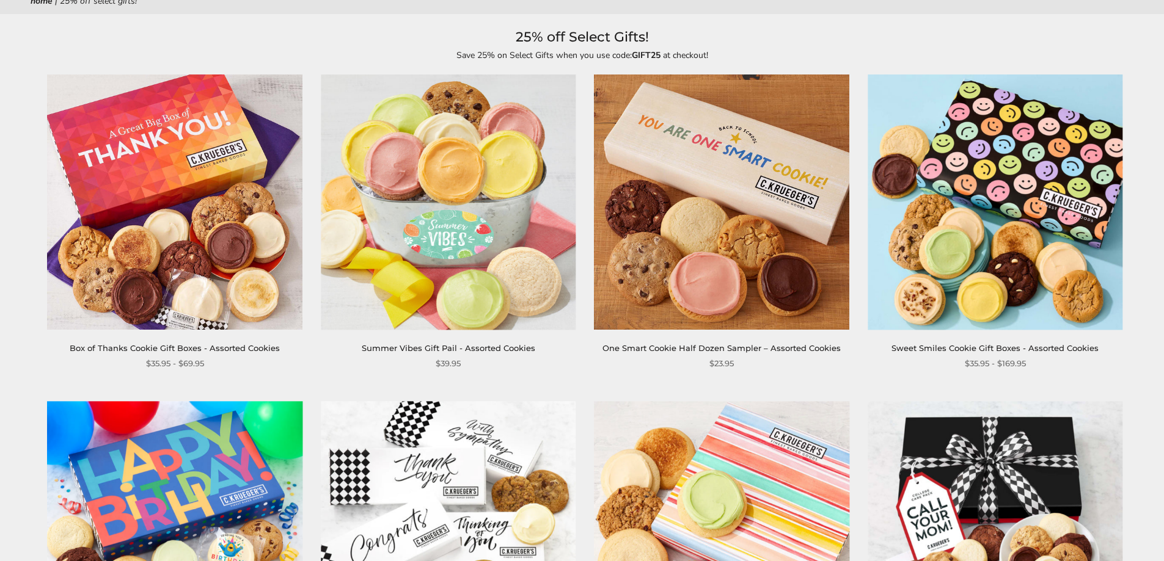
scroll to position [183, 0]
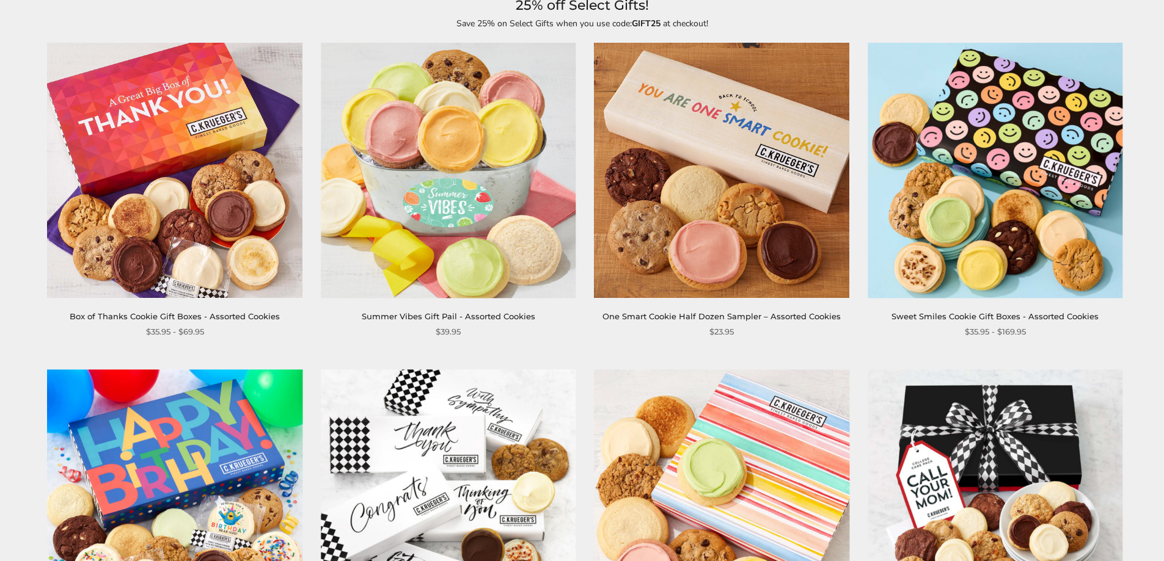
click at [478, 316] on link "Summer Vibes Gift Pail - Assorted Cookies" at bounding box center [448, 317] width 173 height 10
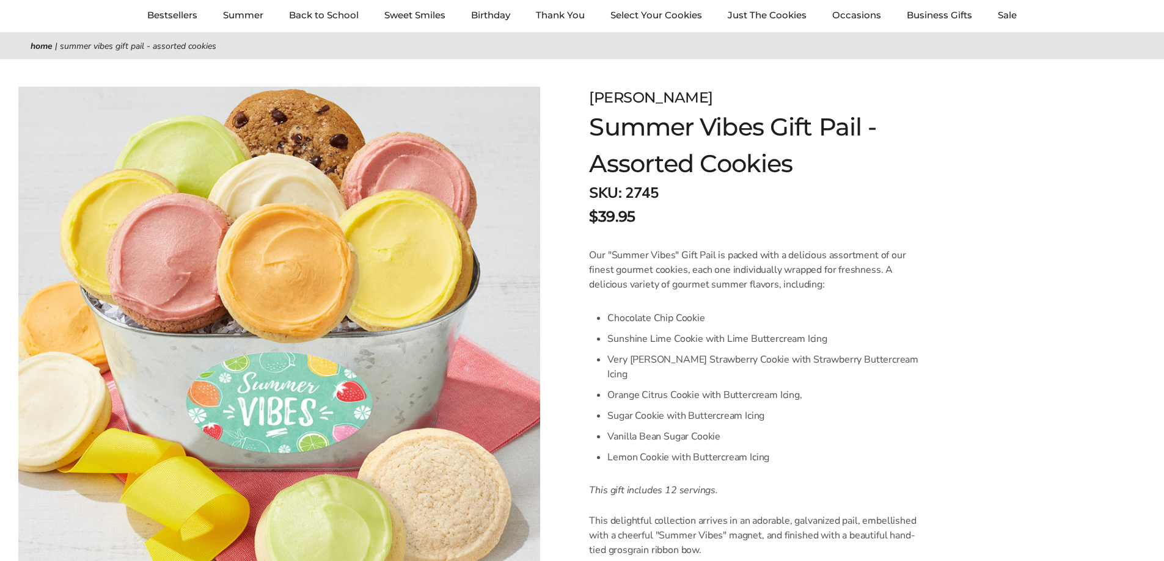
scroll to position [61, 0]
